Goal: Task Accomplishment & Management: Use online tool/utility

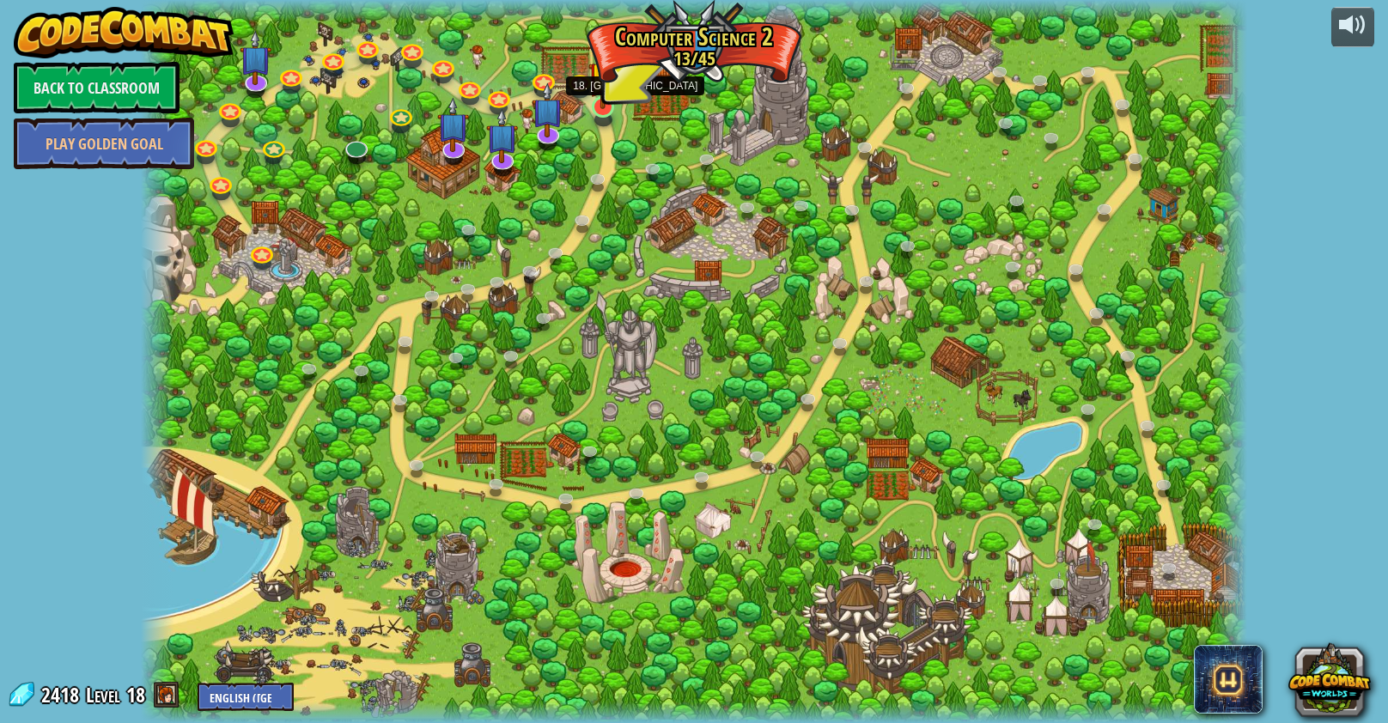
click at [607, 100] on img at bounding box center [602, 76] width 29 height 66
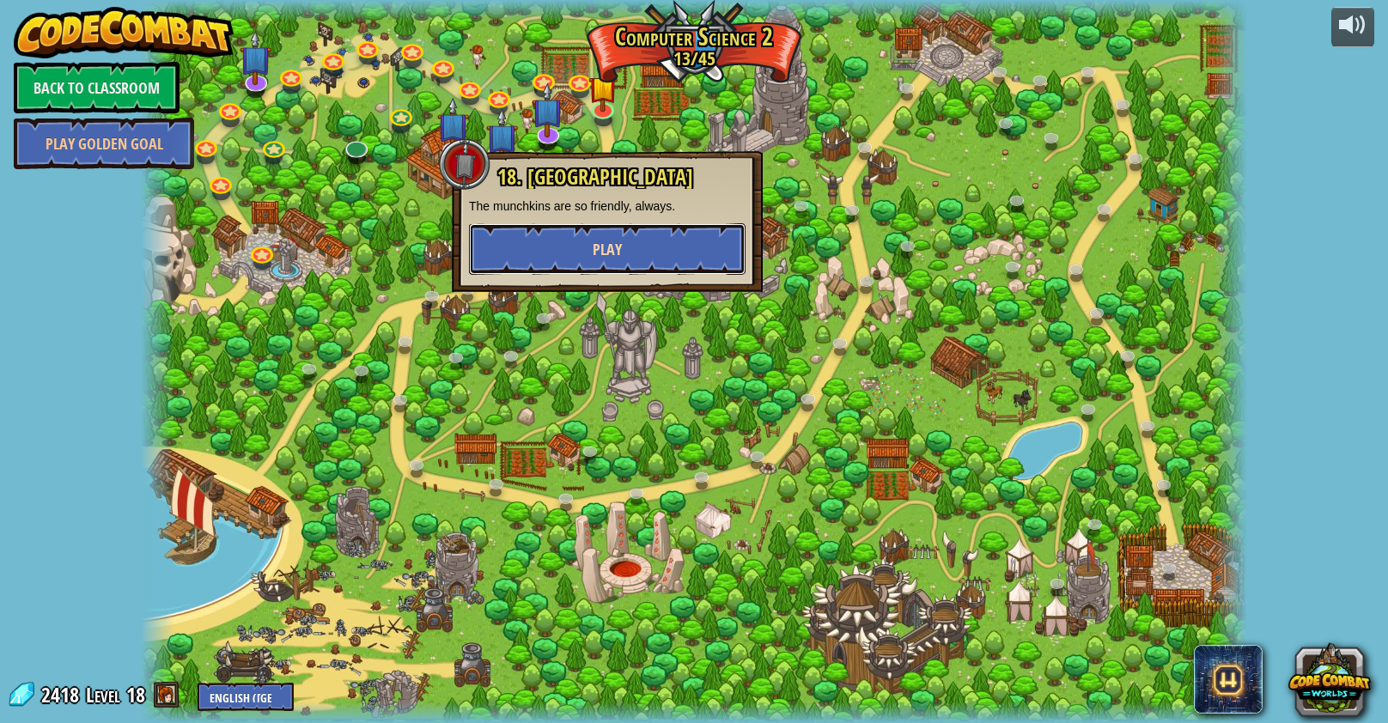
click at [622, 246] on button "Play" at bounding box center [607, 249] width 277 height 52
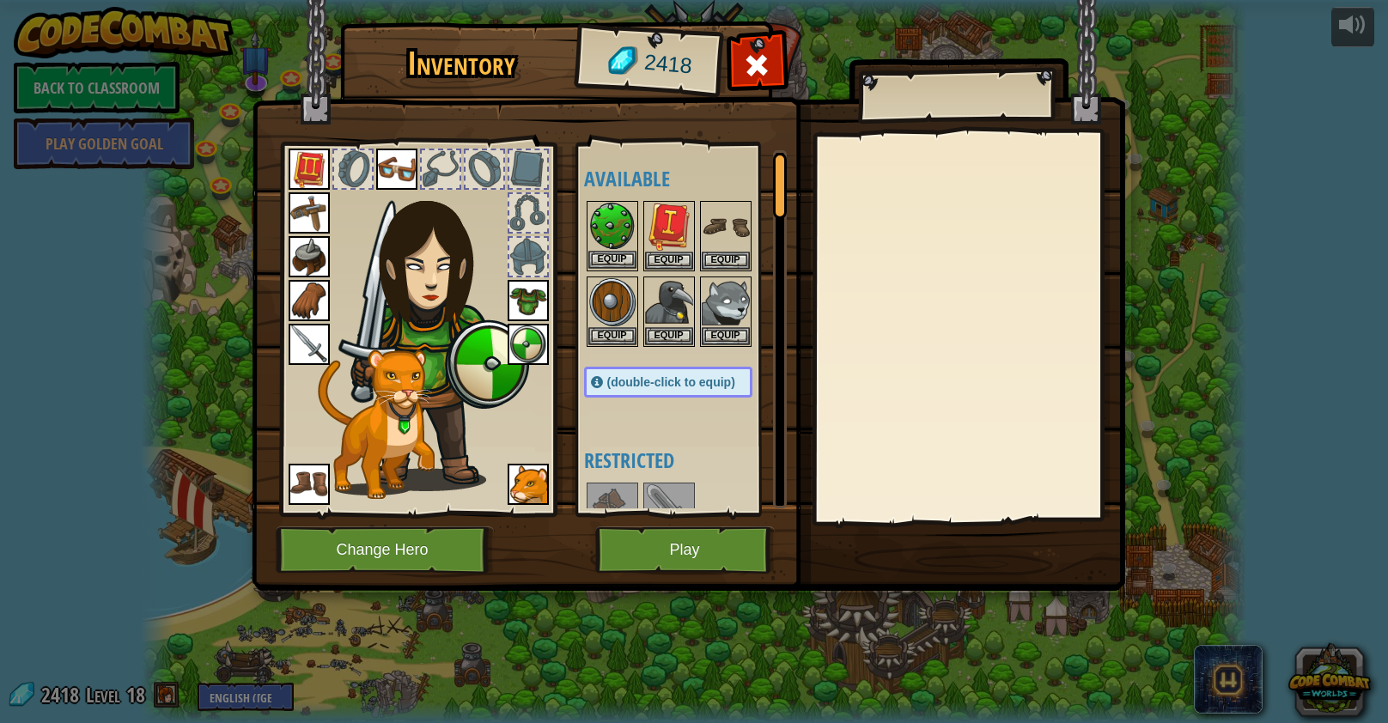
click at [627, 225] on img at bounding box center [612, 227] width 48 height 48
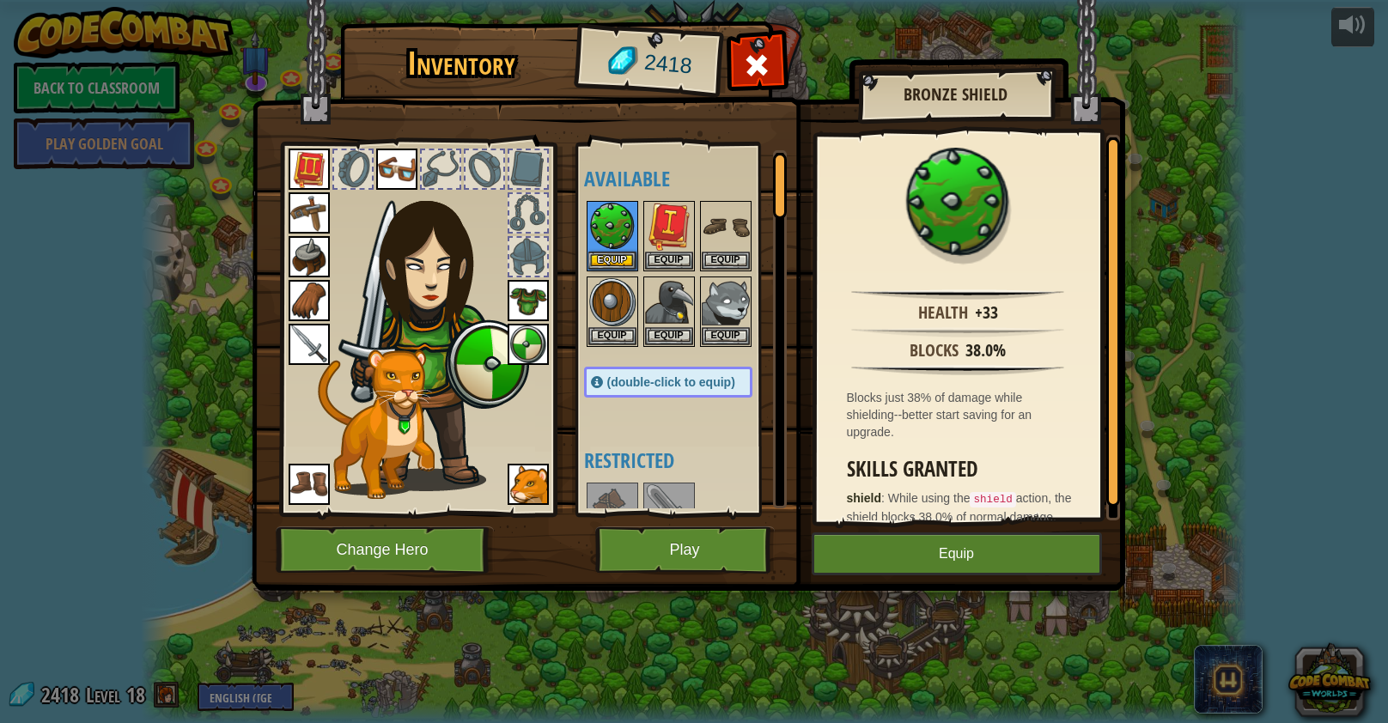
click at [512, 339] on img at bounding box center [528, 344] width 41 height 41
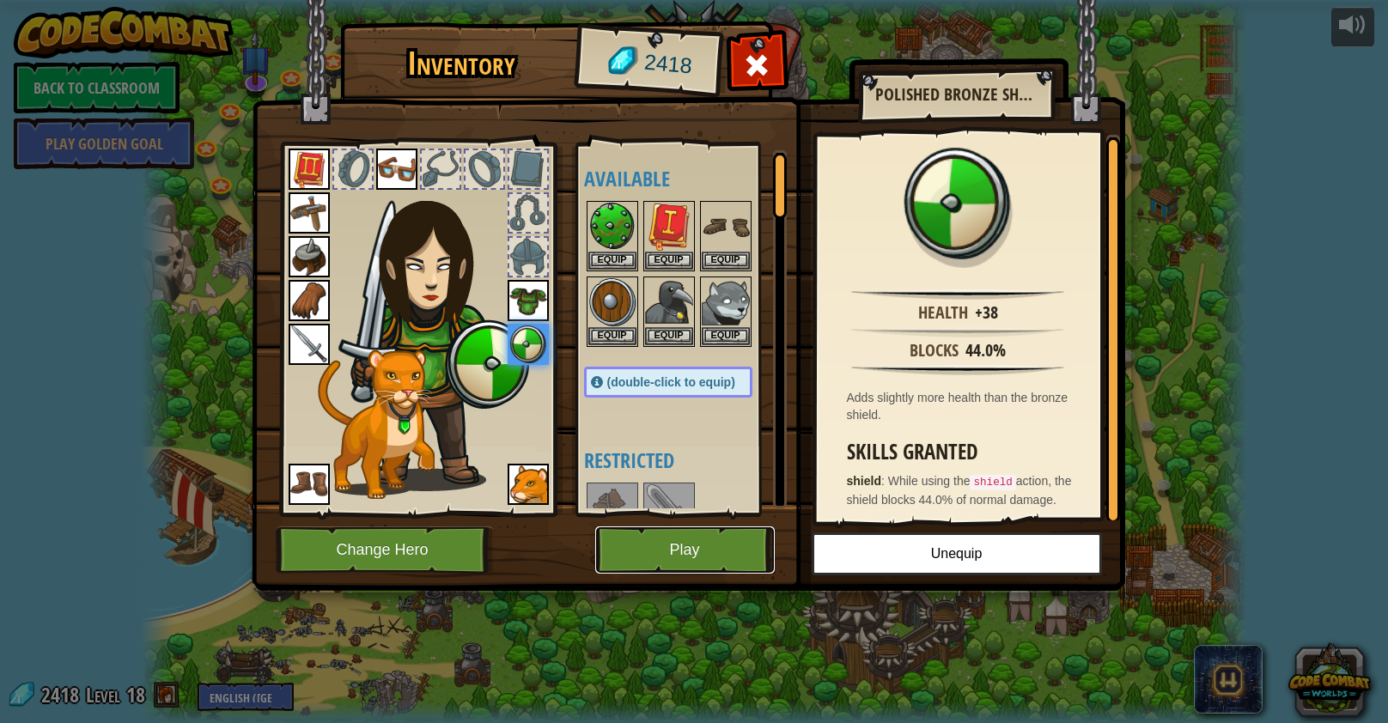
click at [672, 526] on button "Play" at bounding box center [684, 549] width 179 height 47
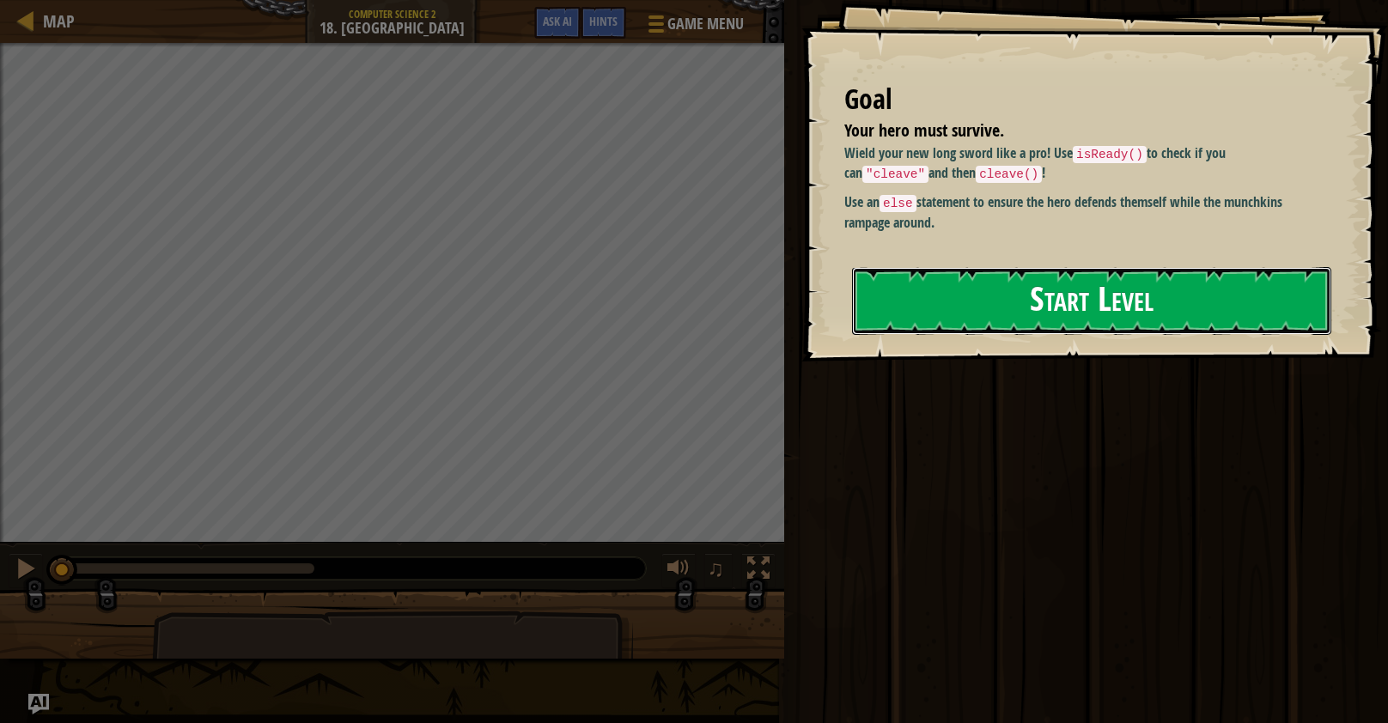
click at [938, 306] on button "Start Level" at bounding box center [1091, 301] width 479 height 68
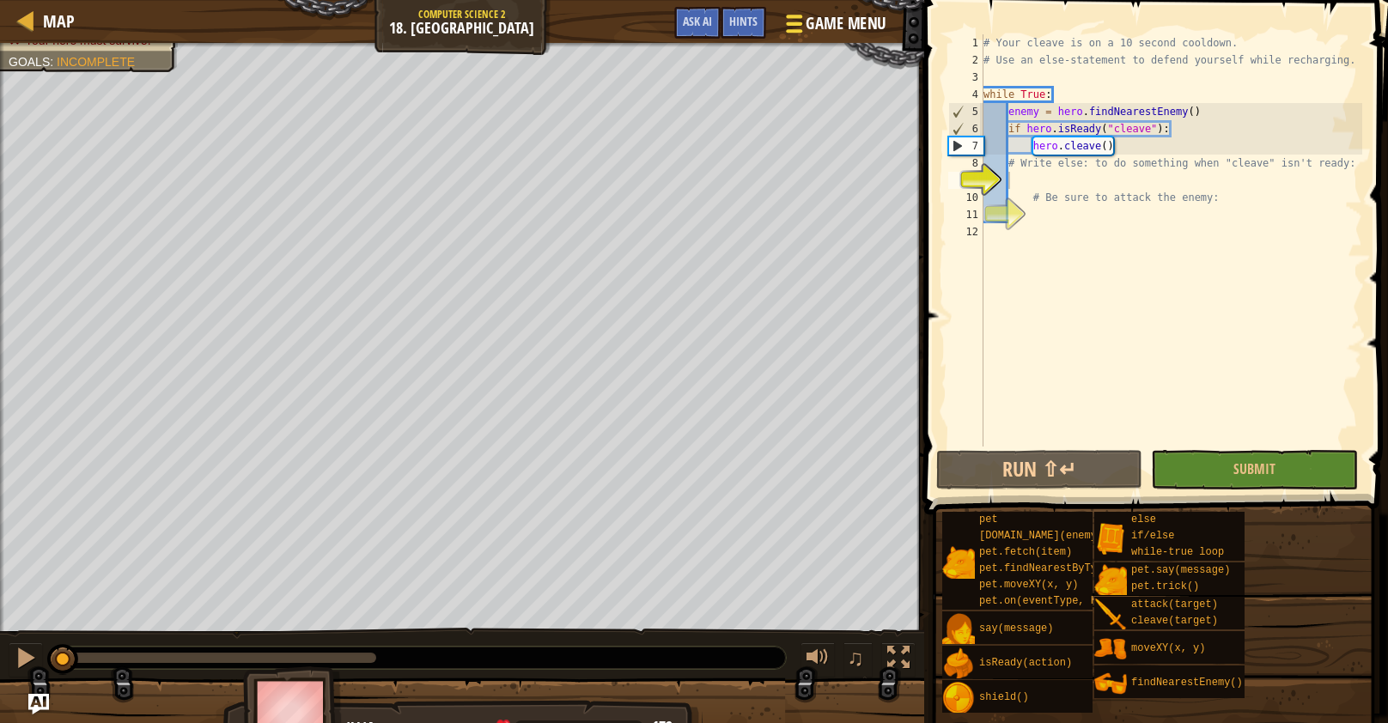
click at [827, 29] on span "Game Menu" at bounding box center [846, 23] width 80 height 23
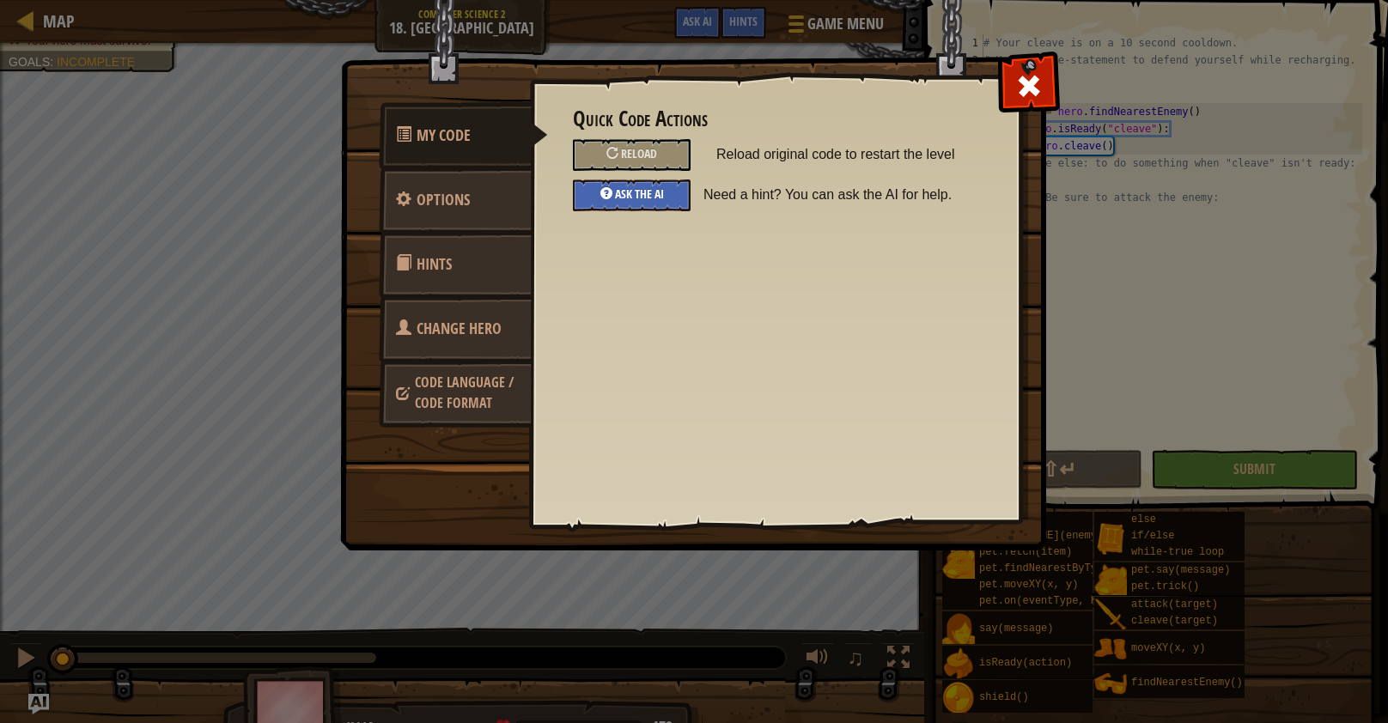
click at [646, 195] on span "Ask the AI" at bounding box center [639, 193] width 49 height 16
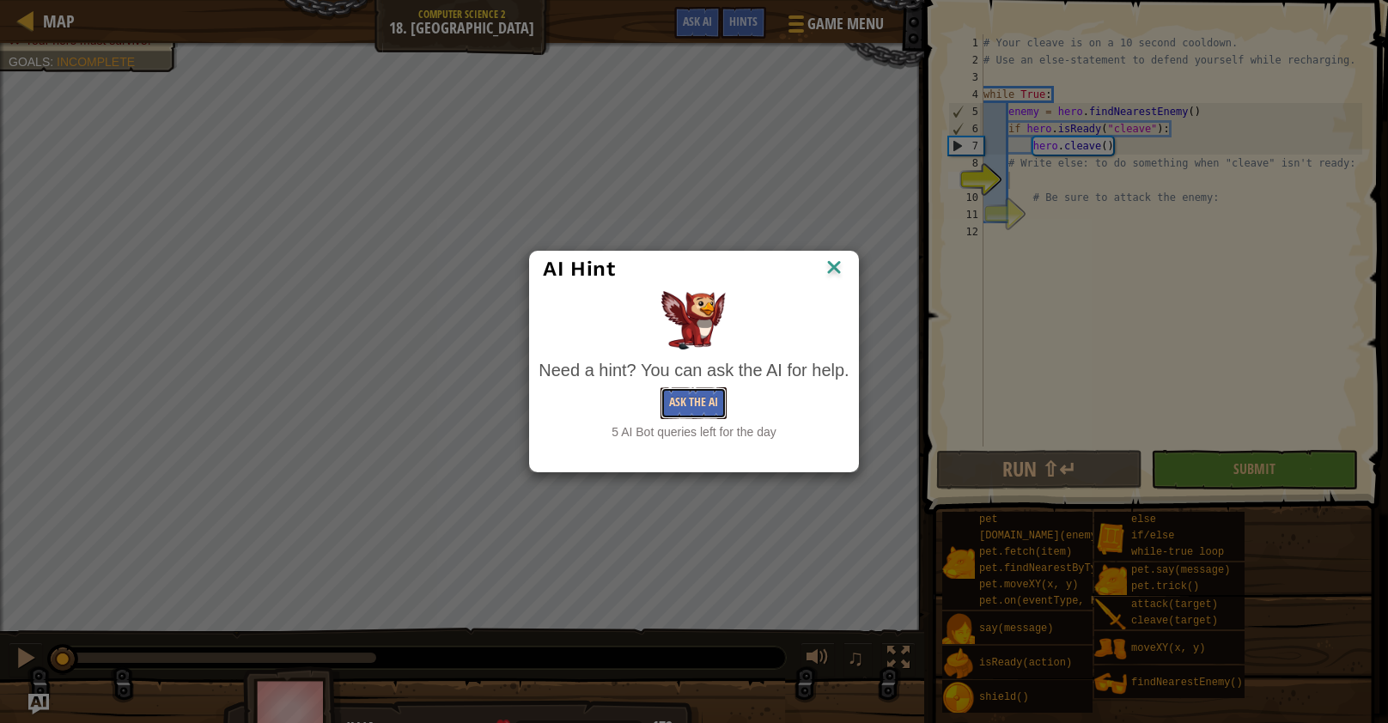
click at [702, 400] on button "Ask the AI" at bounding box center [693, 403] width 66 height 32
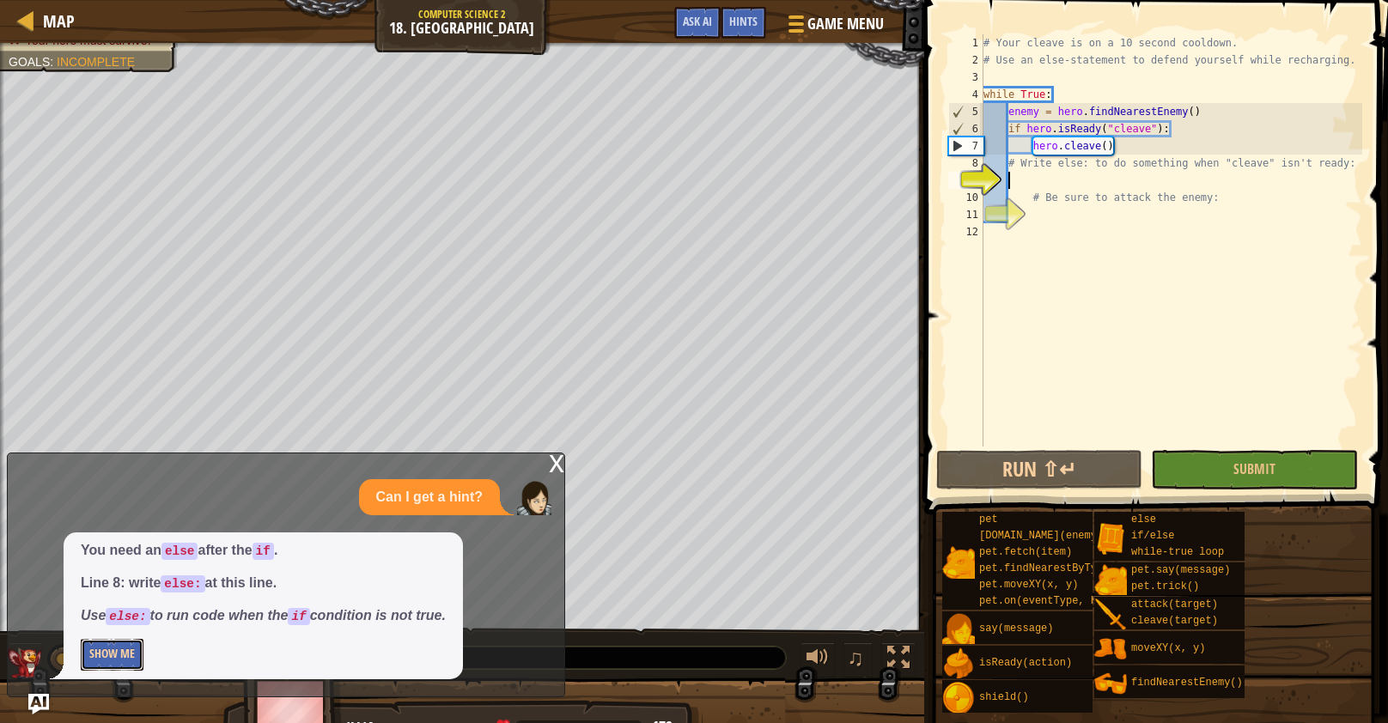
click at [125, 646] on button "Show Me" at bounding box center [112, 655] width 63 height 32
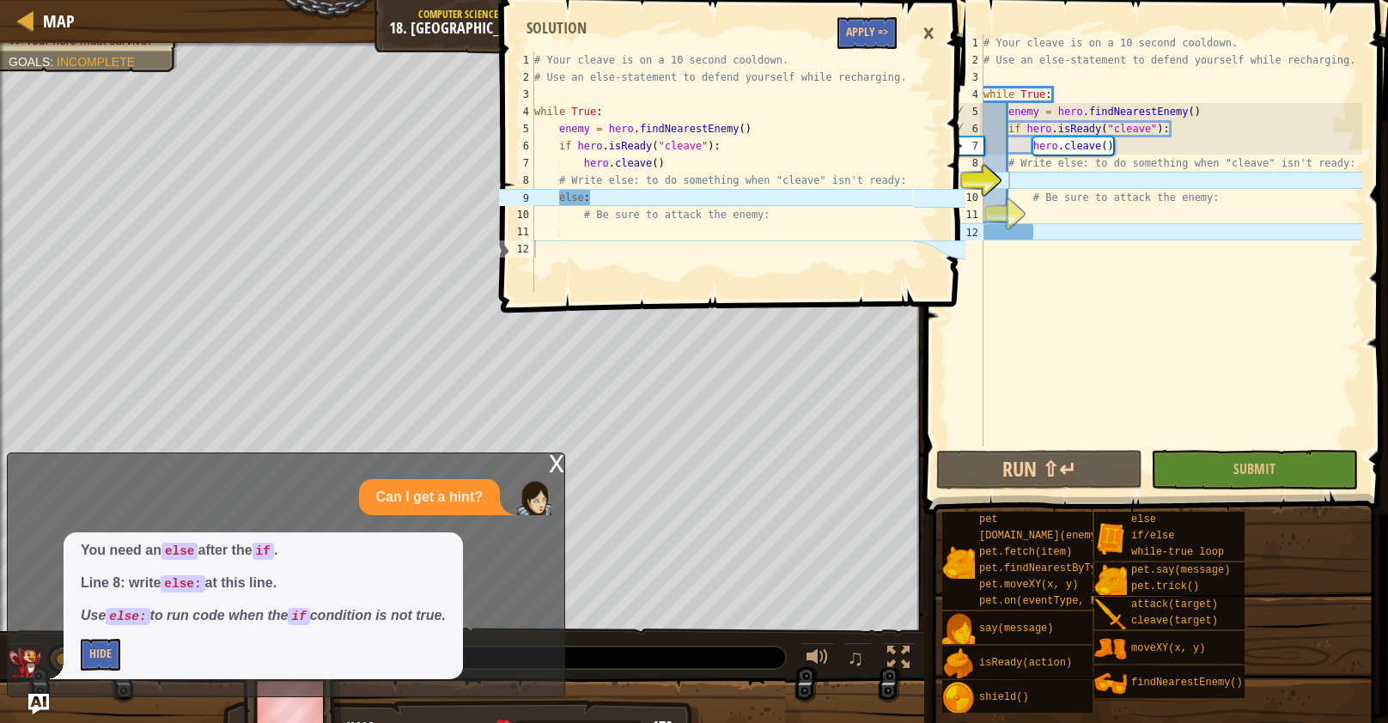
click at [1034, 179] on div "# Your cleave is on a 10 second cooldown. # Use an else-statement to defend you…" at bounding box center [1171, 257] width 382 height 447
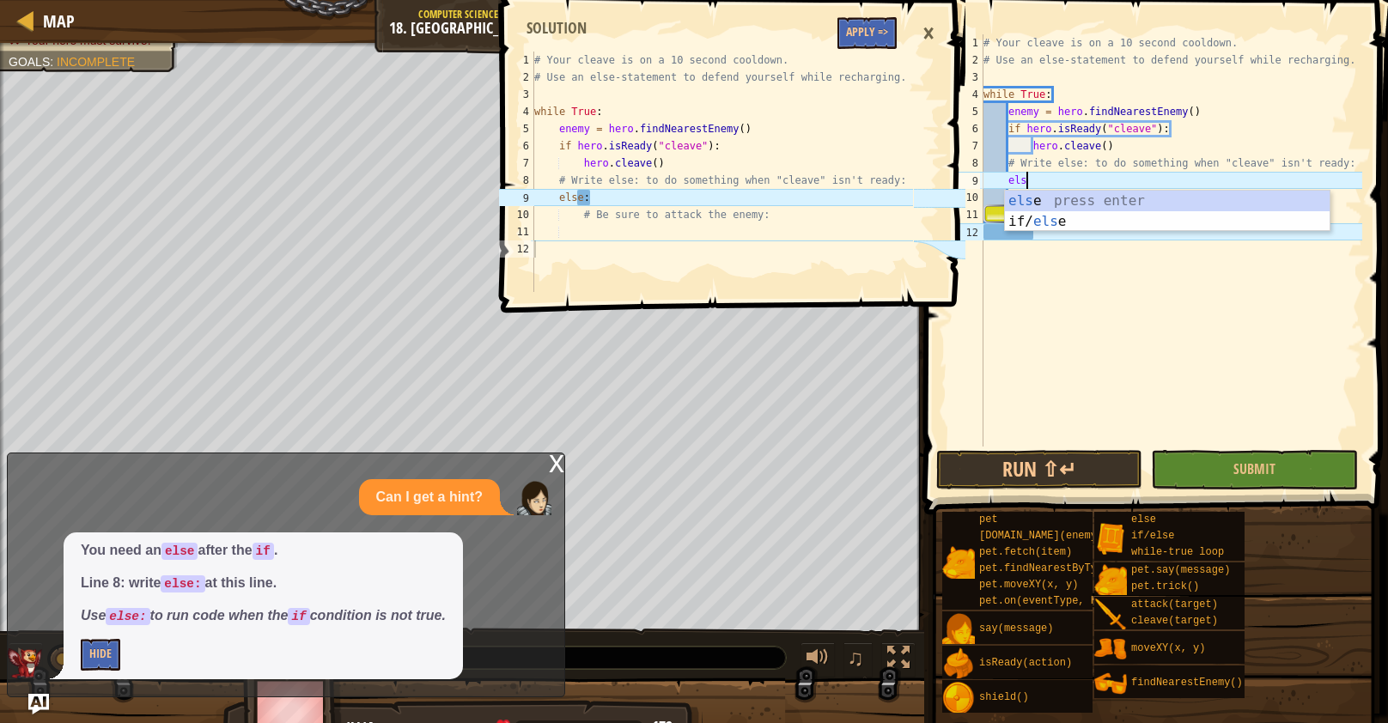
scroll to position [8, 3]
type textarea "else:"
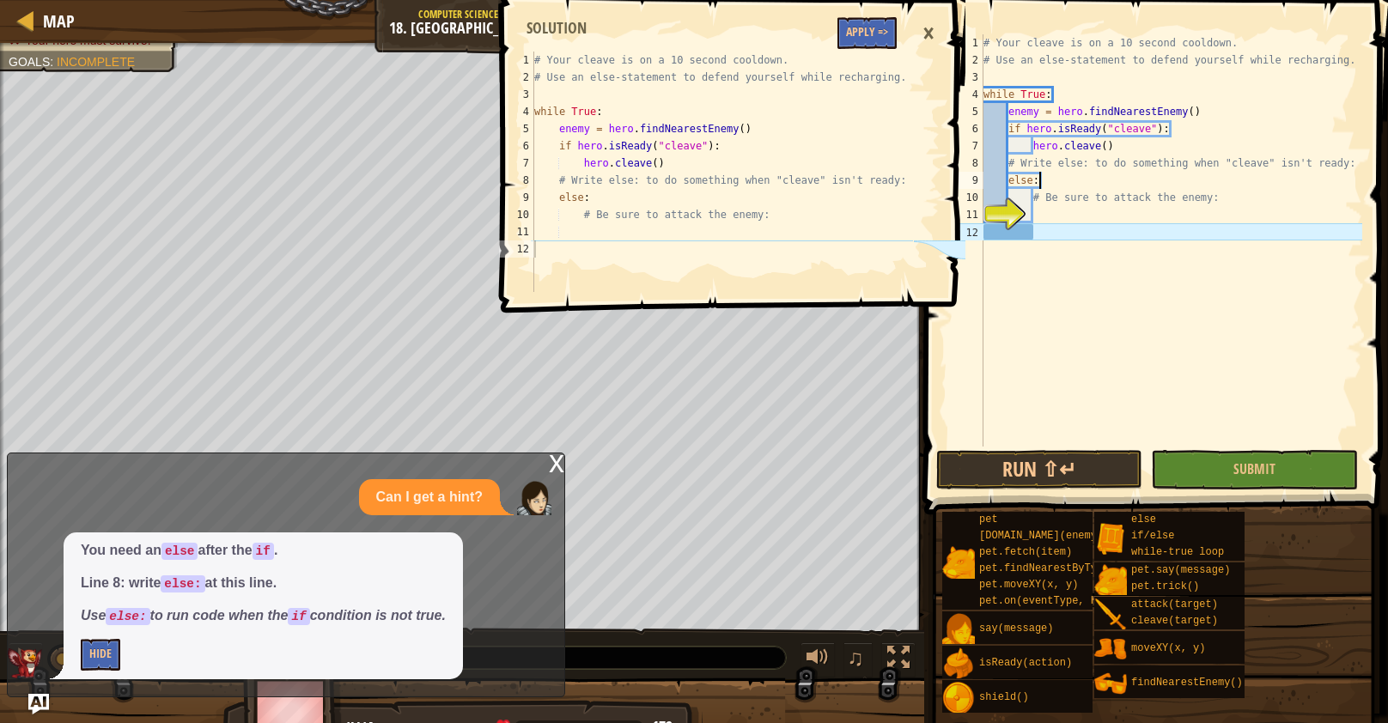
click at [1071, 209] on div "# Your cleave is on a 10 second cooldown. # Use an else-statement to defend you…" at bounding box center [1171, 257] width 382 height 447
click at [875, 30] on button "Apply =>" at bounding box center [866, 33] width 59 height 32
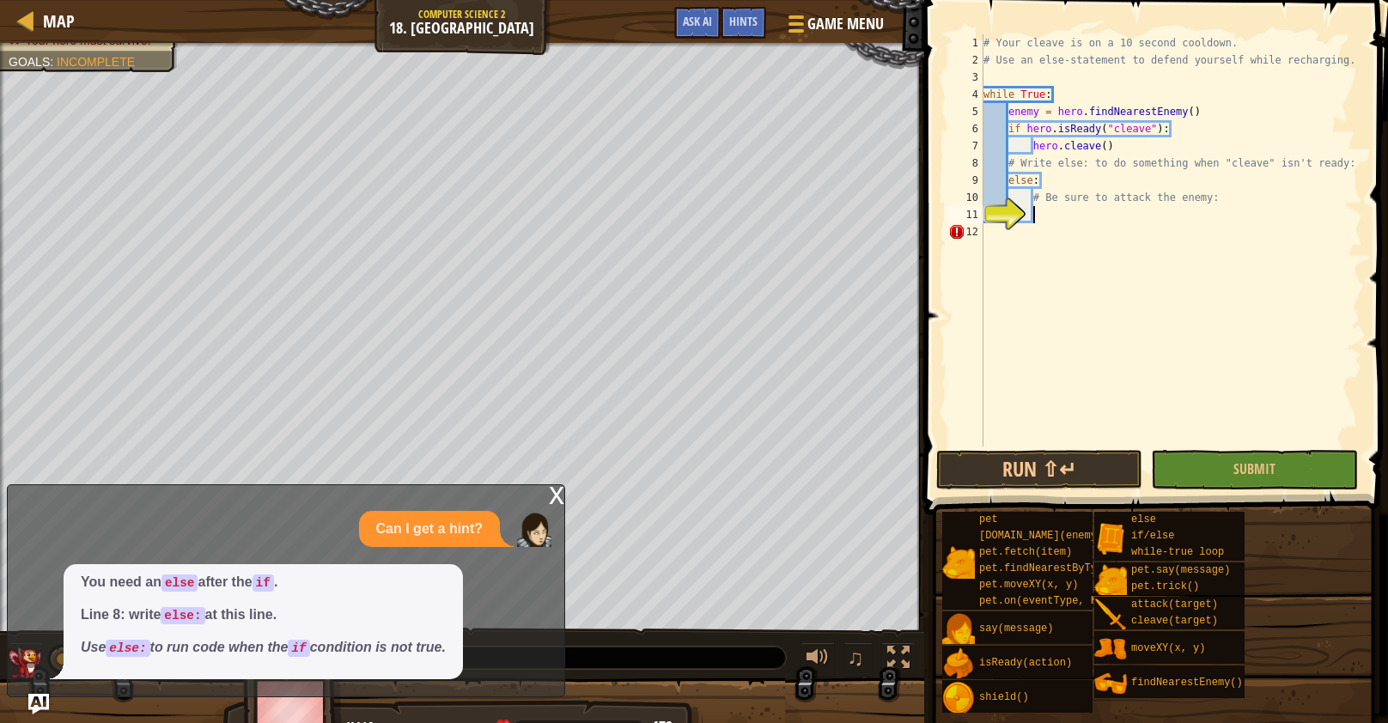
click at [1039, 215] on div "# Your cleave is on a 10 second cooldown. # Use an else-statement to defend you…" at bounding box center [1171, 257] width 382 height 447
click at [551, 496] on div "x" at bounding box center [556, 493] width 15 height 17
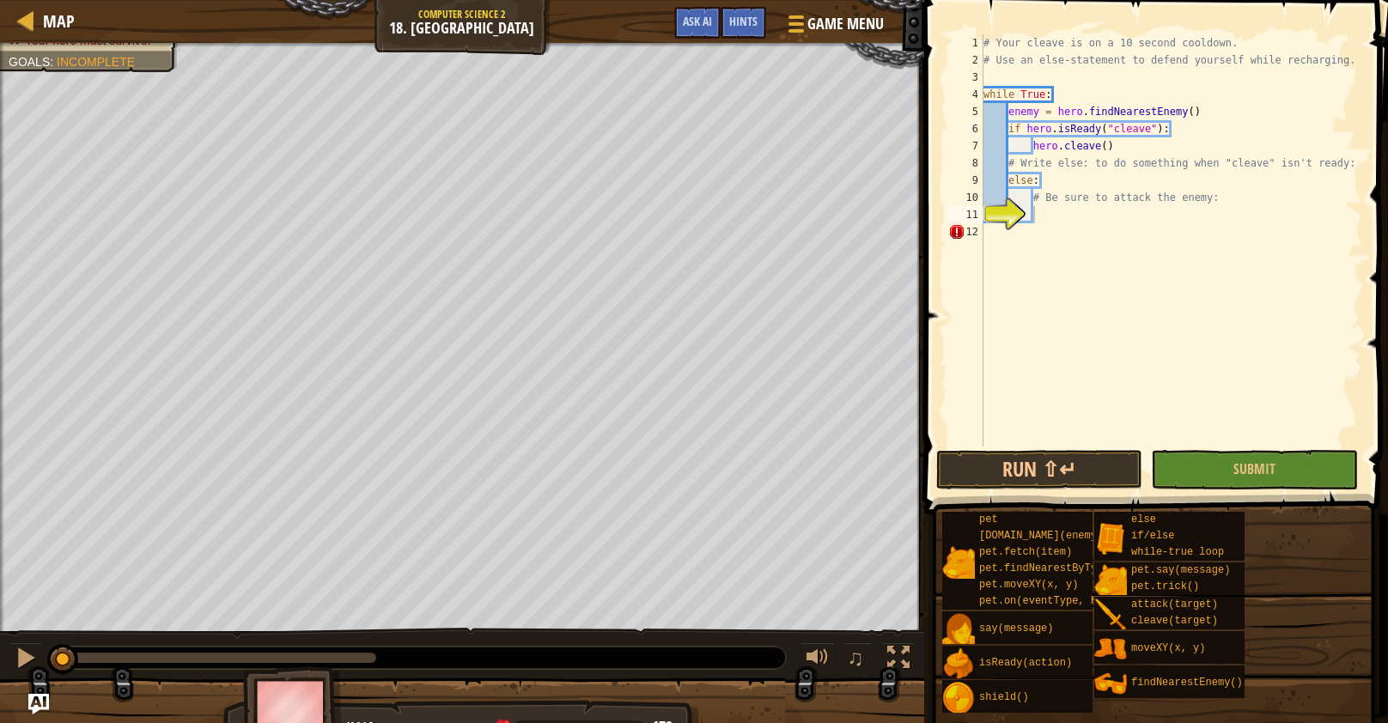
click at [1058, 223] on div "# Your cleave is on a 10 second cooldown. # Use an else-statement to defend you…" at bounding box center [1171, 257] width 382 height 447
click at [1055, 212] on div "# Your cleave is on a 10 second cooldown. # Use an else-statement to defend you…" at bounding box center [1171, 257] width 382 height 447
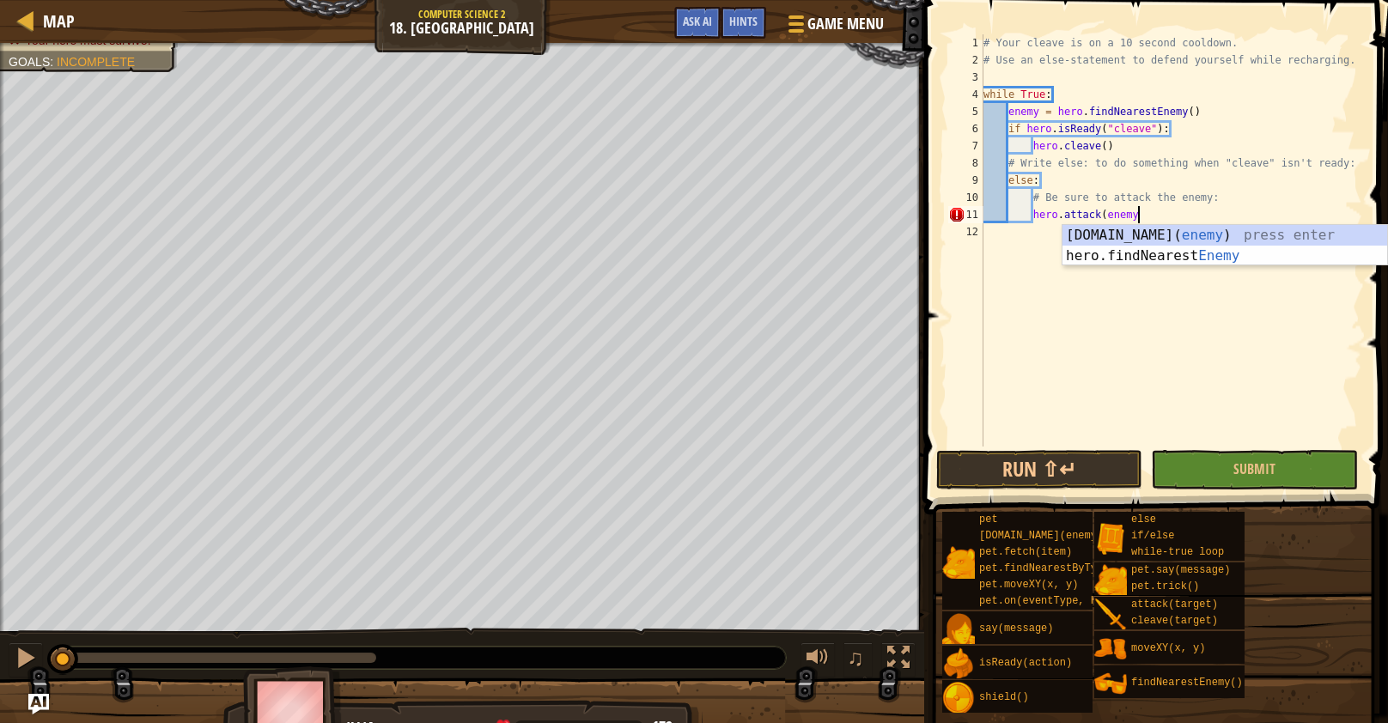
scroll to position [8, 12]
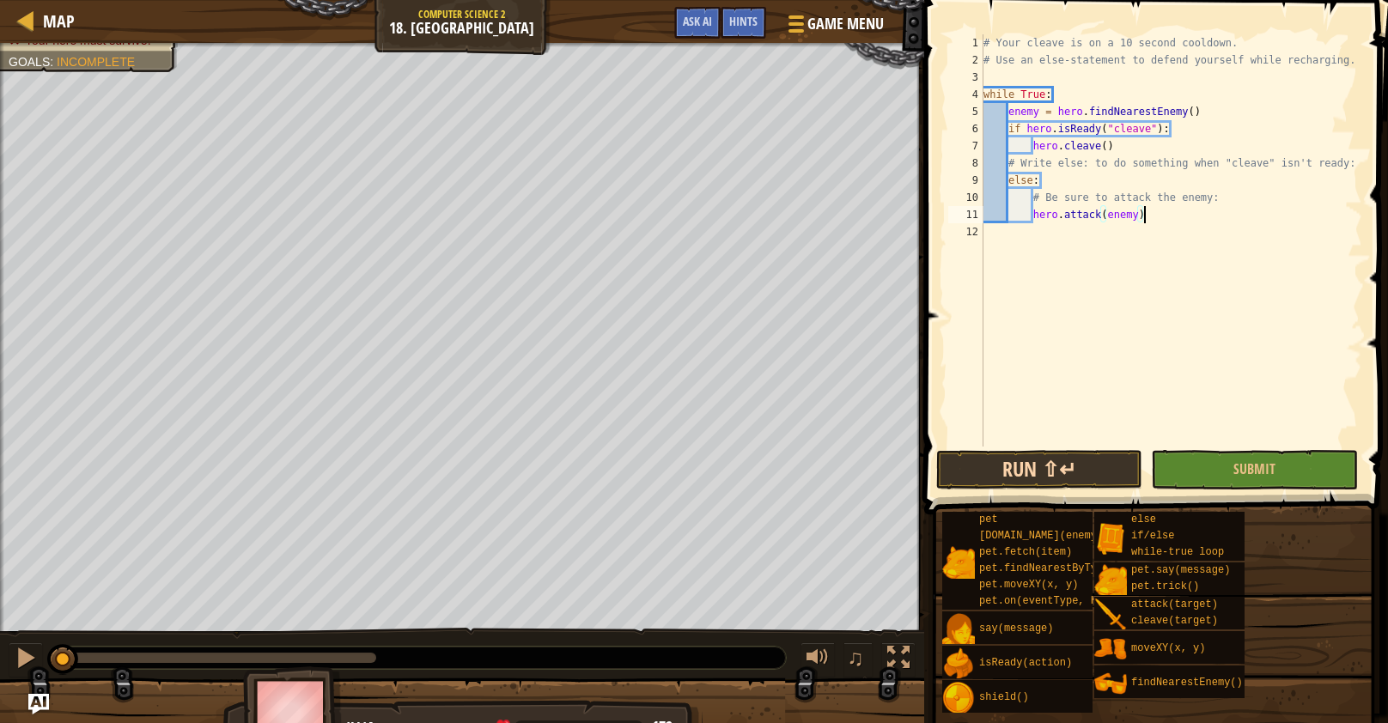
type textarea "hero.attack(enemy)"
click at [1093, 462] on button "Run ⇧↵" at bounding box center [1039, 470] width 206 height 40
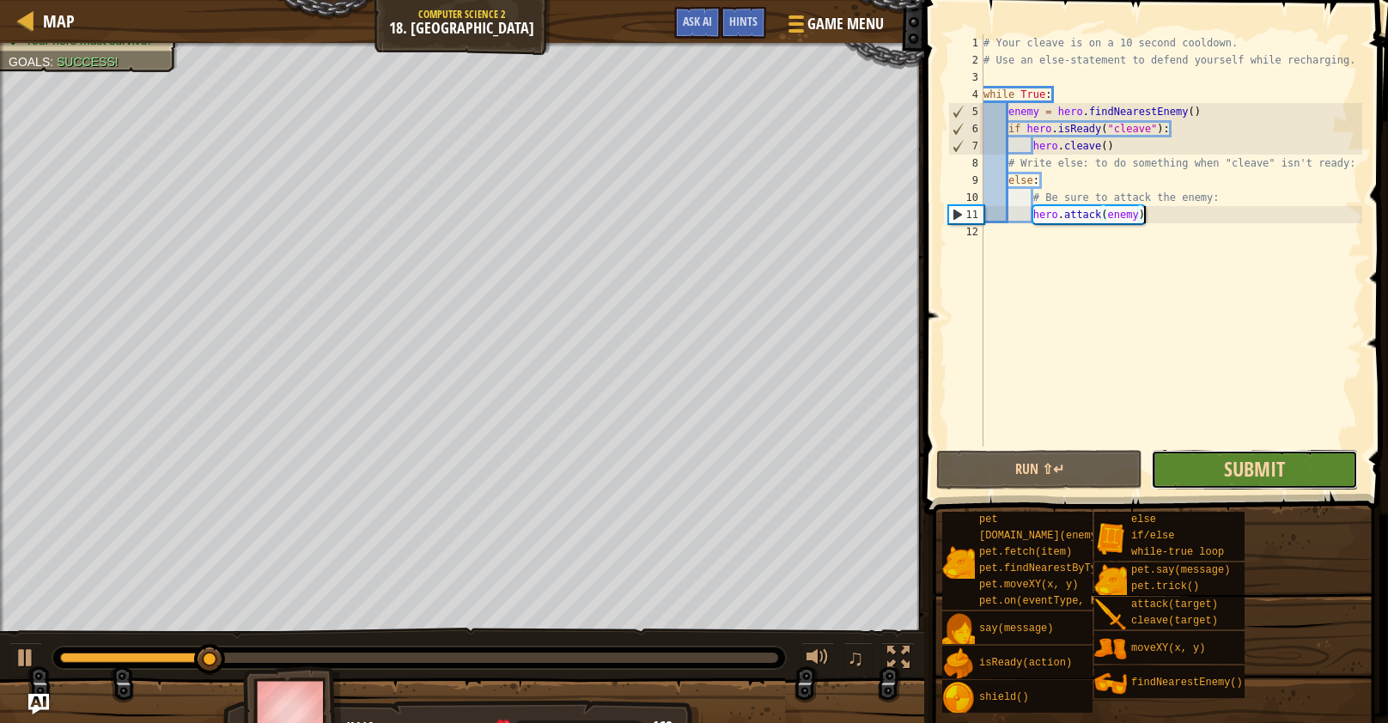
click at [1256, 475] on span "Submit" at bounding box center [1254, 468] width 61 height 27
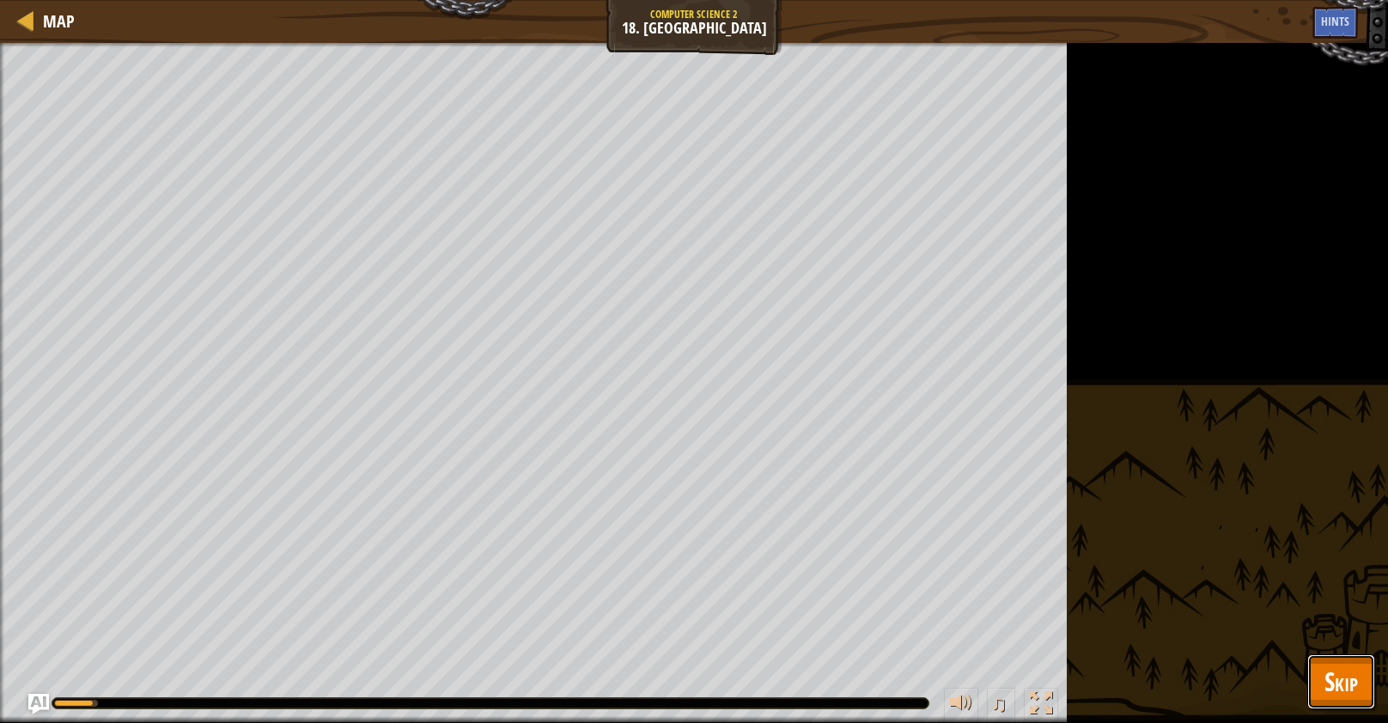
click at [1359, 670] on button "Skip" at bounding box center [1341, 681] width 68 height 55
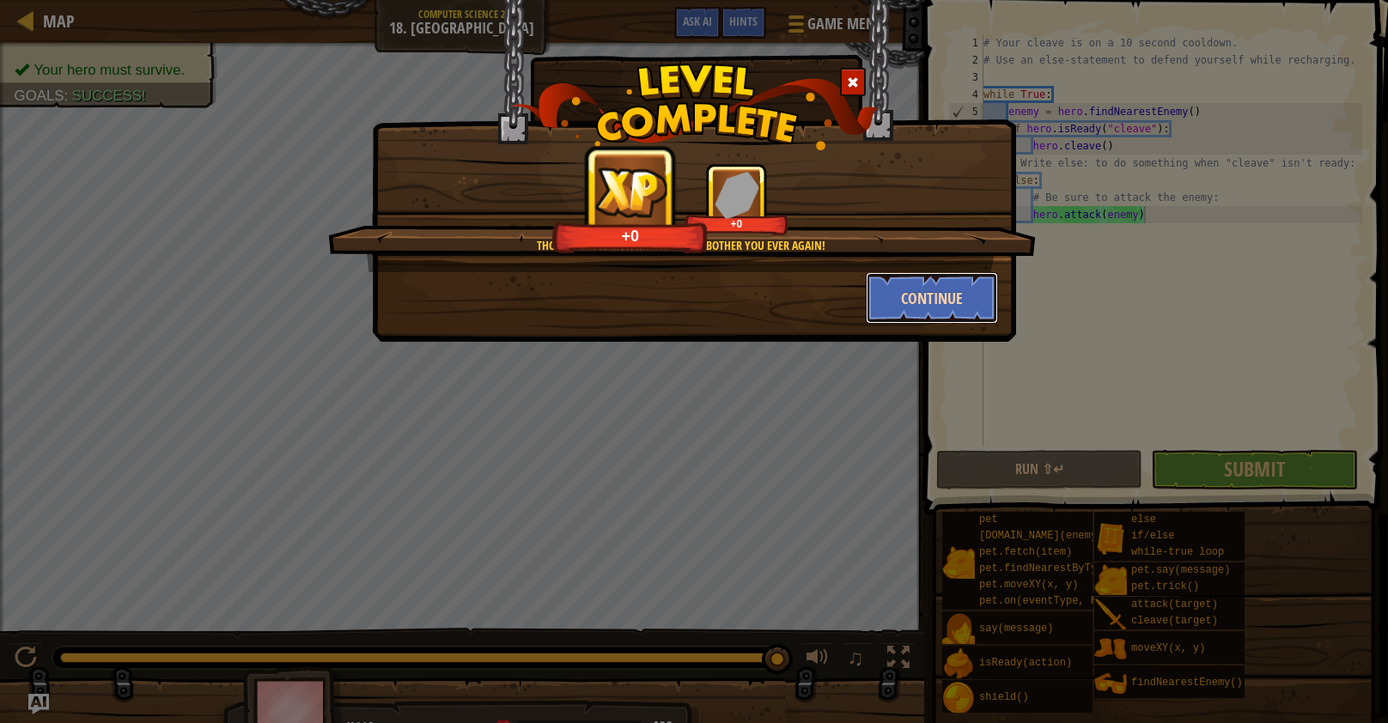
click at [933, 288] on button "Continue" at bounding box center [932, 298] width 133 height 52
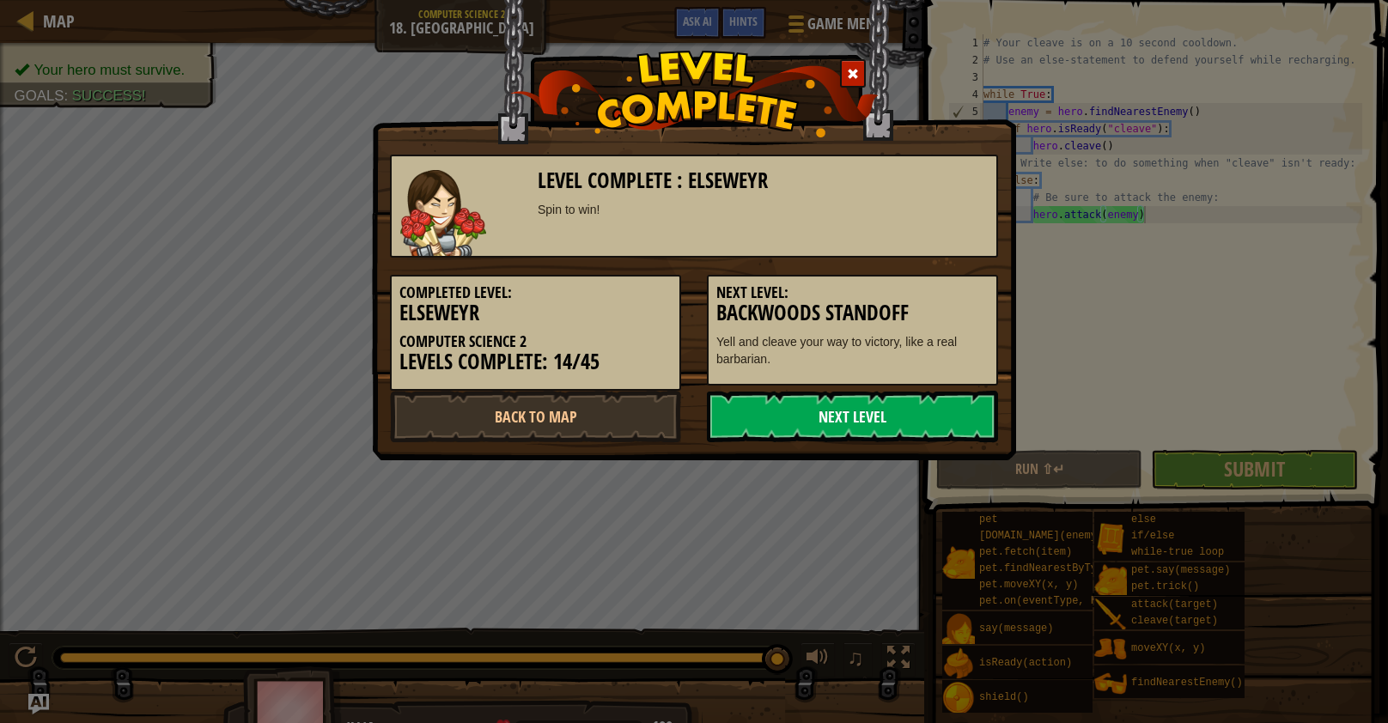
click at [860, 422] on link "Next Level" at bounding box center [852, 417] width 291 height 52
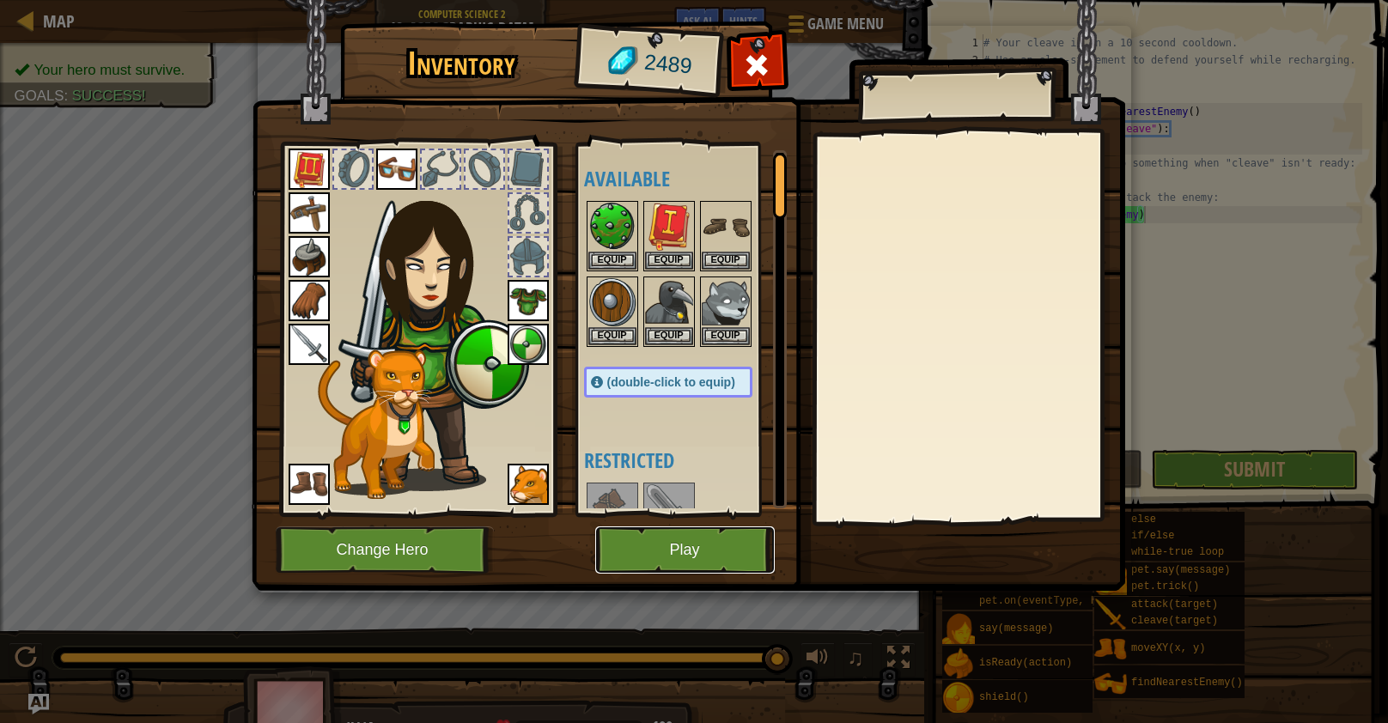
click at [697, 550] on button "Play" at bounding box center [684, 549] width 179 height 47
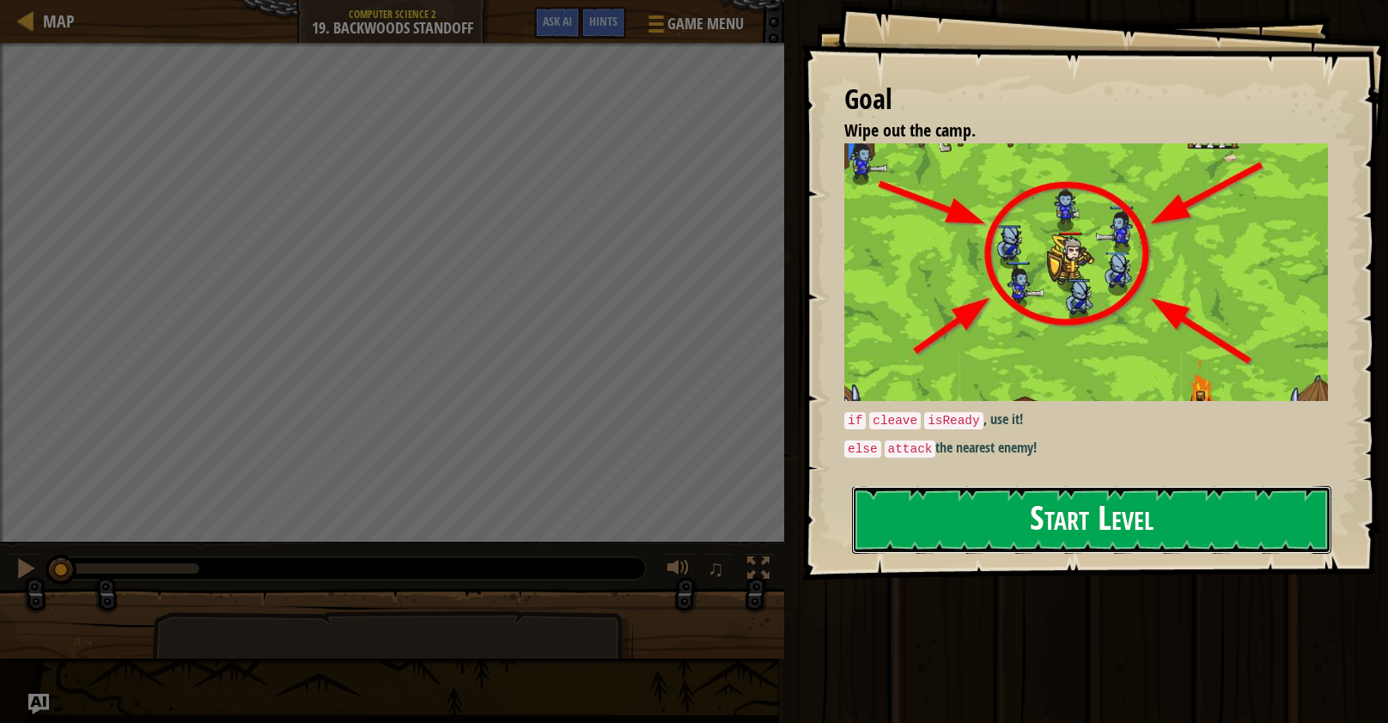
click at [927, 543] on button "Start Level" at bounding box center [1091, 520] width 479 height 68
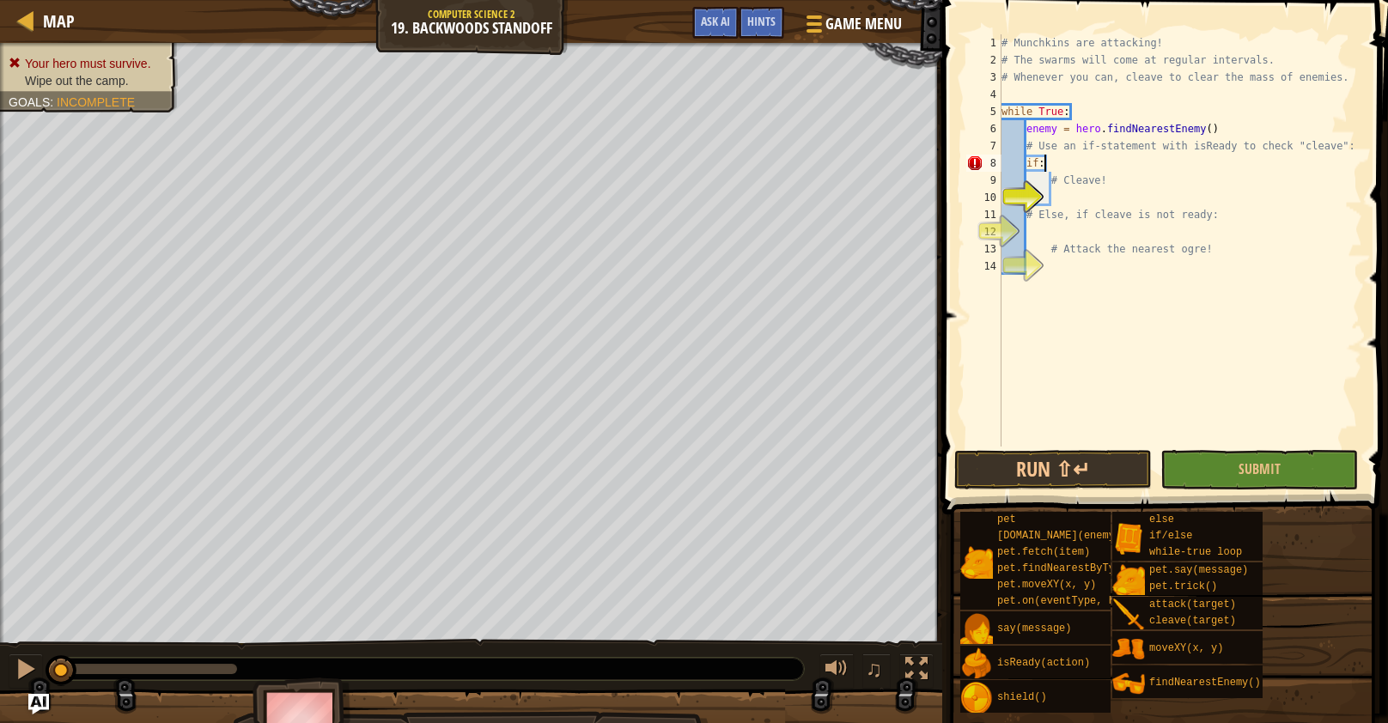
scroll to position [7, 2]
type textarea "i"
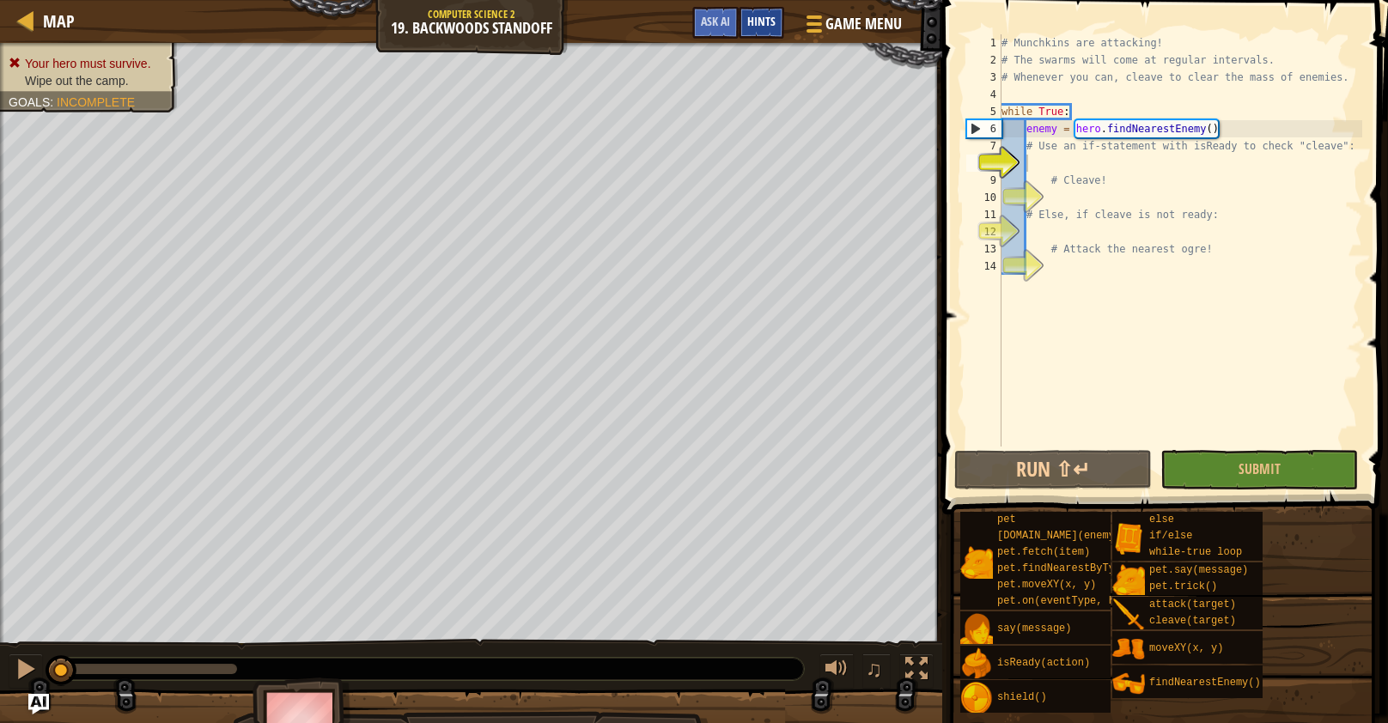
click at [769, 28] on span "Hints" at bounding box center [761, 21] width 28 height 16
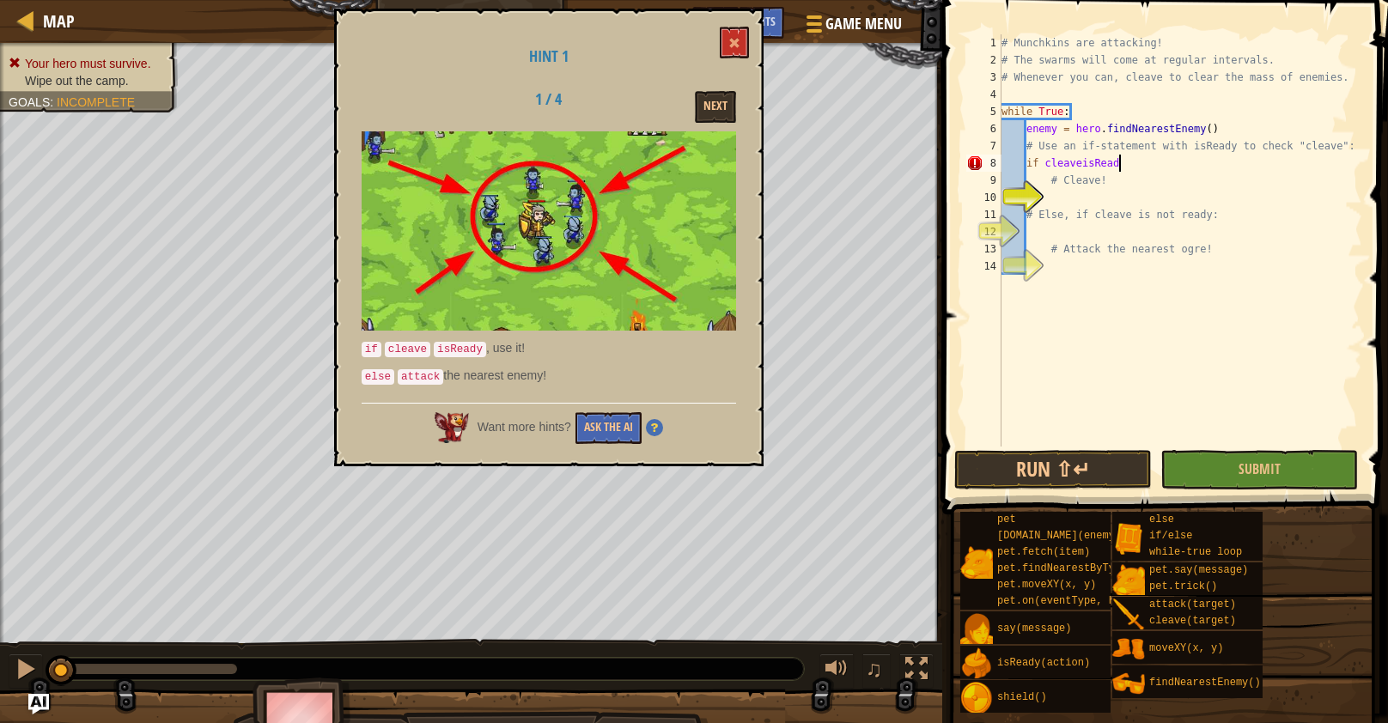
scroll to position [7, 9]
click at [1041, 166] on div "# Munchkins are attacking! # The swarms will come at regular intervals. # Whene…" at bounding box center [1180, 257] width 364 height 447
type textarea "ifcleaveisReady"
click at [1152, 328] on div "# Munchkins are attacking! # The swarms will come at regular intervals. # Whene…" at bounding box center [1180, 257] width 364 height 447
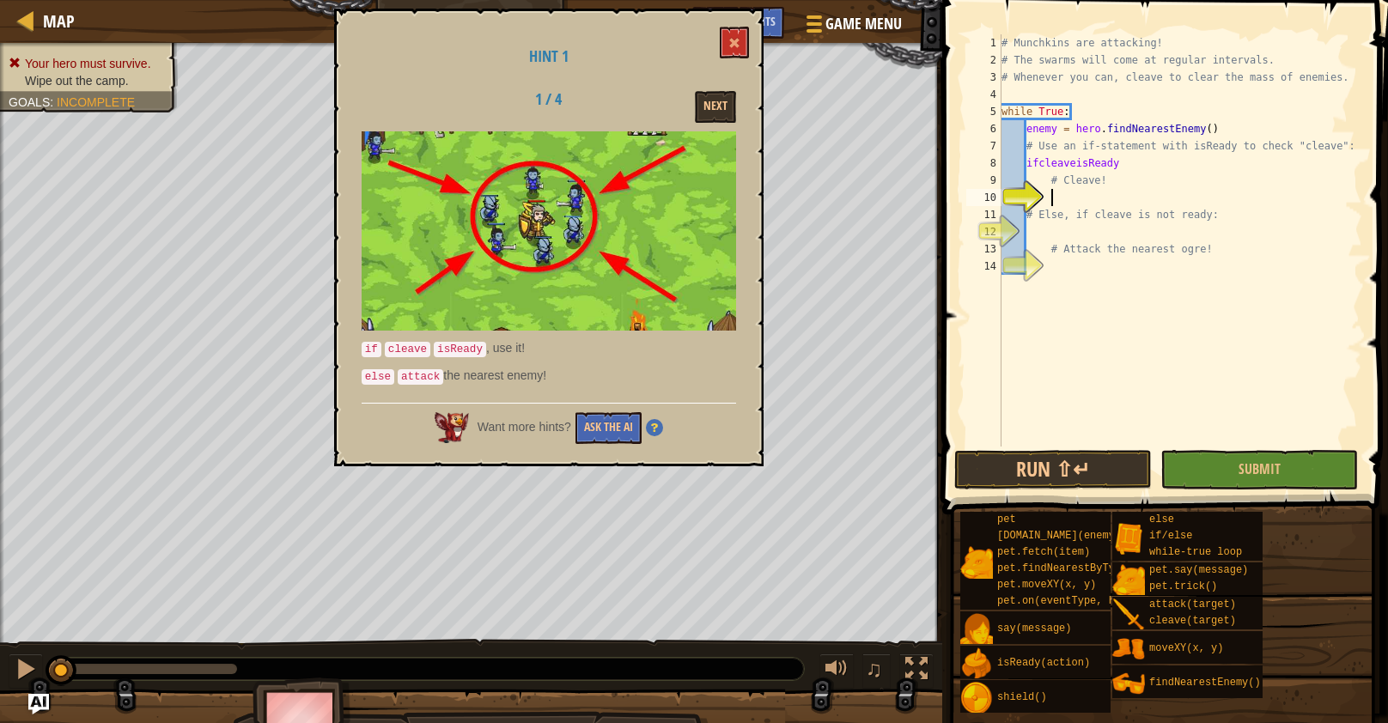
click at [1052, 191] on div "# Munchkins are attacking! # The swarms will come at regular intervals. # Whene…" at bounding box center [1180, 257] width 364 height 447
click at [1121, 204] on div "# Munchkins are attacking! # The swarms will come at regular intervals. # Whene…" at bounding box center [1180, 257] width 364 height 447
type textarea "c"
click at [1121, 210] on div "hero. cl eave press enter" at bounding box center [1210, 239] width 325 height 62
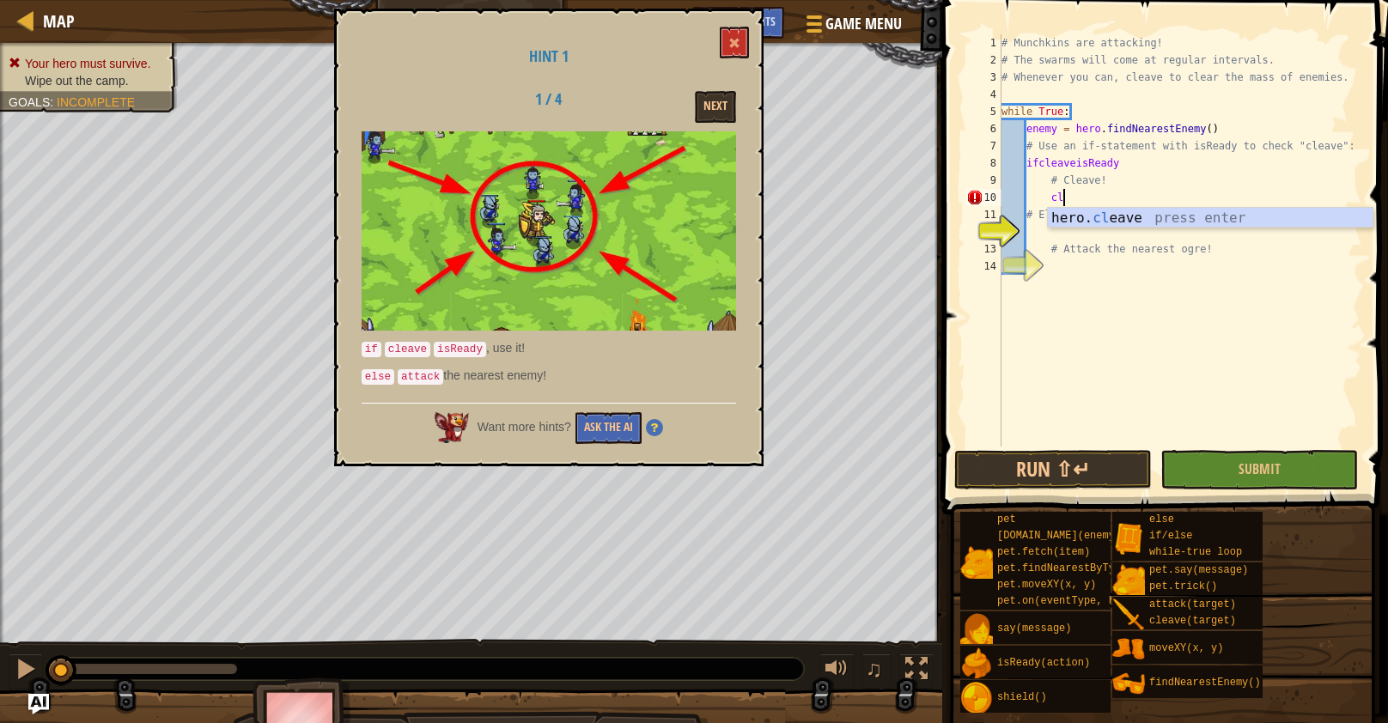
type textarea "hero.cleave(enemy)"
click at [1045, 230] on div "# Munchkins are attacking! # The swarms will come at regular intervals. # Whene…" at bounding box center [1180, 257] width 364 height 447
click at [732, 107] on button "Next" at bounding box center [715, 107] width 41 height 32
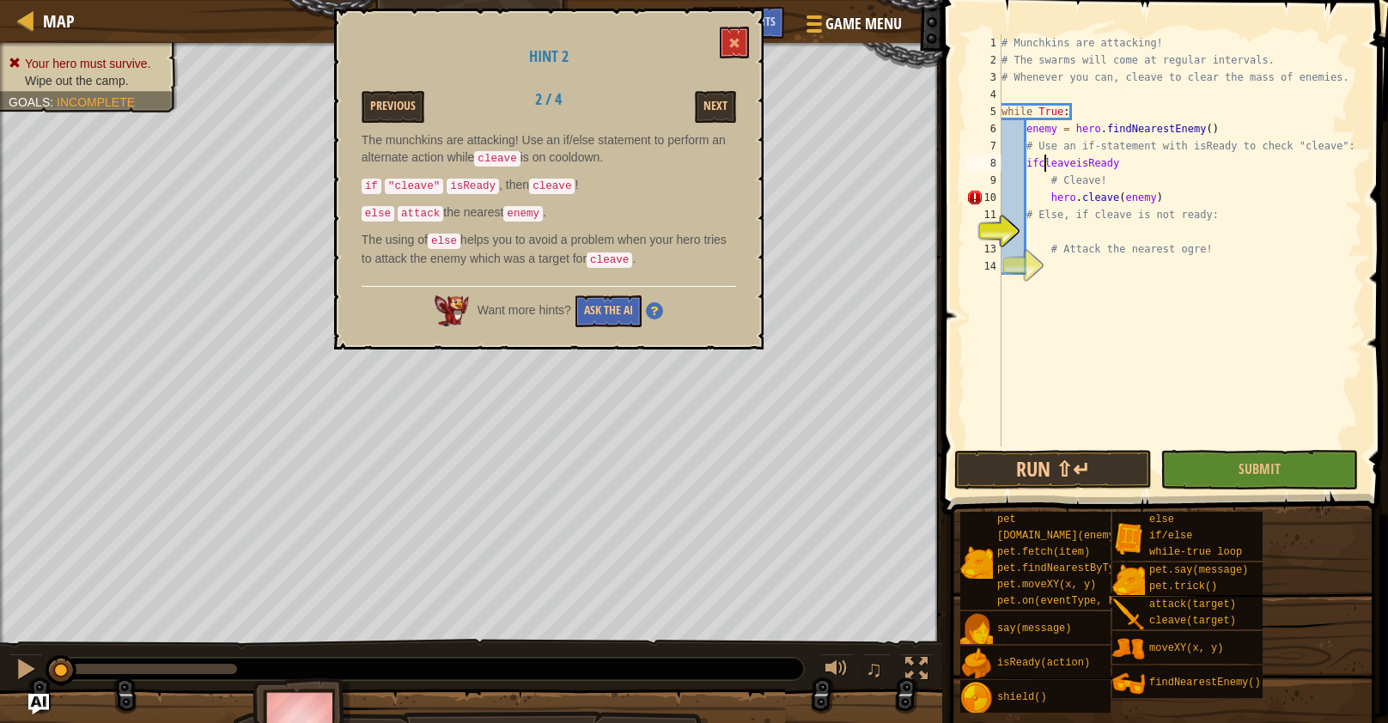
click at [1045, 165] on div "# Munchkins are attacking! # The swarms will come at regular intervals. # Whene…" at bounding box center [1180, 257] width 364 height 447
click at [732, 116] on button "Next" at bounding box center [715, 107] width 41 height 32
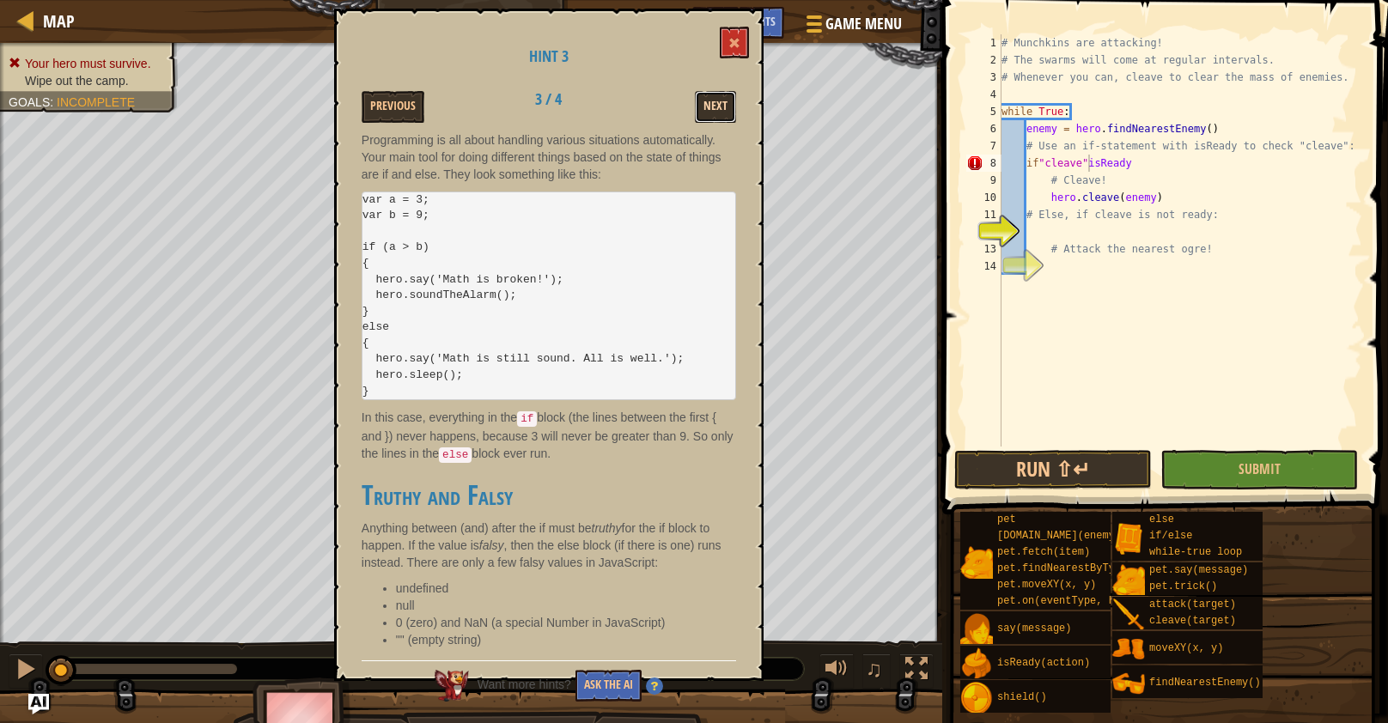
click at [712, 98] on button "Next" at bounding box center [715, 107] width 41 height 32
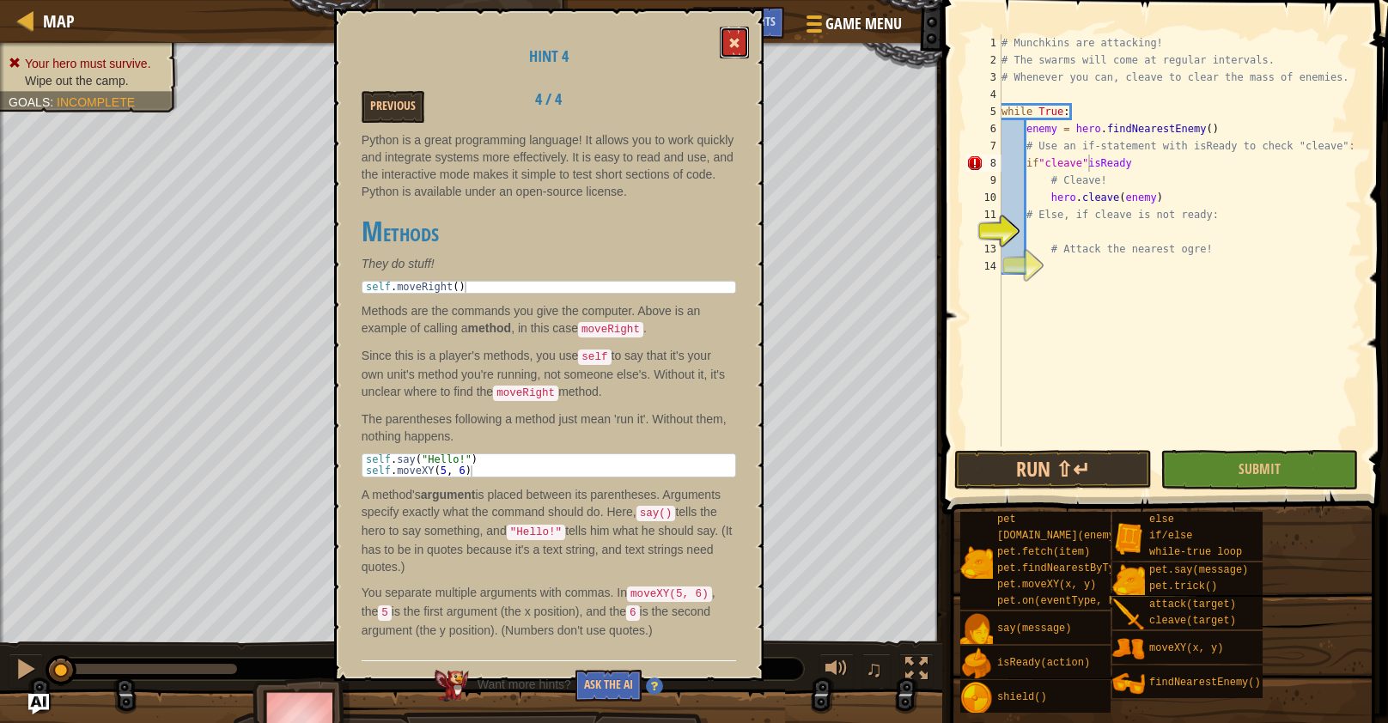
click at [736, 45] on span at bounding box center [734, 43] width 12 height 12
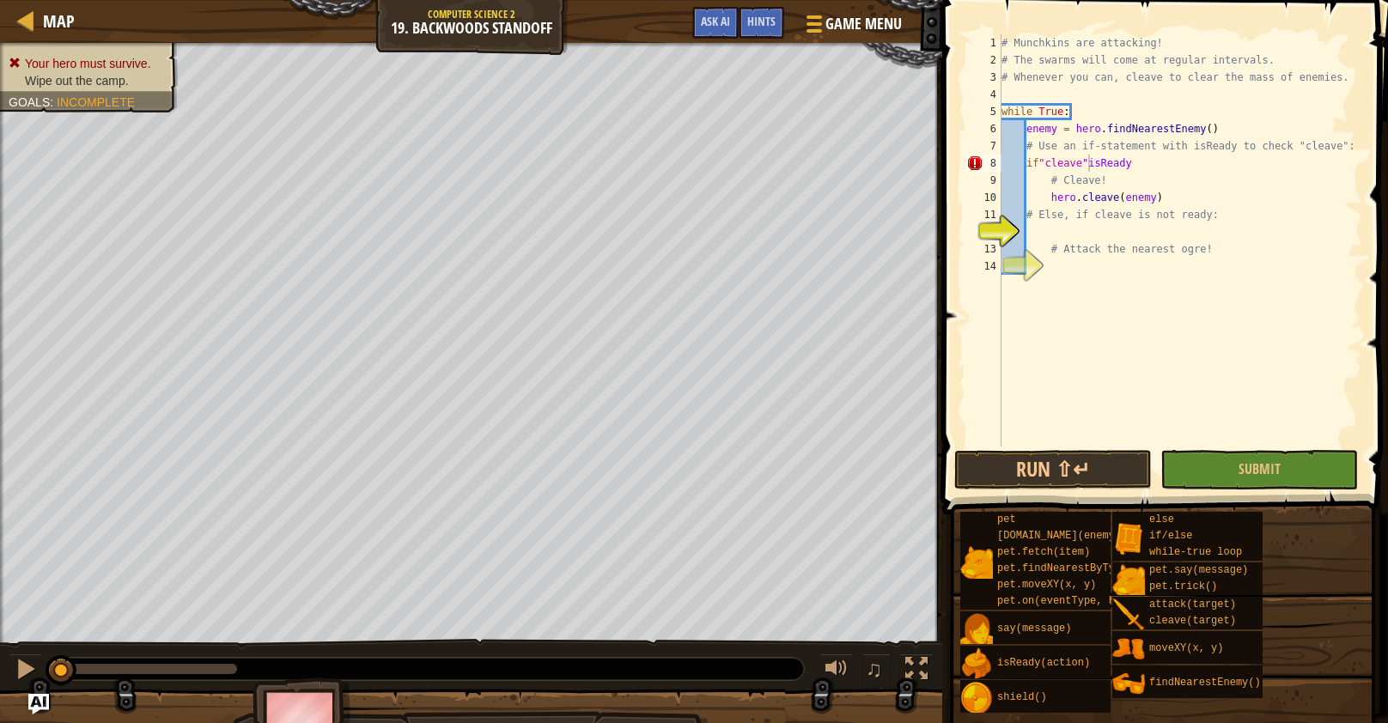
click at [1144, 162] on div "# Munchkins are attacking! # The swarms will come at regular intervals. # Whene…" at bounding box center [1180, 257] width 364 height 447
type textarea "i"
drag, startPoint x: 1164, startPoint y: 190, endPoint x: 1056, endPoint y: 196, distance: 108.4
click at [1056, 196] on div "# Munchkins are attacking! # The swarms will come at regular intervals. # Whene…" at bounding box center [1180, 257] width 364 height 447
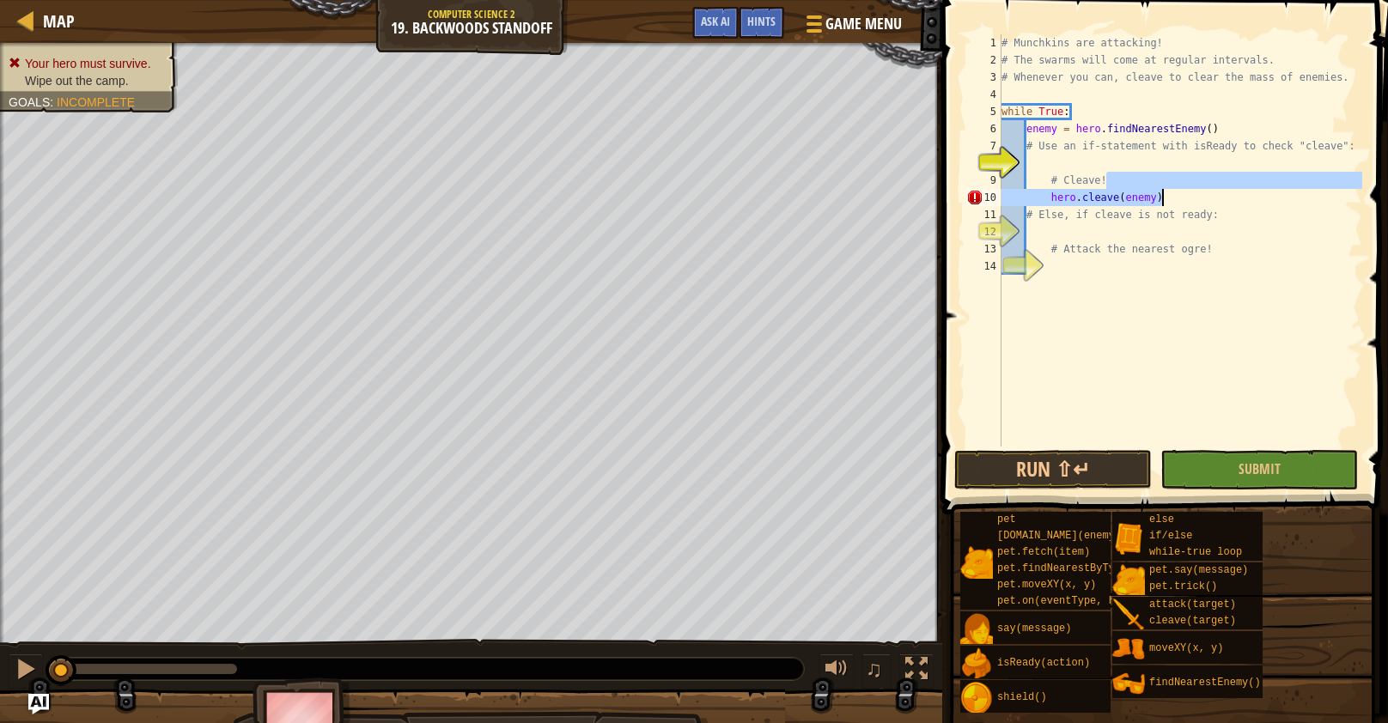
drag, startPoint x: 1170, startPoint y: 185, endPoint x: 1181, endPoint y: 203, distance: 21.2
click at [1181, 203] on div "# Munchkins are attacking! # The swarms will come at regular intervals. # Whene…" at bounding box center [1180, 257] width 364 height 447
click at [1175, 201] on div "# Munchkins are attacking! # The swarms will come at regular intervals. # Whene…" at bounding box center [1180, 240] width 364 height 412
type textarea "hero.cleave(enemy)"
drag, startPoint x: 1170, startPoint y: 198, endPoint x: 1051, endPoint y: 198, distance: 118.5
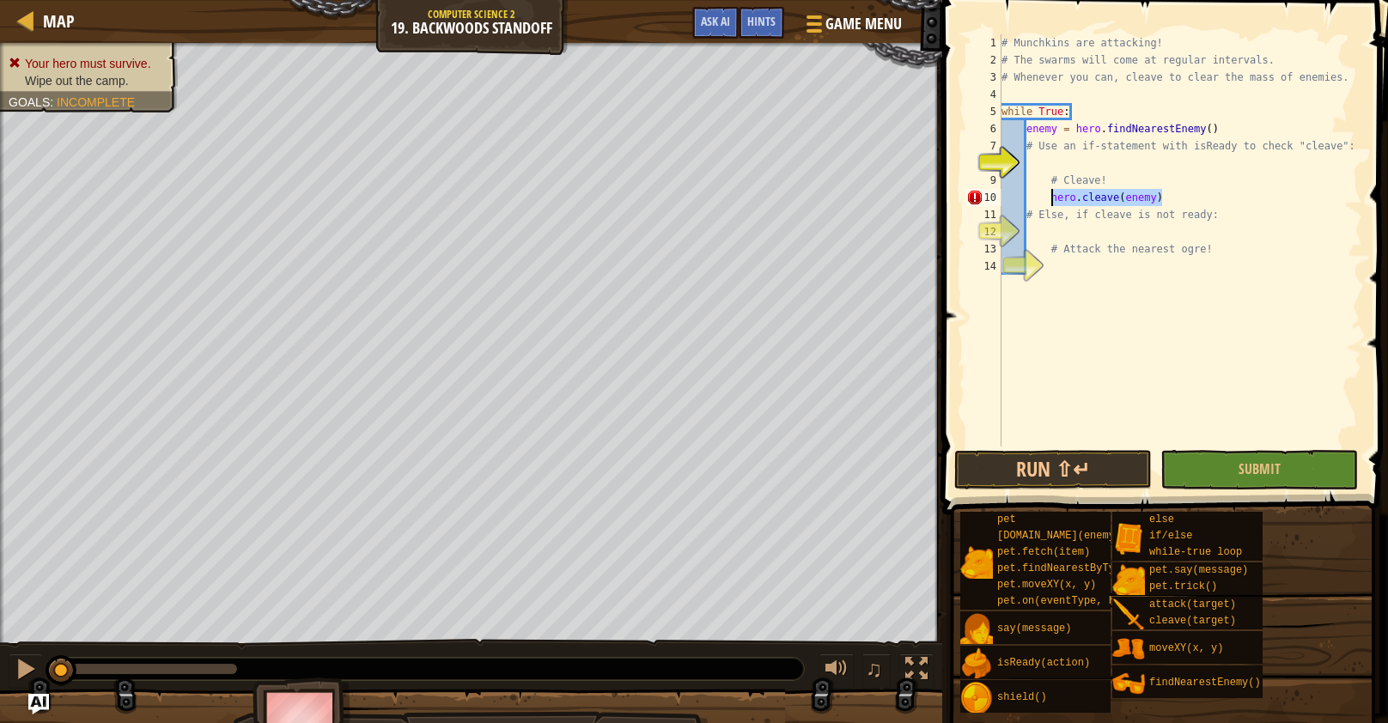
click at [1051, 198] on div "# Munchkins are attacking! # The swarms will come at regular intervals. # Whene…" at bounding box center [1180, 257] width 364 height 447
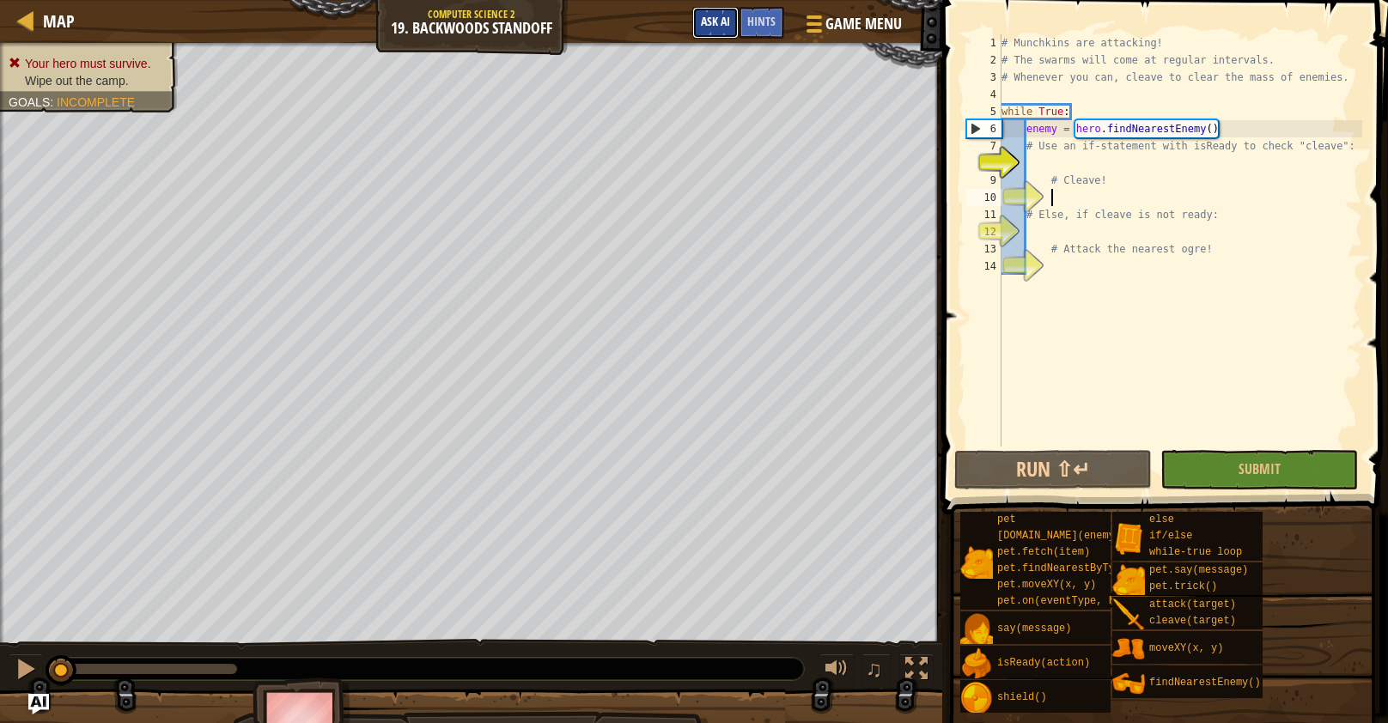
click at [722, 21] on span "Ask AI" at bounding box center [715, 21] width 29 height 16
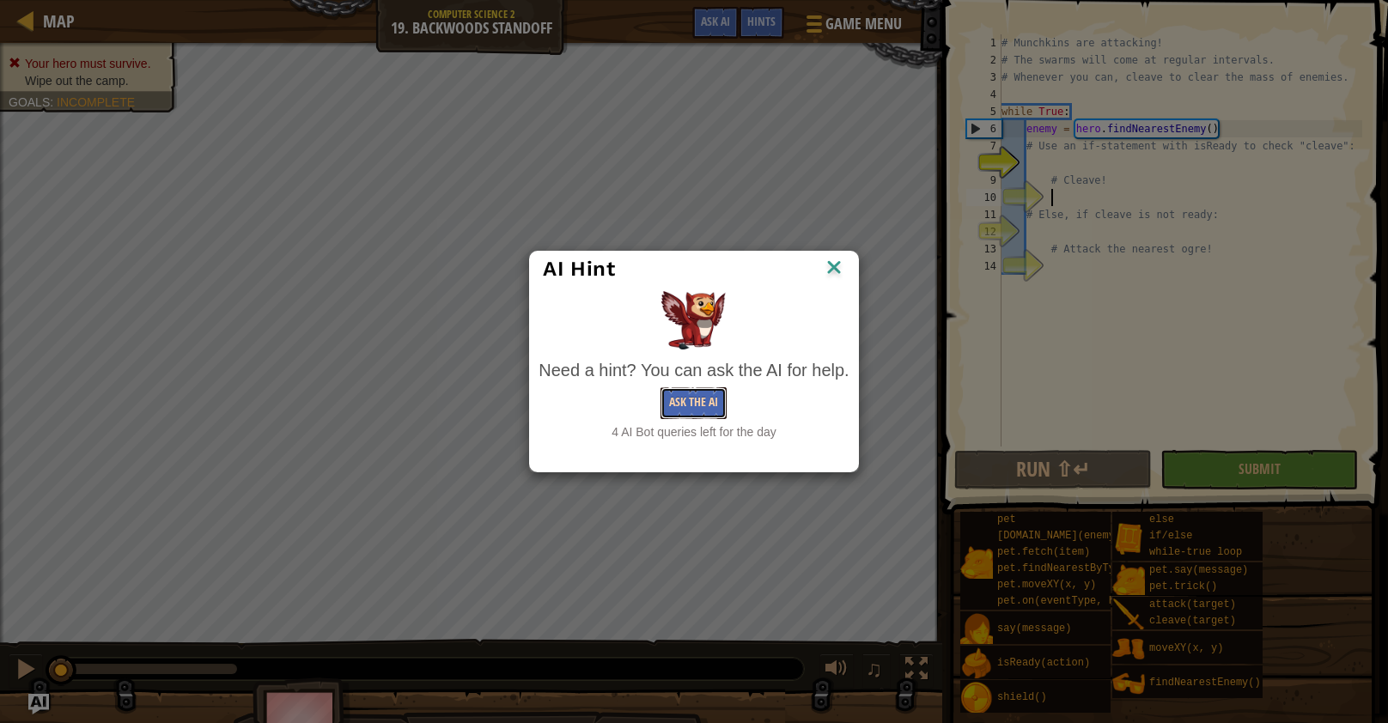
click at [677, 387] on button "Ask the AI" at bounding box center [693, 403] width 66 height 32
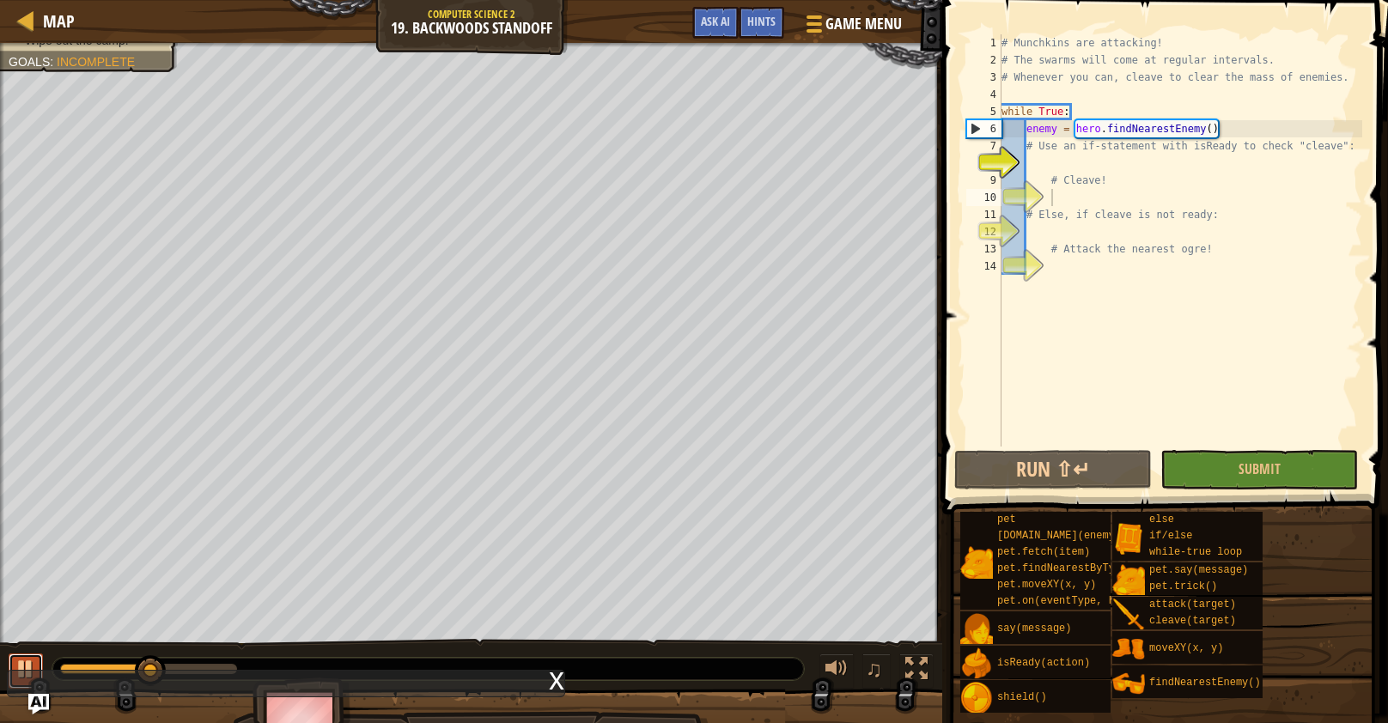
click at [18, 666] on div at bounding box center [26, 669] width 22 height 22
click at [46, 702] on img "Ask AI" at bounding box center [38, 704] width 22 height 22
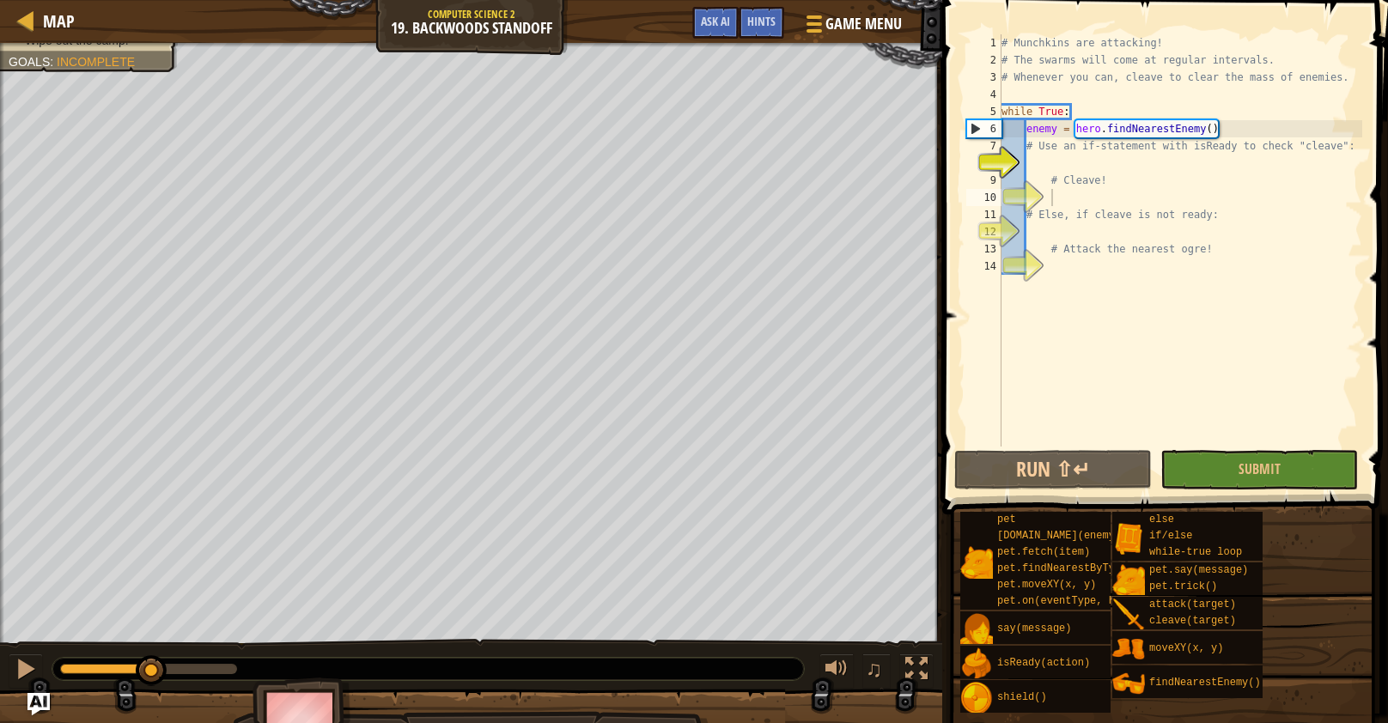
click at [46, 702] on img "Ask AI" at bounding box center [38, 704] width 22 height 22
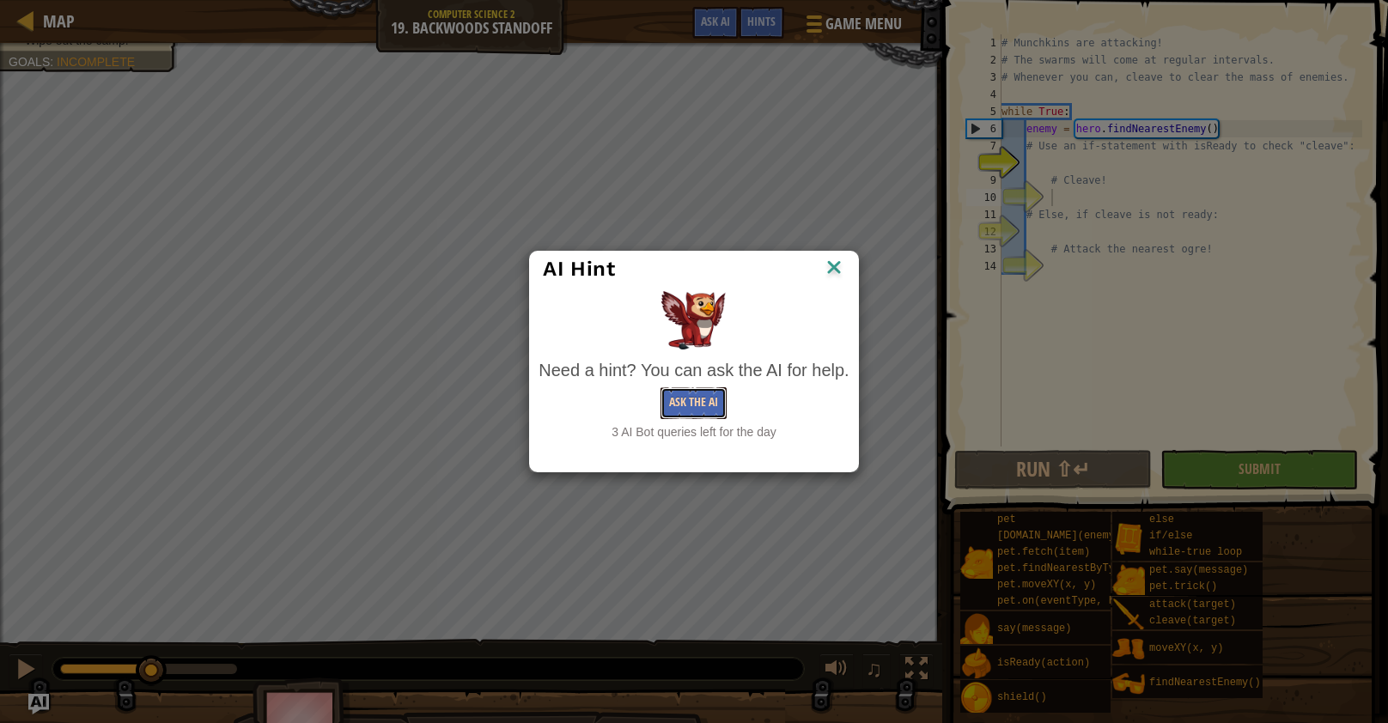
click at [691, 406] on button "Ask the AI" at bounding box center [693, 403] width 66 height 32
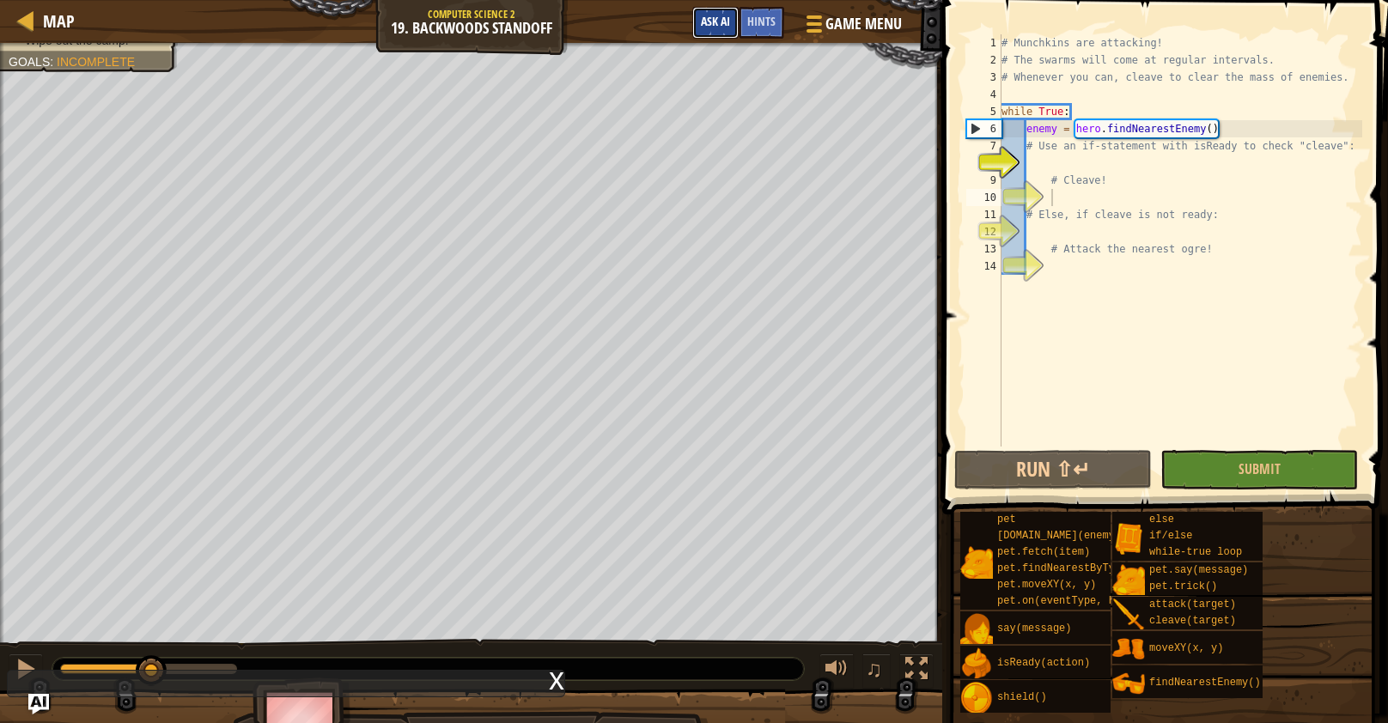
click at [733, 23] on button "Ask AI" at bounding box center [715, 23] width 46 height 32
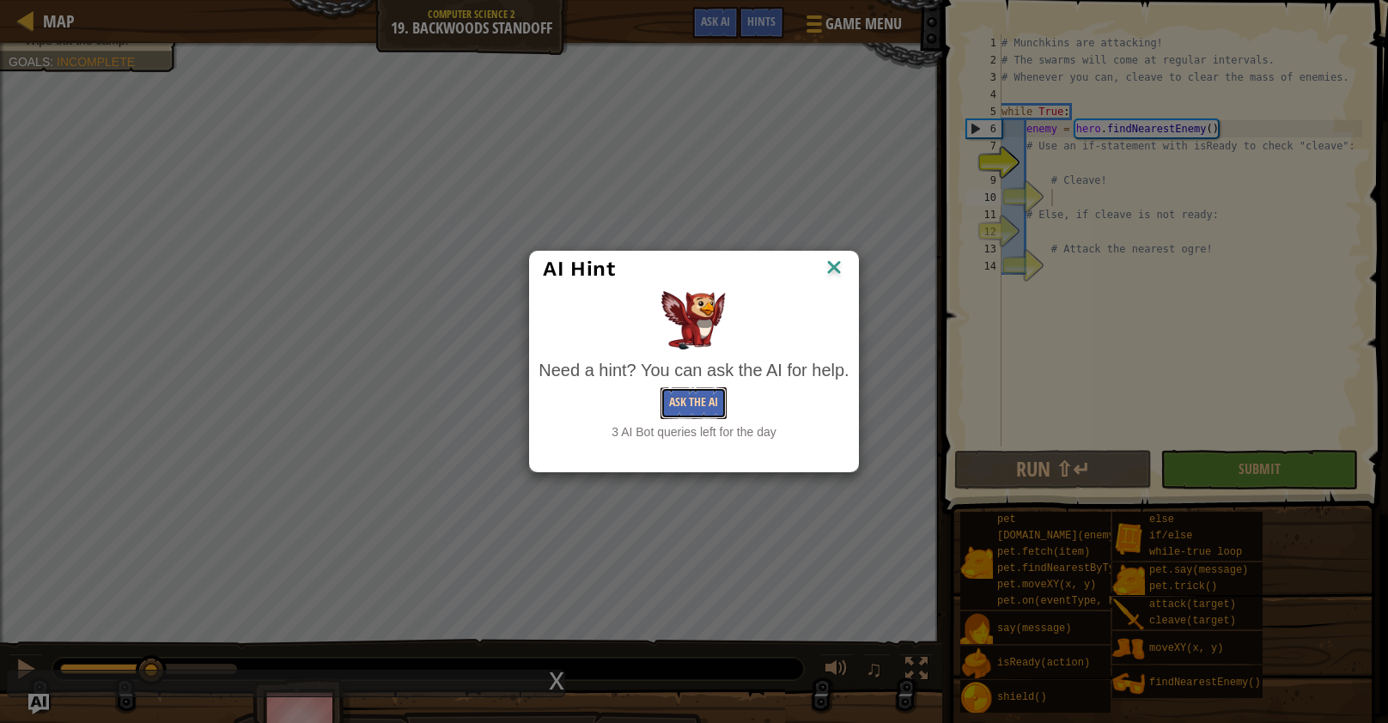
click at [696, 404] on button "Ask the AI" at bounding box center [693, 403] width 66 height 32
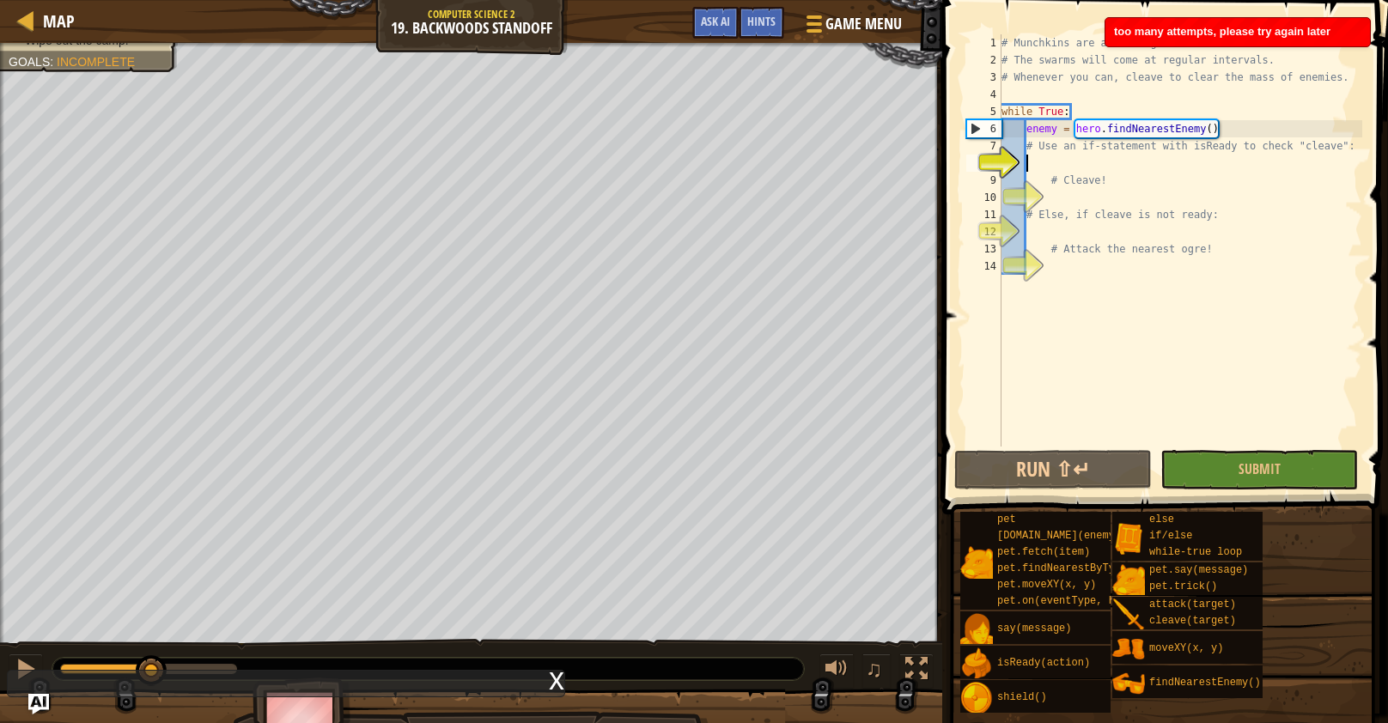
click at [1061, 157] on div "# Munchkins are attacking! # The swarms will come at regular intervals. # Whene…" at bounding box center [1180, 257] width 364 height 447
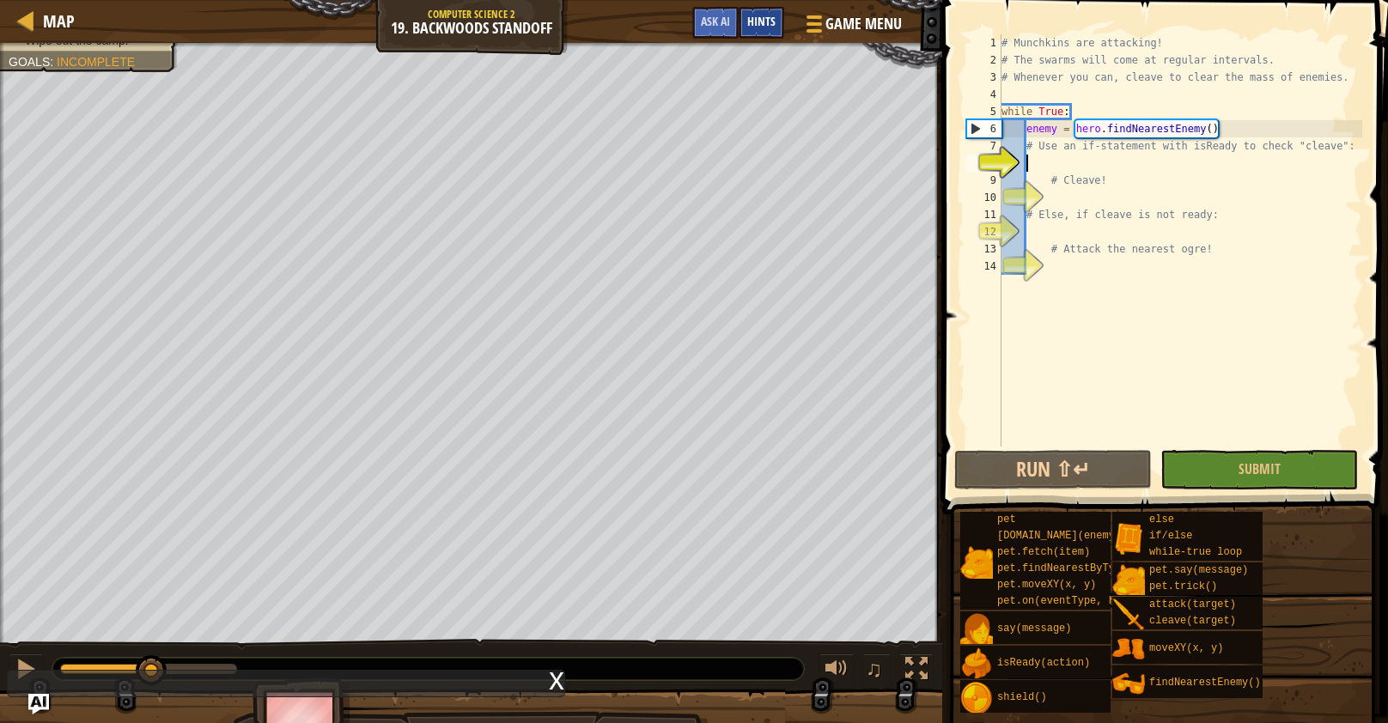
click at [753, 22] on span "Hints" at bounding box center [761, 21] width 28 height 16
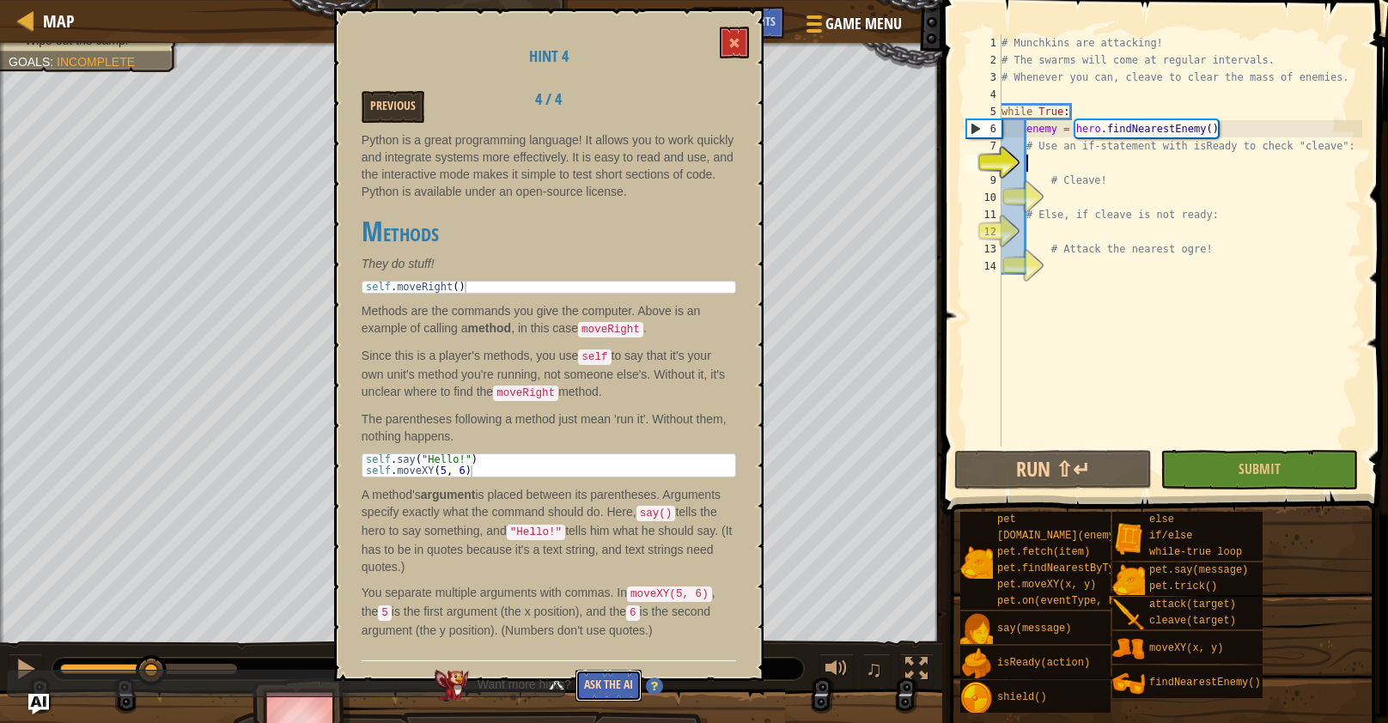
click at [613, 673] on button "Ask the AI" at bounding box center [608, 686] width 66 height 32
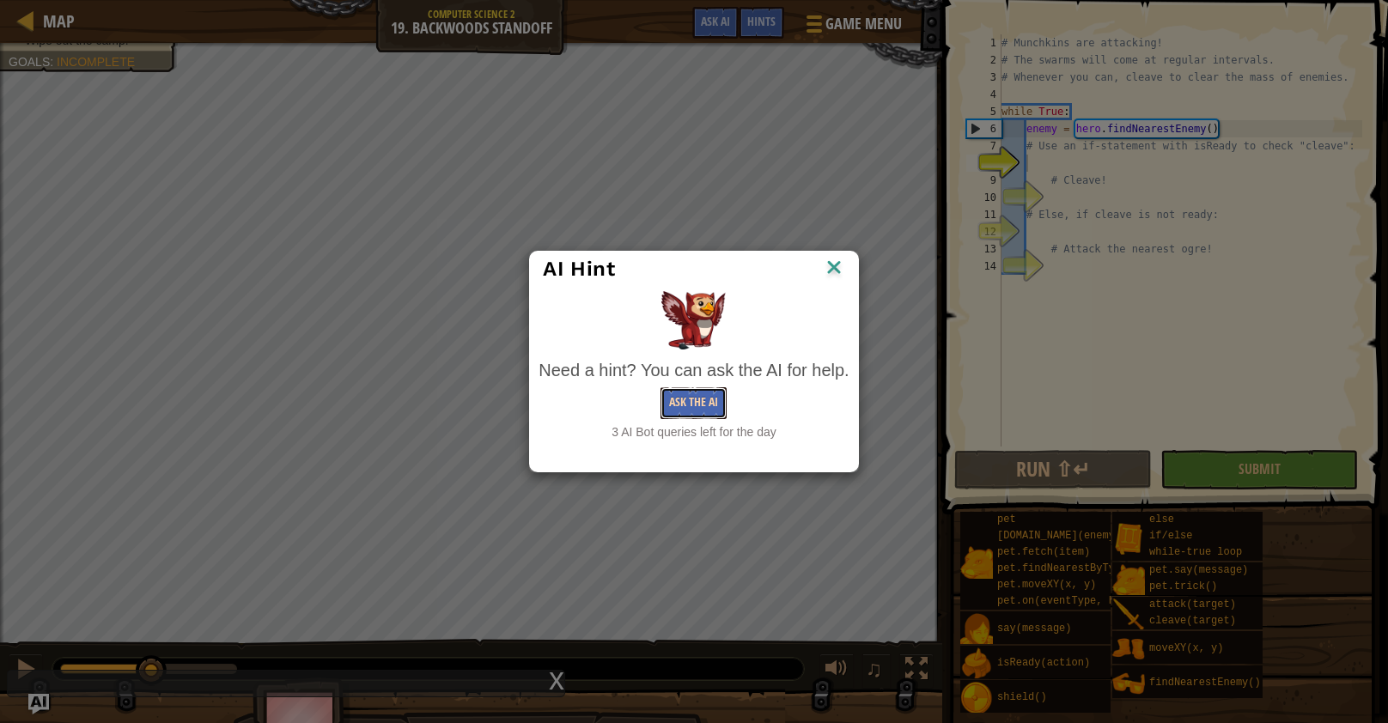
click at [702, 410] on button "Ask the AI" at bounding box center [693, 403] width 66 height 32
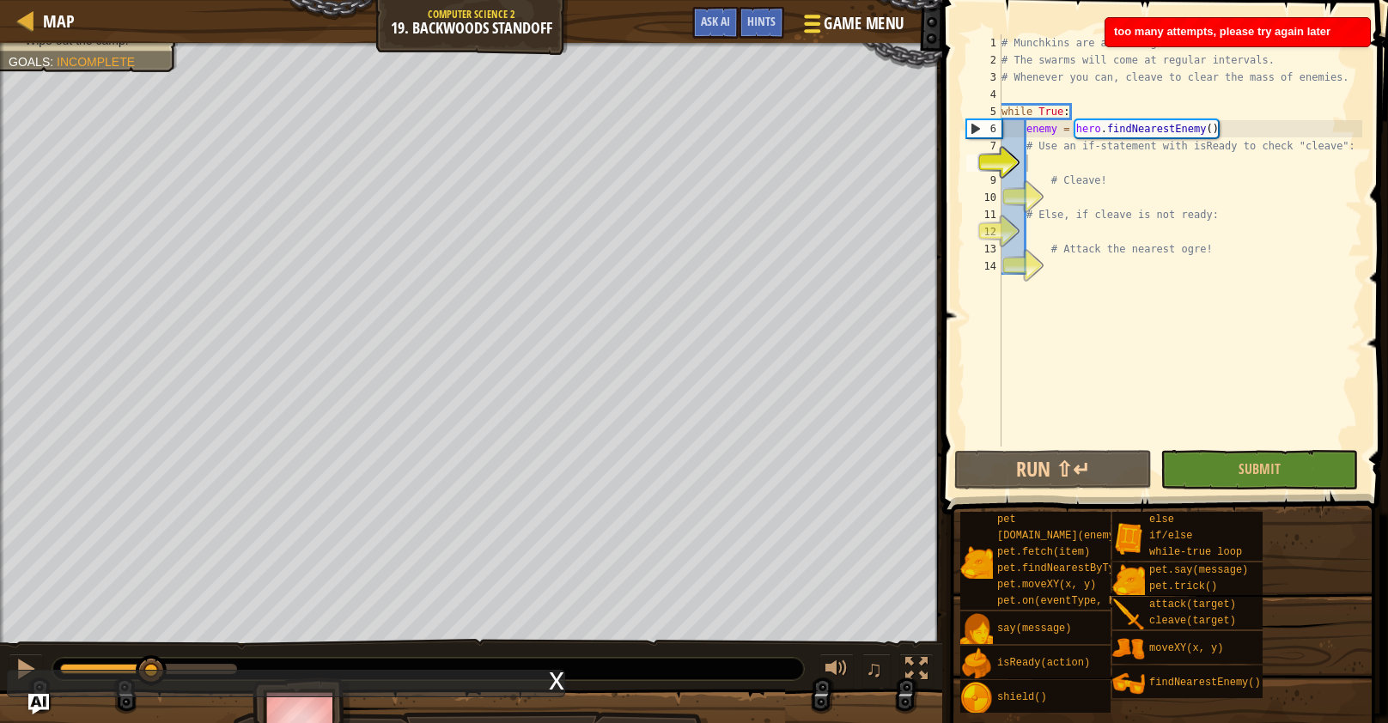
click at [829, 23] on span "Game Menu" at bounding box center [864, 23] width 80 height 23
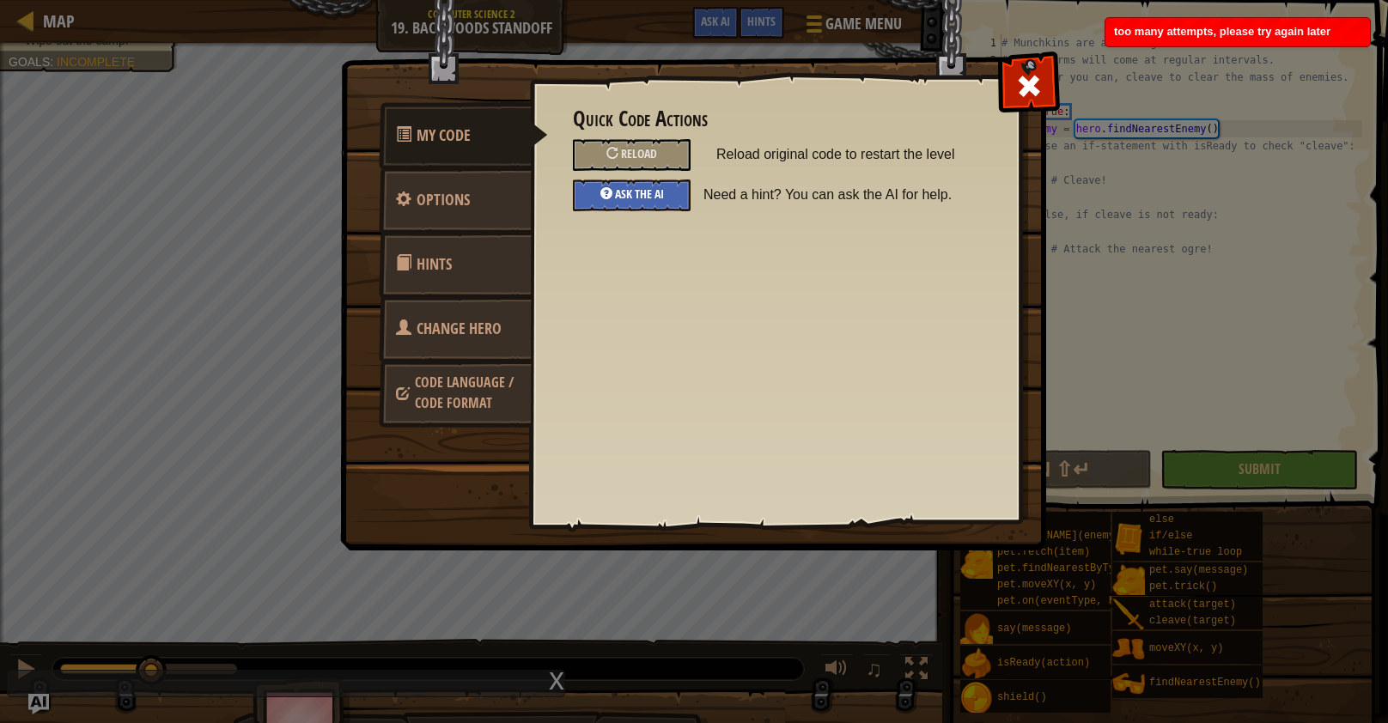
click at [654, 196] on span "Ask the AI" at bounding box center [639, 193] width 49 height 16
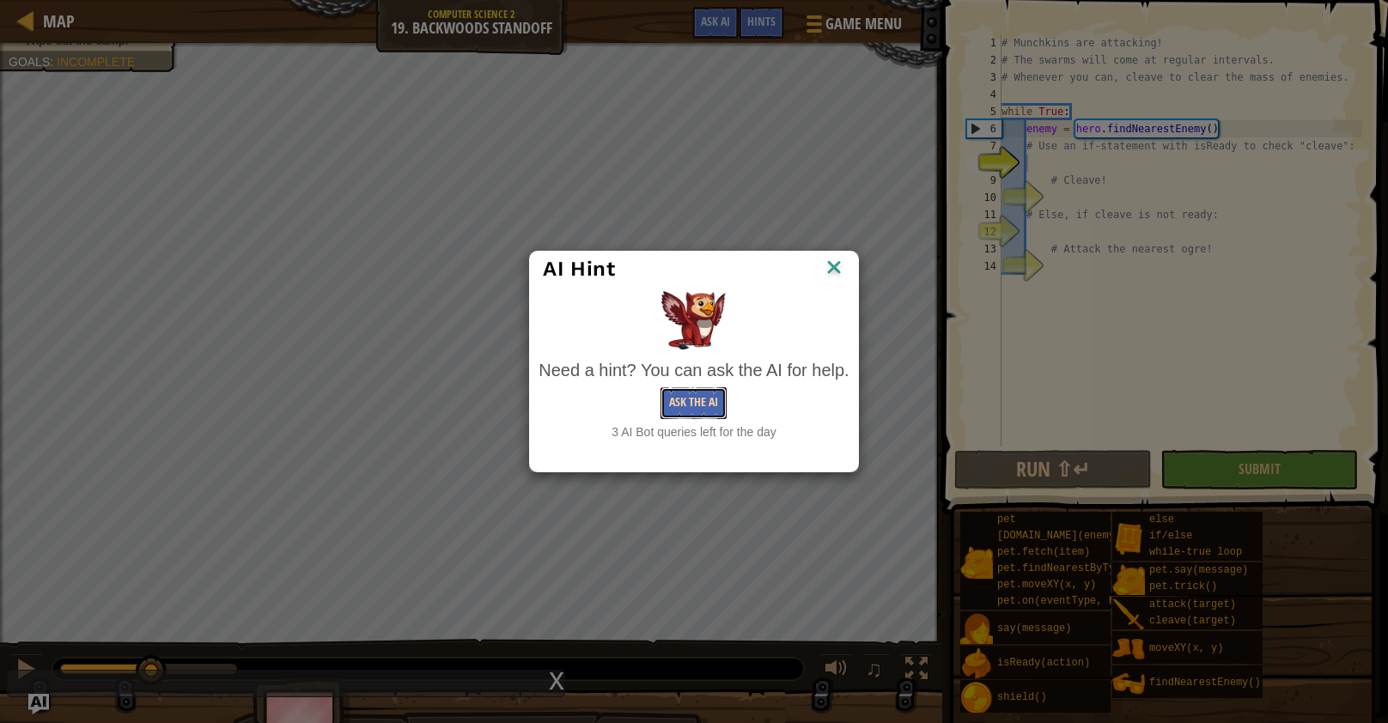
click at [686, 415] on button "Ask the AI" at bounding box center [693, 403] width 66 height 32
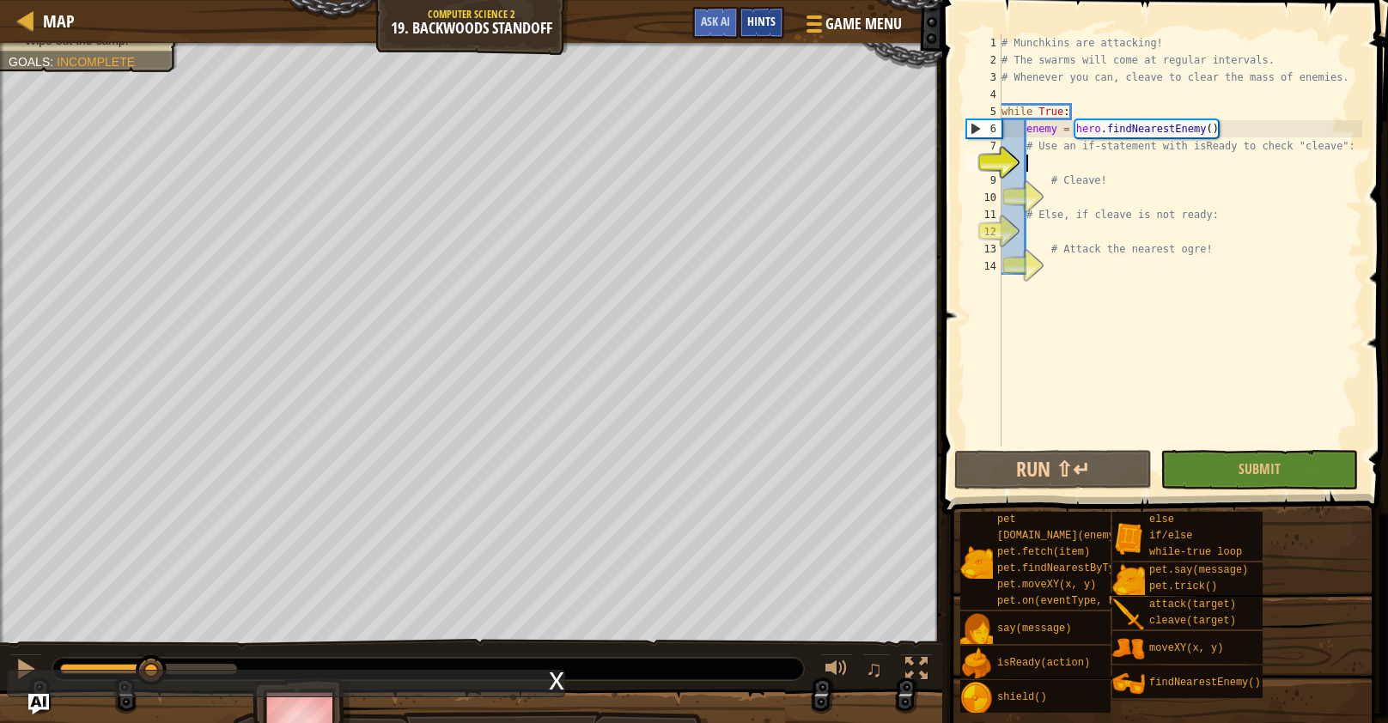
click at [773, 18] on span "Hints" at bounding box center [761, 21] width 28 height 16
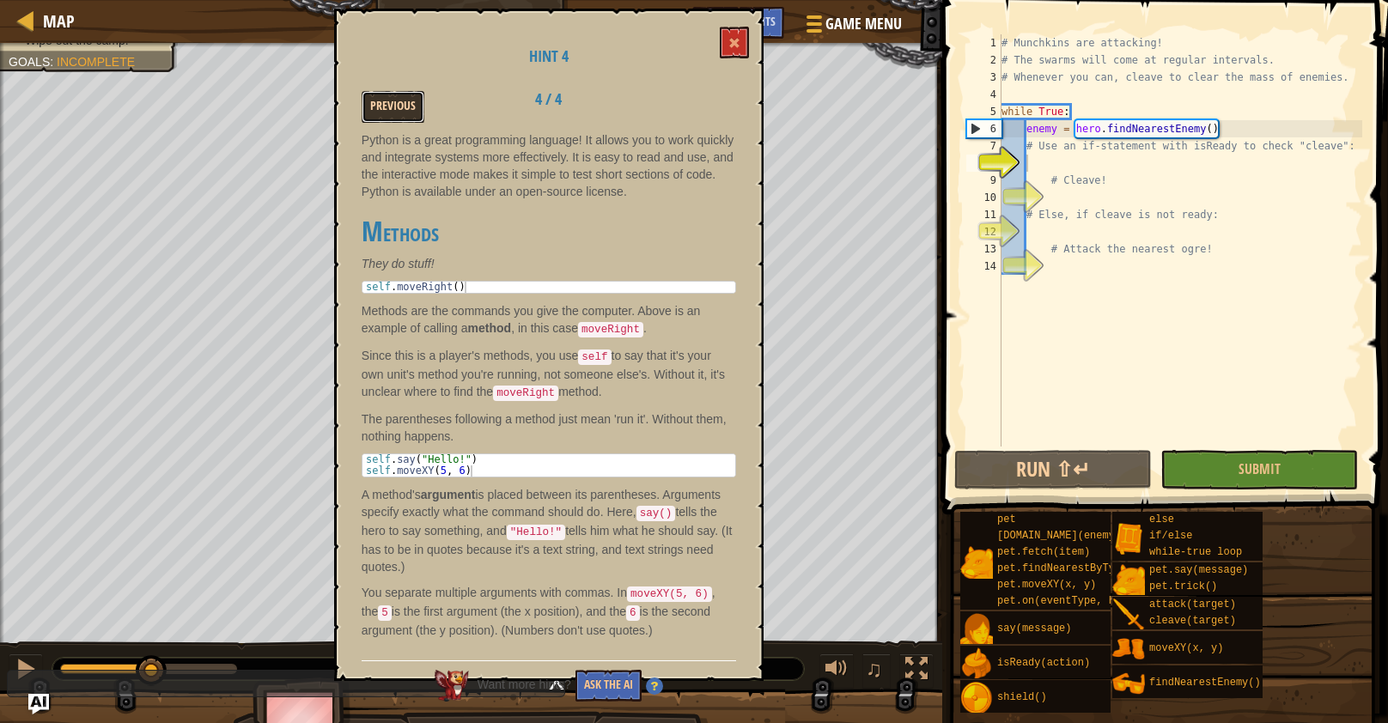
click at [401, 113] on button "Previous" at bounding box center [393, 107] width 63 height 32
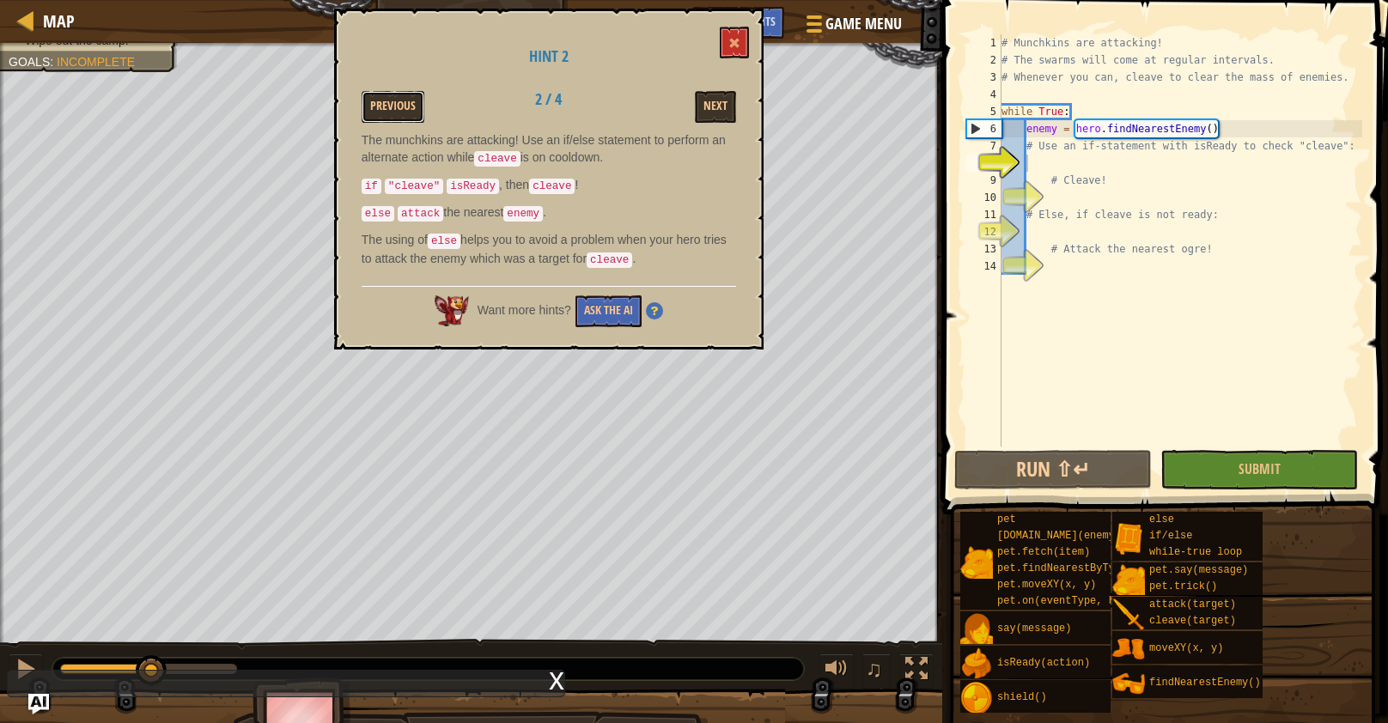
click at [401, 113] on button "Previous" at bounding box center [393, 107] width 63 height 32
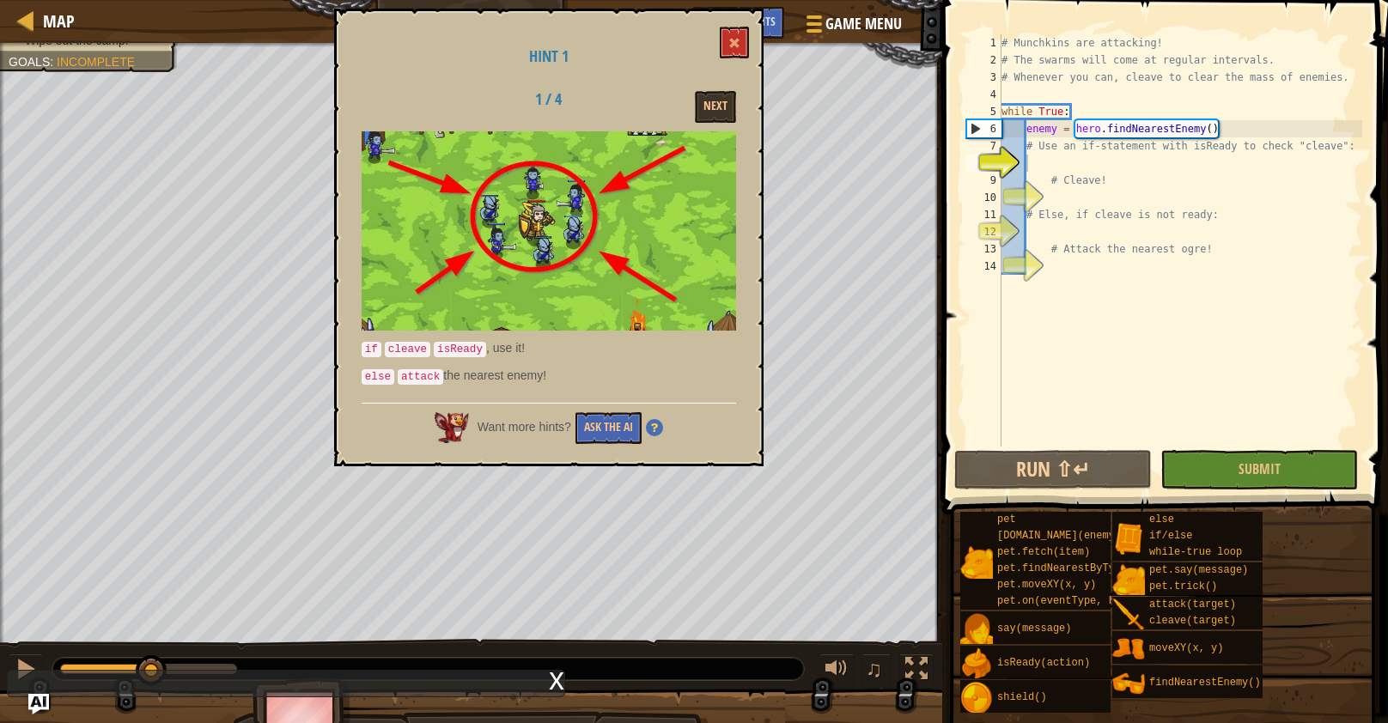
click at [659, 434] on img at bounding box center [654, 427] width 17 height 17
click at [683, 380] on p "else attack the nearest enemy!" at bounding box center [549, 376] width 374 height 19
click at [611, 419] on button "Ask the AI" at bounding box center [608, 428] width 66 height 32
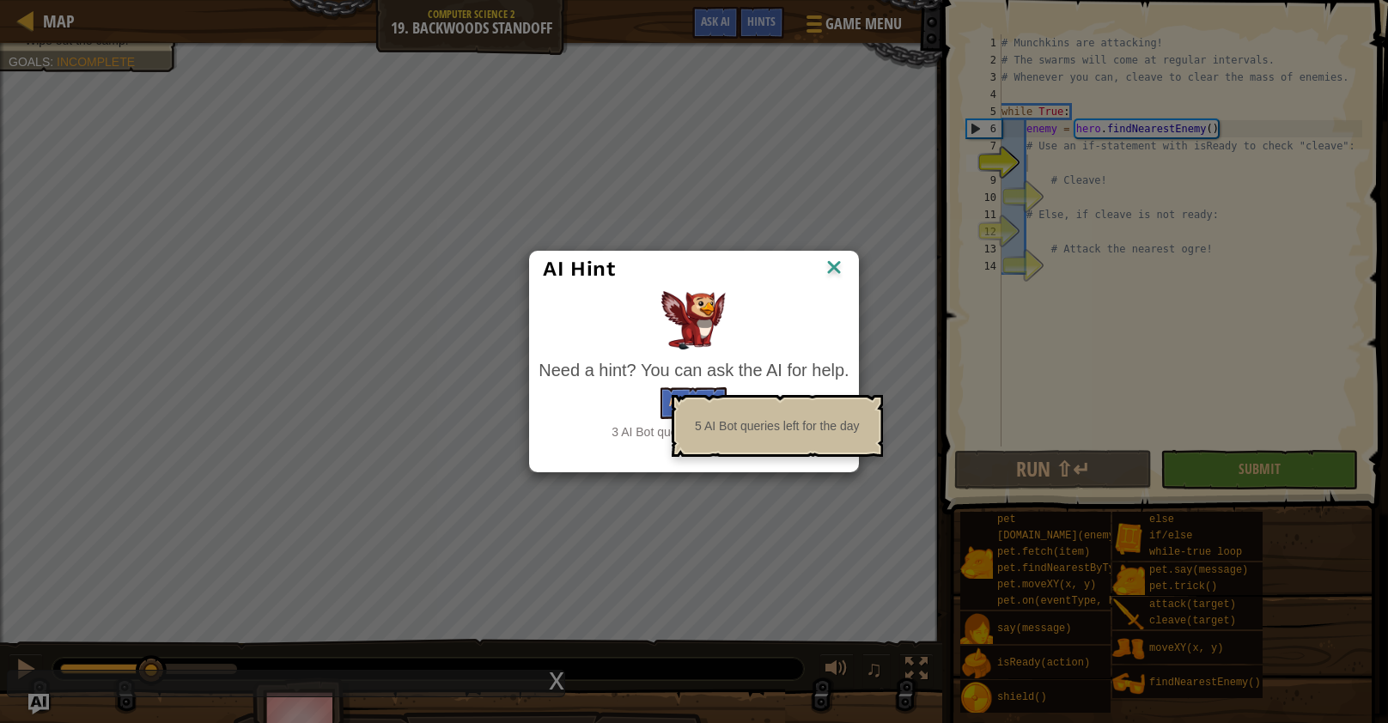
click at [672, 412] on div "5 AI Bot queries left for the day" at bounding box center [777, 426] width 210 height 62
click at [660, 399] on div "Ask the AI" at bounding box center [693, 403] width 310 height 32
click at [672, 399] on div "5 AI Bot queries left for the day" at bounding box center [777, 426] width 210 height 62
click at [671, 399] on button "Ask the AI" at bounding box center [693, 403] width 66 height 32
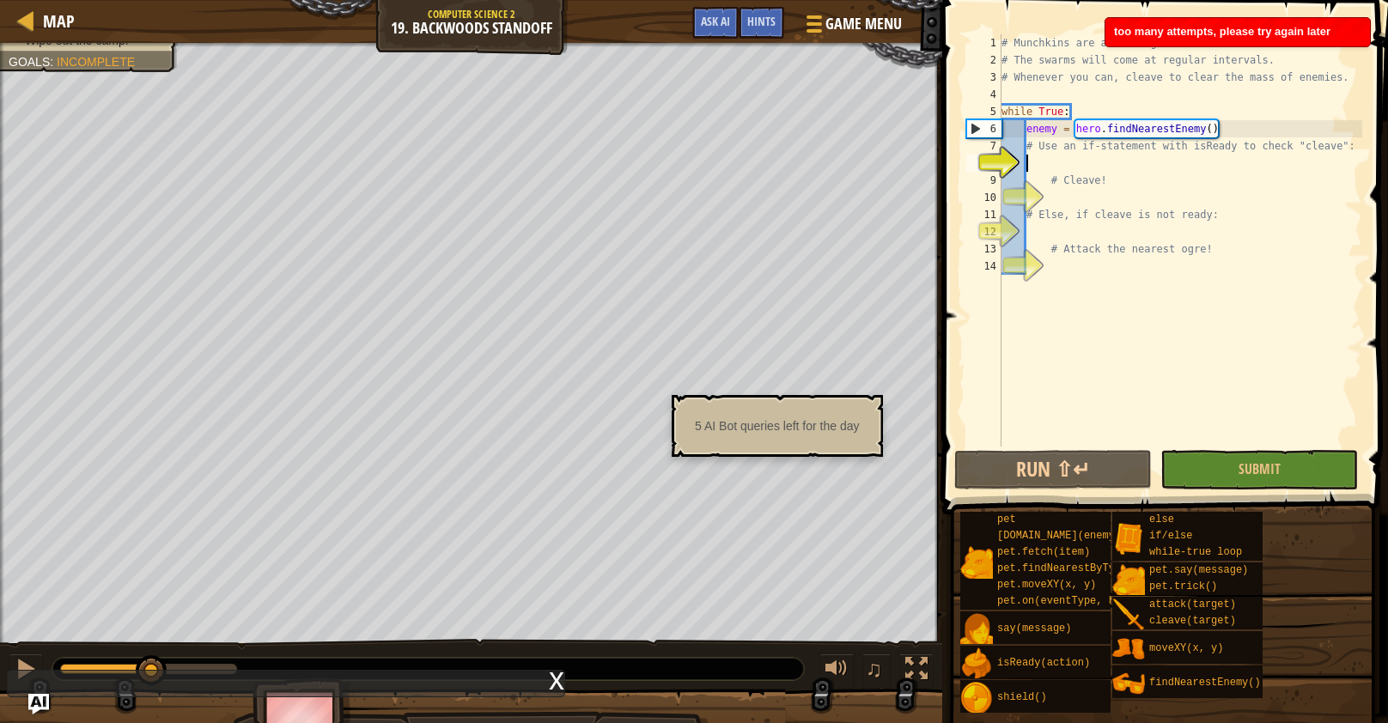
click at [756, 419] on div "5 AI Bot queries left for the day" at bounding box center [777, 426] width 188 height 33
click at [768, 0] on body "Map Computer Science 2 19. Backwoods Standoff Game Menu Done Hints Ask AI 1 ההה…" at bounding box center [694, 0] width 1388 height 0
click at [773, 433] on div "5 AI Bot queries left for the day" at bounding box center [777, 426] width 188 height 33
drag, startPoint x: 780, startPoint y: 433, endPoint x: 770, endPoint y: 431, distance: 9.6
click at [773, 431] on div "5 AI Bot queries left for the day" at bounding box center [777, 426] width 188 height 33
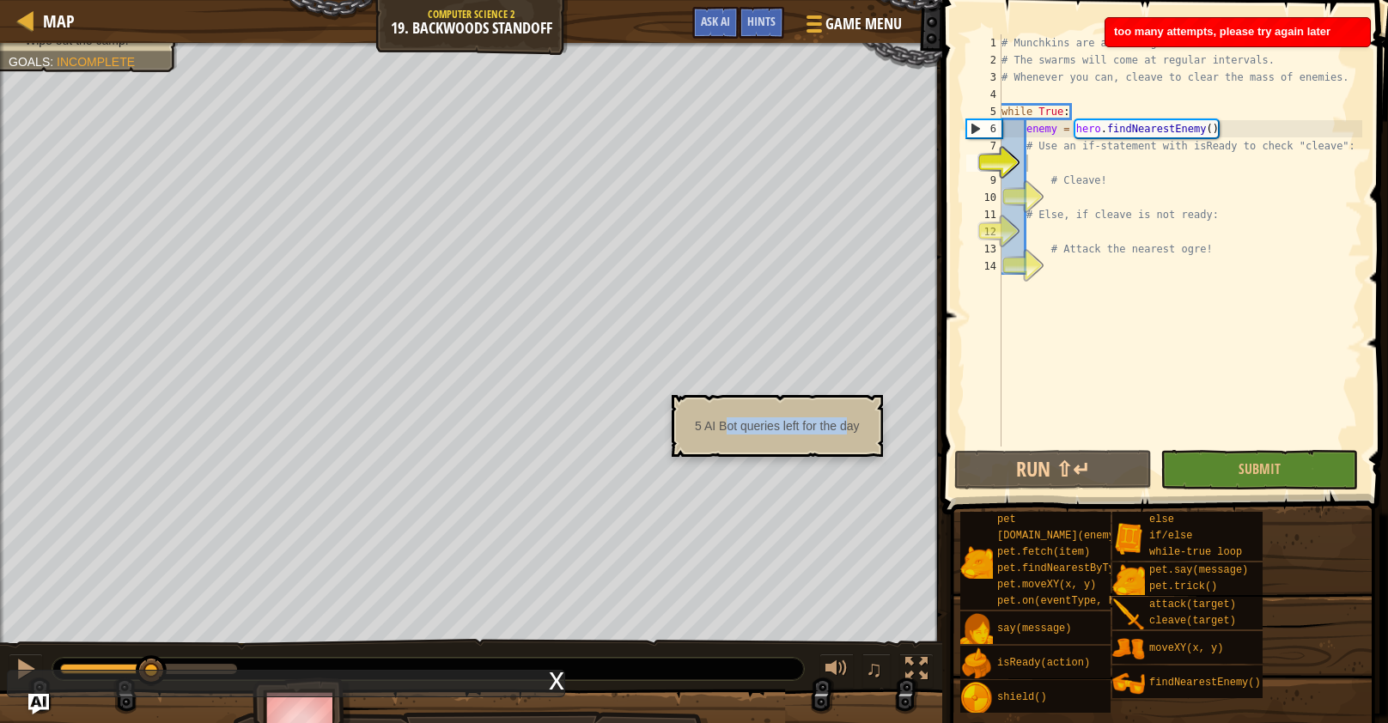
drag, startPoint x: 672, startPoint y: 429, endPoint x: 685, endPoint y: 413, distance: 20.8
click at [680, 417] on div "5 AI Bot queries left for the day" at bounding box center [777, 426] width 210 height 62
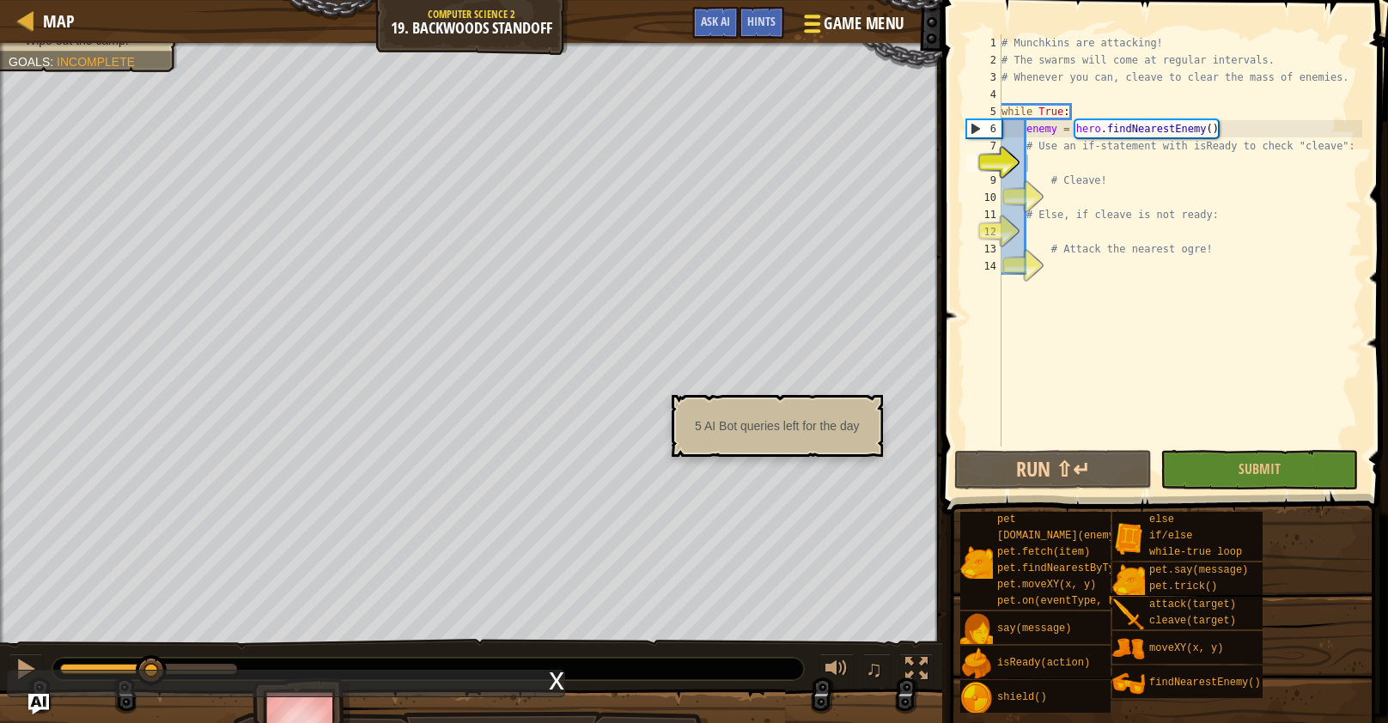
click at [867, 16] on span "Game Menu" at bounding box center [864, 23] width 80 height 23
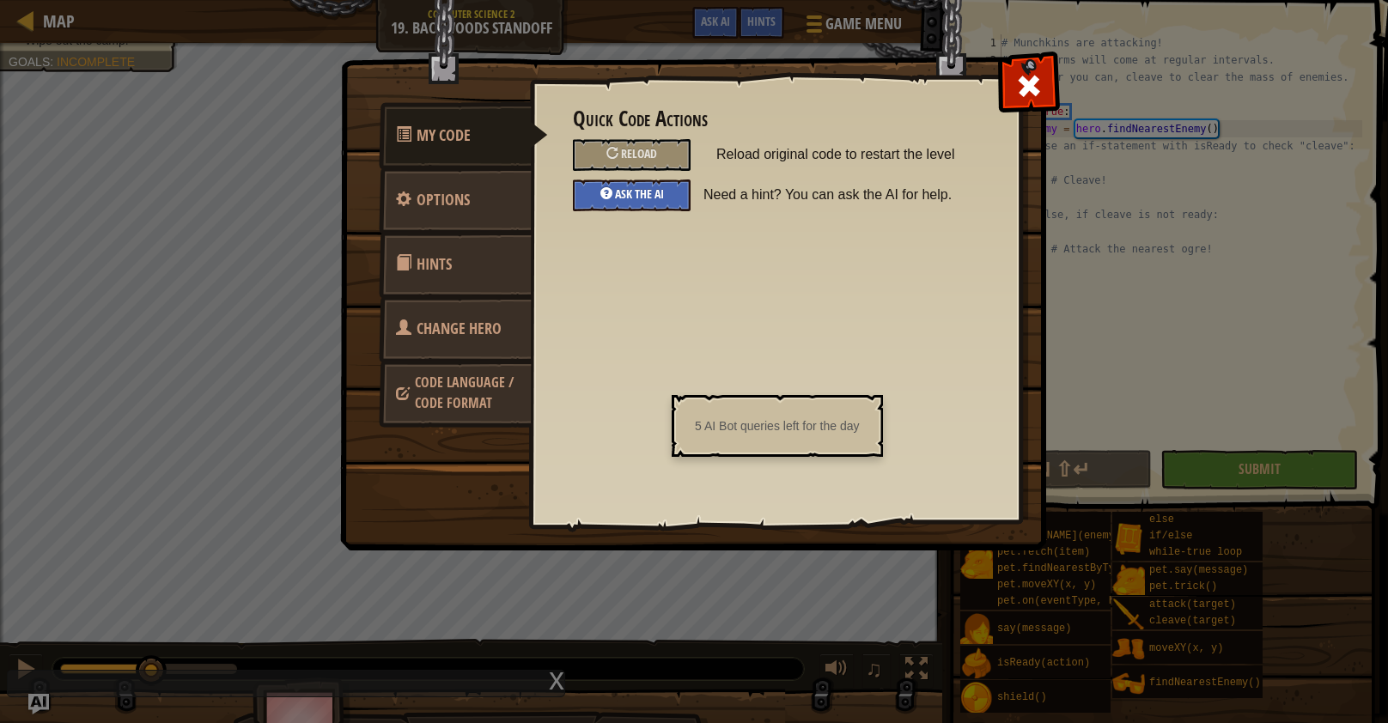
click at [651, 199] on span "Ask the AI" at bounding box center [639, 193] width 49 height 16
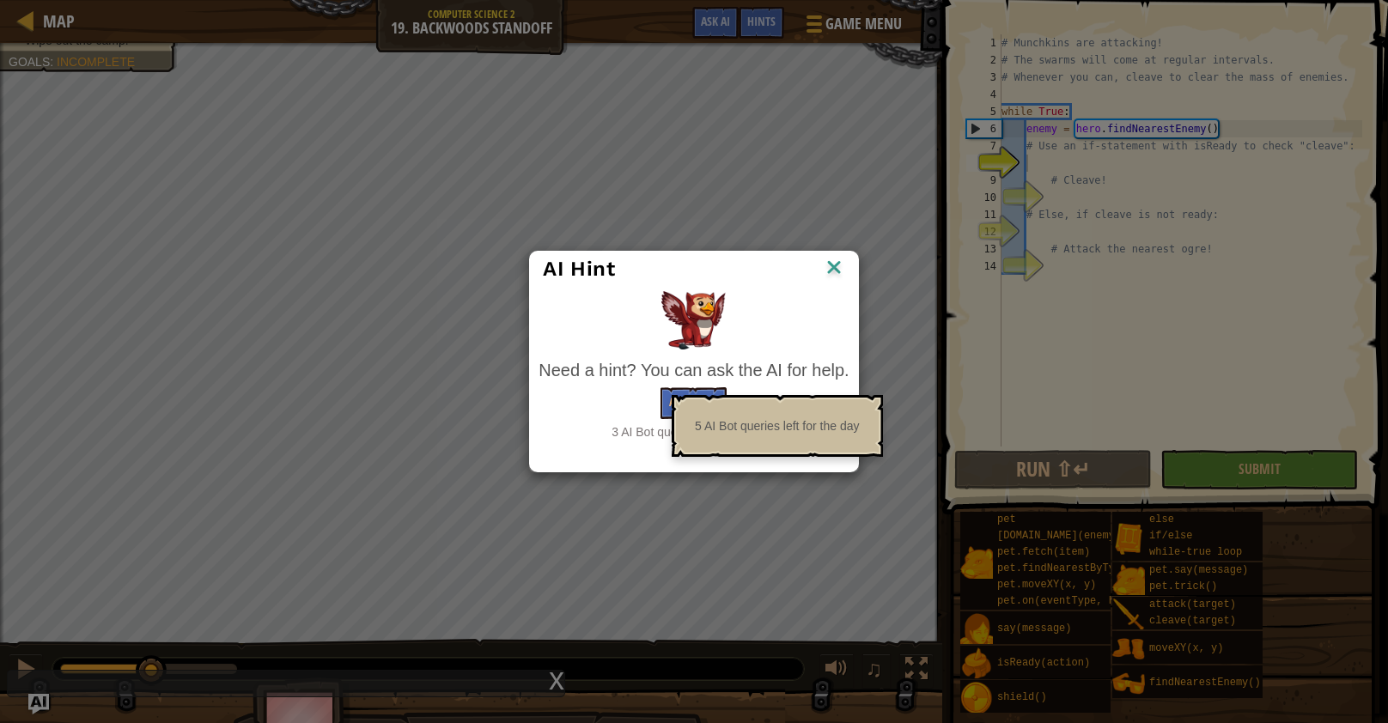
click at [733, 417] on div "5 AI Bot queries left for the day" at bounding box center [777, 426] width 188 height 33
click at [744, 377] on div "Need a hint? You can ask the AI for help." at bounding box center [693, 370] width 310 height 25
drag, startPoint x: 739, startPoint y: 401, endPoint x: 739, endPoint y: 419, distance: 18.0
click at [739, 406] on div "5 AI Bot queries left for the day" at bounding box center [777, 426] width 210 height 62
drag, startPoint x: 739, startPoint y: 419, endPoint x: 736, endPoint y: 452, distance: 32.8
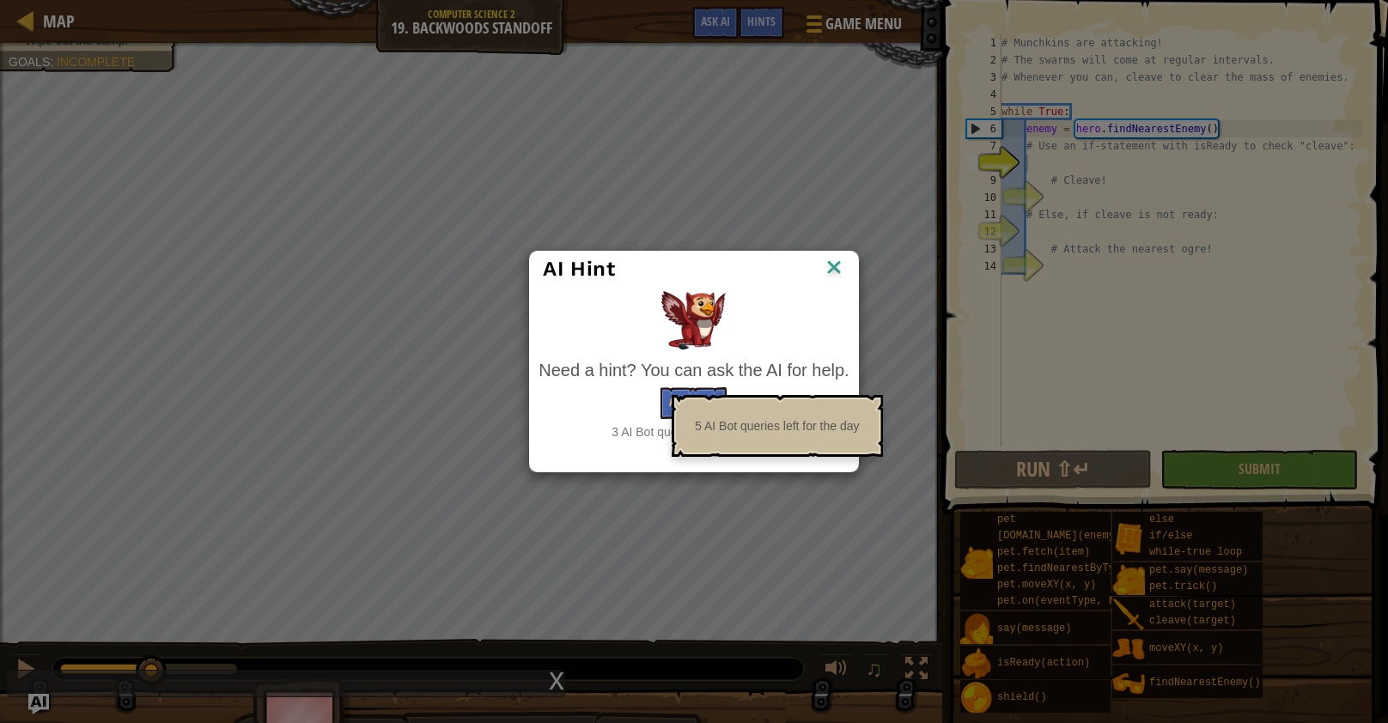
click at [738, 447] on div "5 AI Bot queries left for the day" at bounding box center [777, 426] width 210 height 62
drag, startPoint x: 720, startPoint y: 465, endPoint x: 761, endPoint y: 456, distance: 42.1
click at [723, 2] on body "Map Computer Science 2 19. Backwoods Standoff Game Menu Done Hints Ask AI 1 ההה…" at bounding box center [694, 1] width 1388 height 2
click at [745, 445] on div "5 AI Bot queries left for the day" at bounding box center [777, 426] width 210 height 62
click at [749, 403] on div "5 AI Bot queries left for the day" at bounding box center [777, 426] width 210 height 62
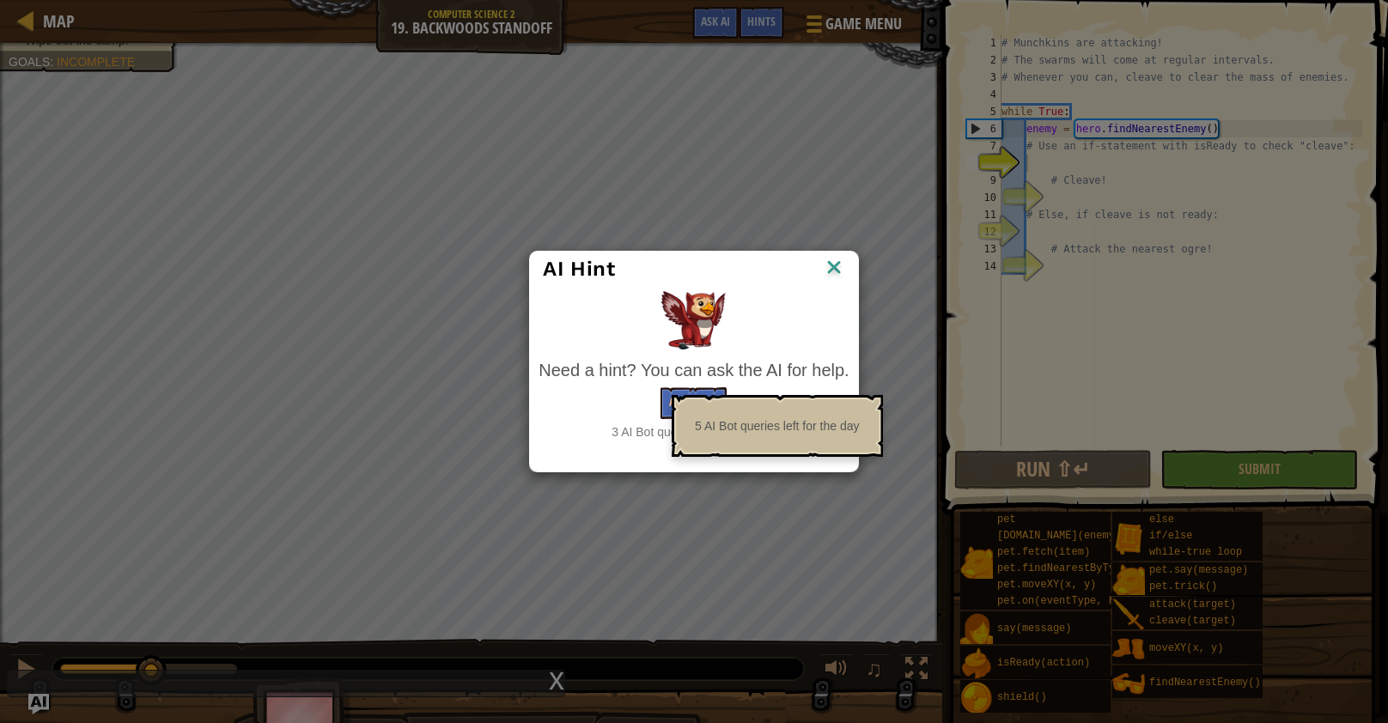
click at [834, 277] on img at bounding box center [834, 269] width 22 height 26
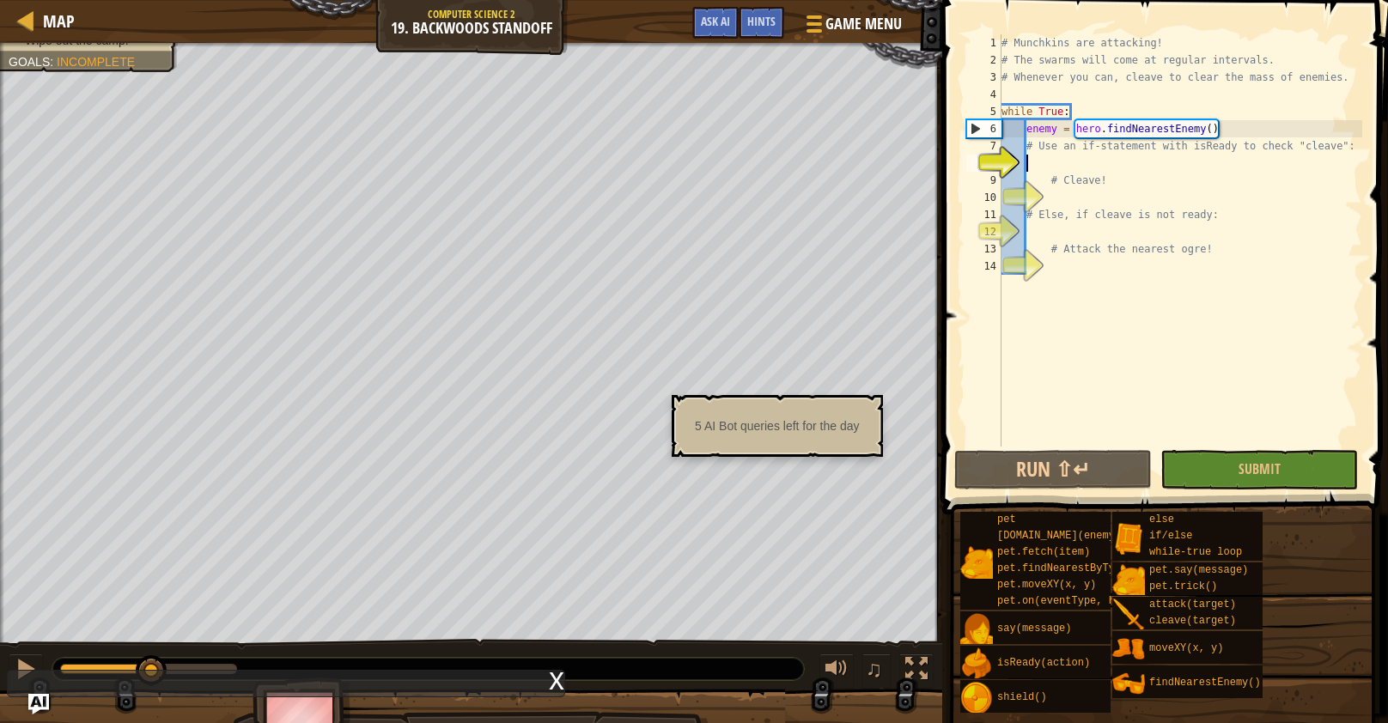
click at [1047, 301] on div "# Munchkins are attacking! # The swarms will come at regular intervals. # Whene…" at bounding box center [1180, 257] width 364 height 447
click at [1079, 155] on div "# Munchkins are attacking! # The swarms will come at regular intervals. # Whene…" at bounding box center [1180, 257] width 364 height 447
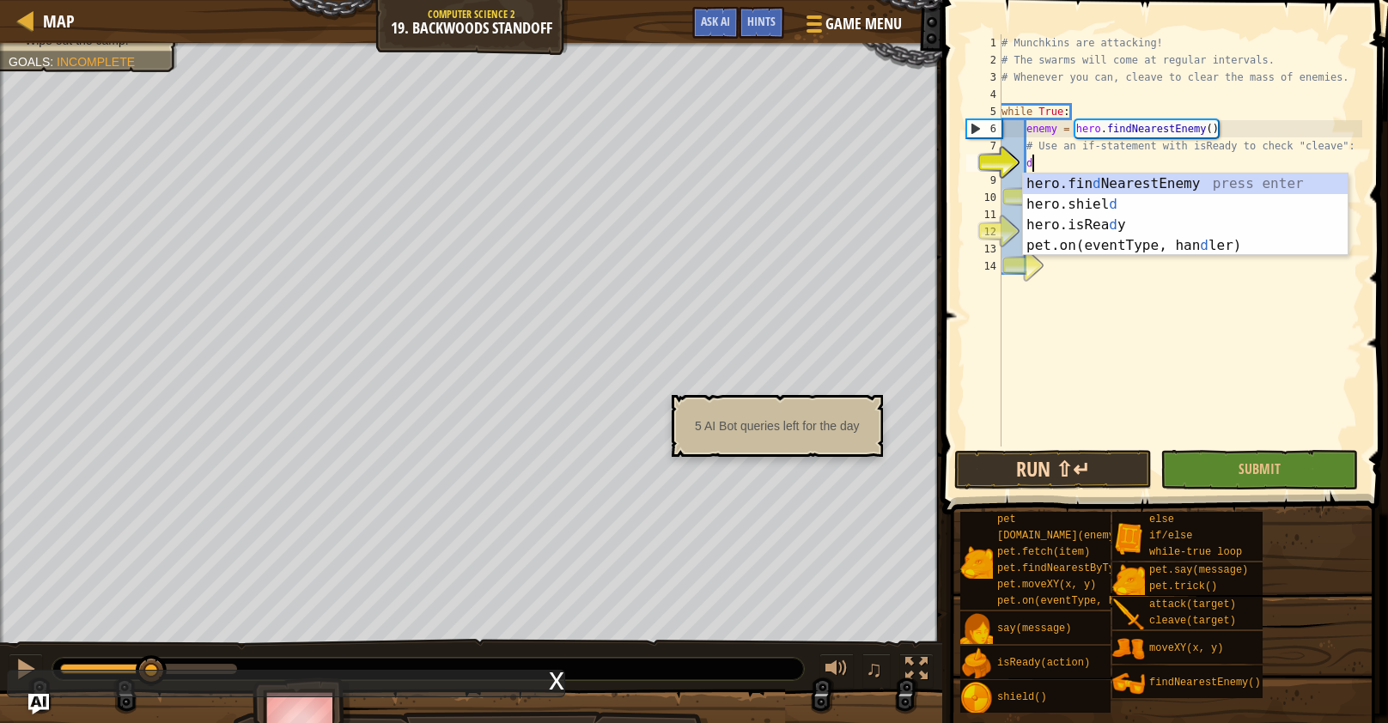
scroll to position [8, 2]
type textarea "d"
click at [1092, 469] on button "Run ⇧↵" at bounding box center [1053, 470] width 198 height 40
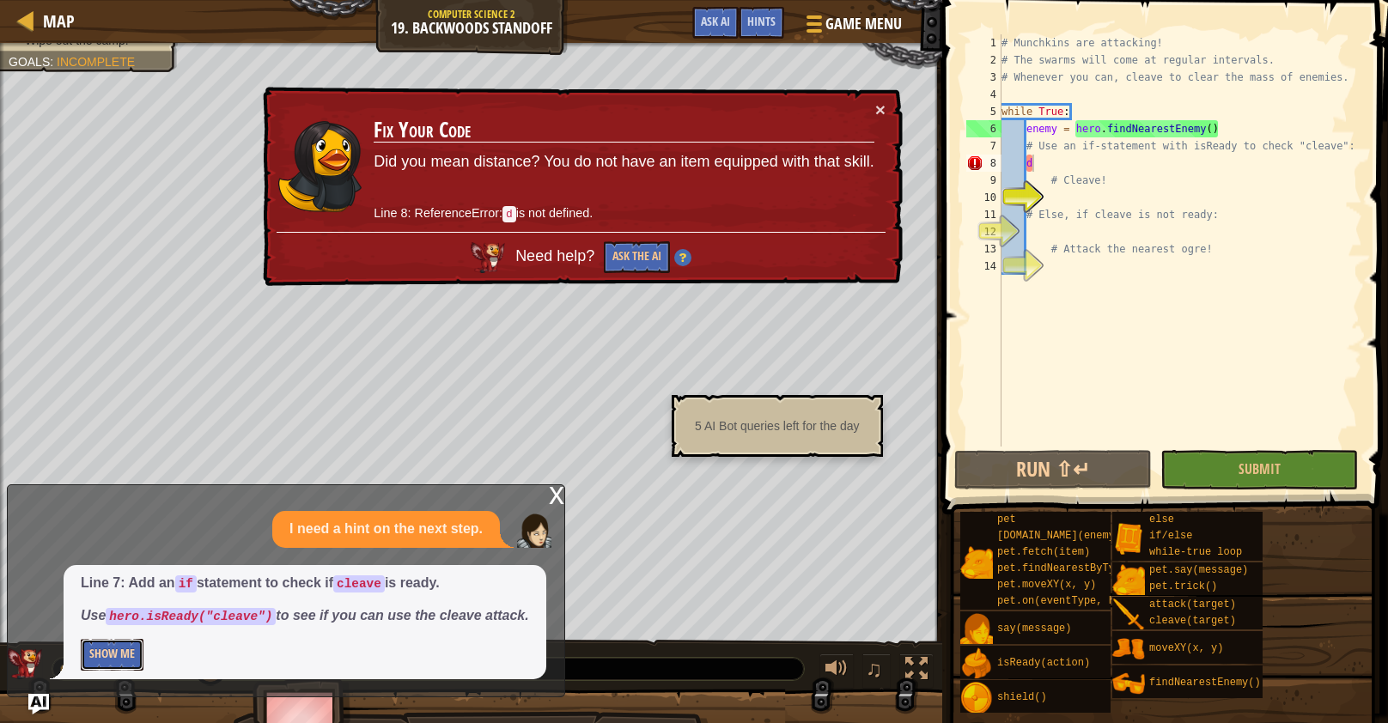
click at [103, 659] on button "Show Me" at bounding box center [112, 655] width 63 height 32
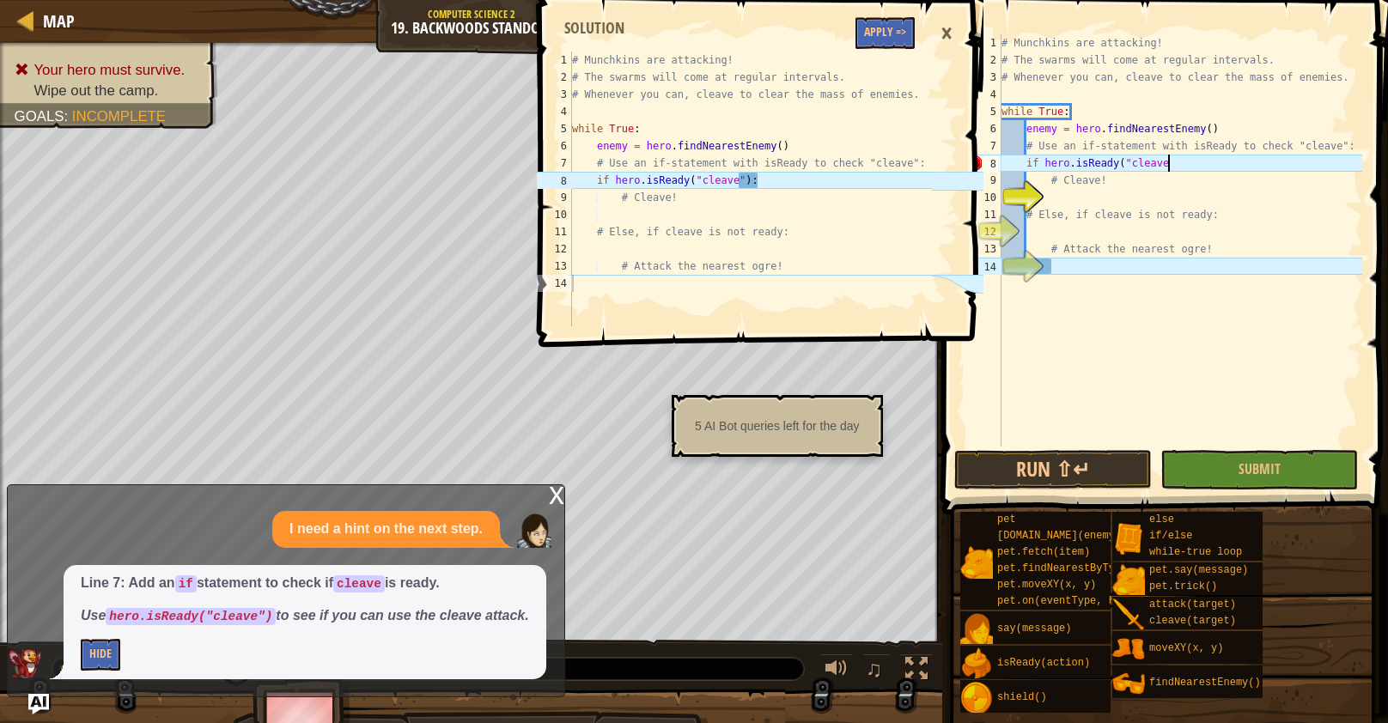
scroll to position [8, 13]
type textarea "if hero.isReady("cleave"):"
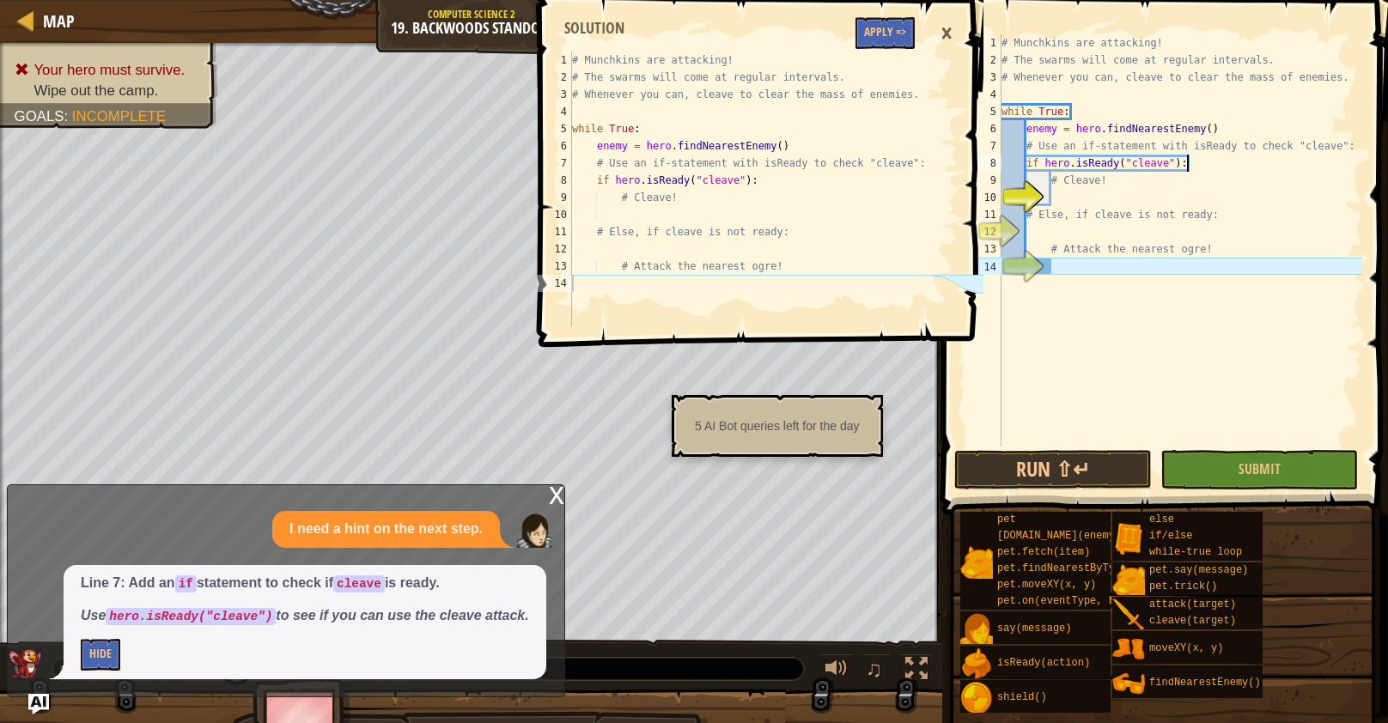
click at [1075, 192] on div "# Munchkins are attacking! # The swarms will come at regular intervals. # Whene…" at bounding box center [1180, 257] width 364 height 447
click at [909, 38] on button "Apply =>" at bounding box center [884, 33] width 59 height 32
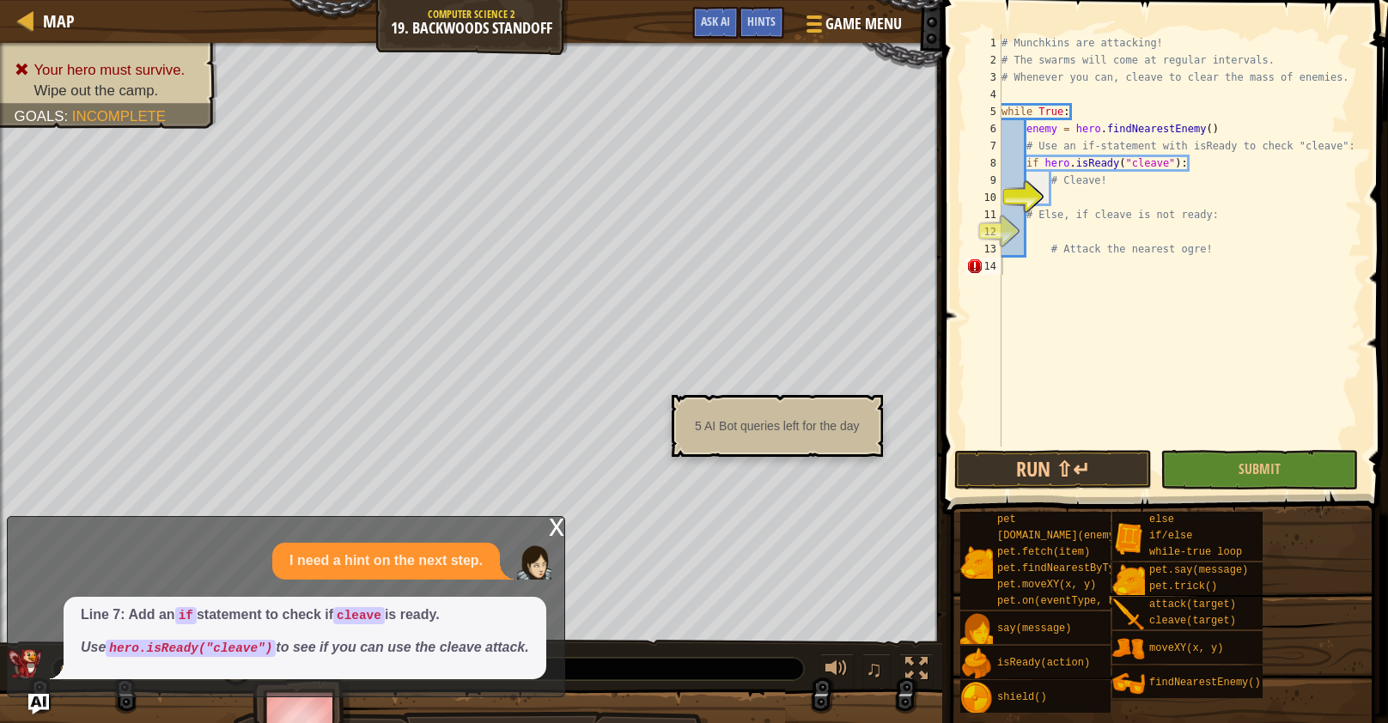
click at [1080, 194] on div "# Munchkins are attacking! # The swarms will come at regular intervals. # Whene…" at bounding box center [1180, 257] width 364 height 447
click at [555, 530] on div "x" at bounding box center [556, 525] width 15 height 17
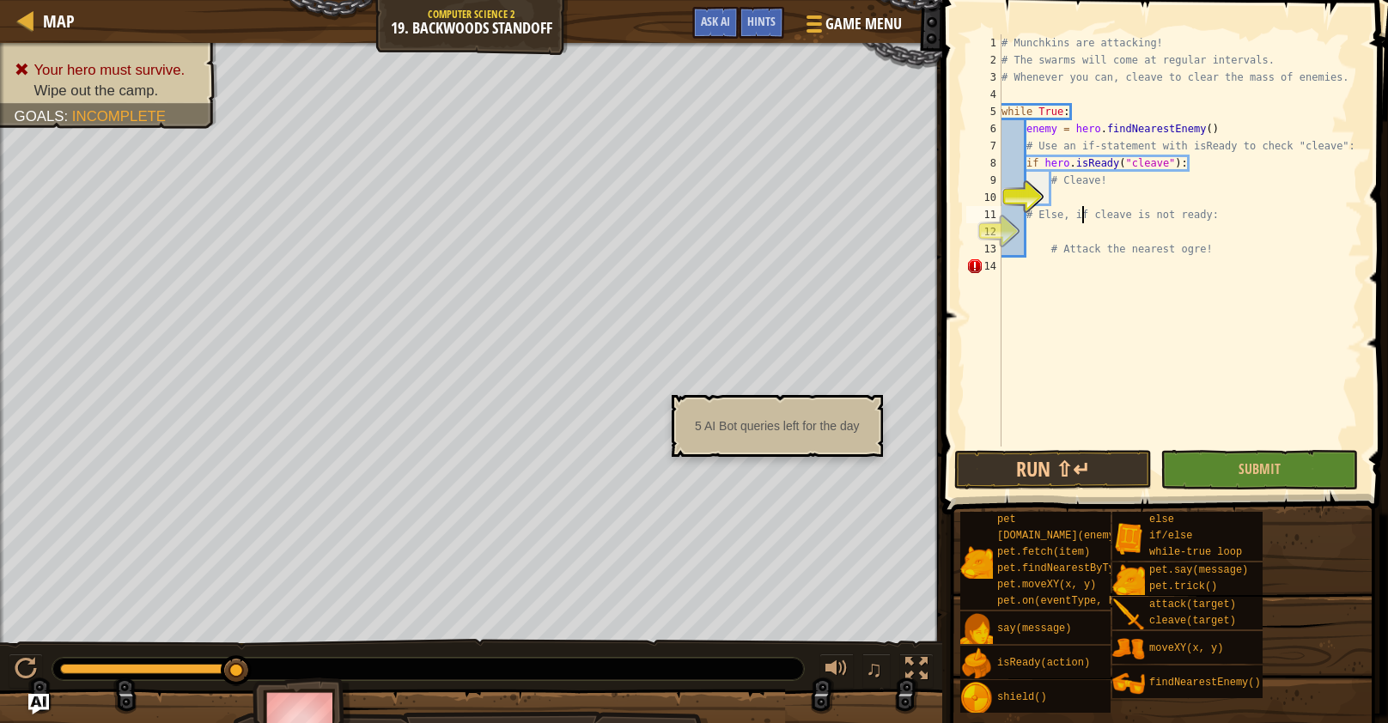
click at [1083, 207] on div "# Munchkins are attacking! # The swarms will come at regular intervals. # Whene…" at bounding box center [1180, 257] width 364 height 447
click at [1061, 186] on div "# Munchkins are attacking! # The swarms will come at regular intervals. # Whene…" at bounding box center [1180, 257] width 364 height 447
type textarea "# Cleave!"
click at [1057, 196] on div "# Munchkins are attacking! # The swarms will come at regular intervals. # Whene…" at bounding box center [1180, 257] width 364 height 447
type textarea "h"
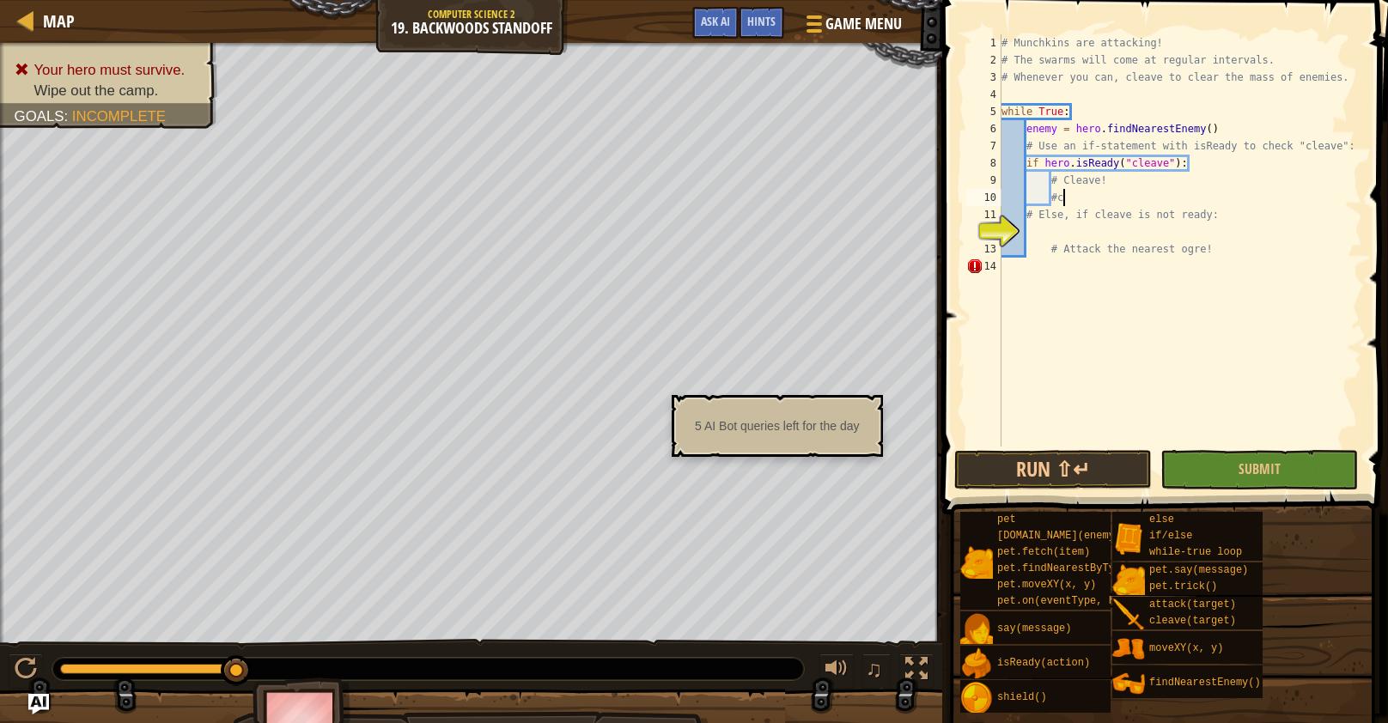
scroll to position [8, 4]
type textarea "#Cleave!"
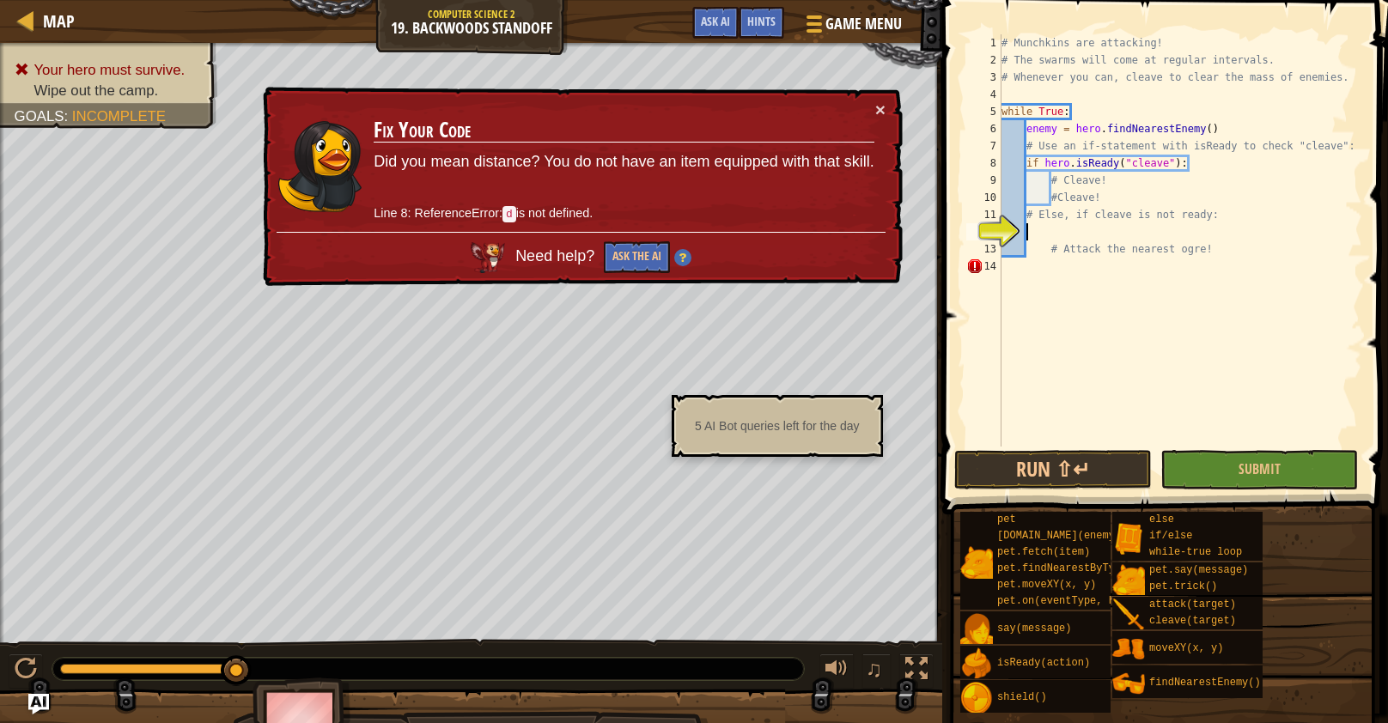
click at [1055, 233] on div "# Munchkins are attacking! # The swarms will come at regular intervals. # Whene…" at bounding box center [1180, 257] width 364 height 447
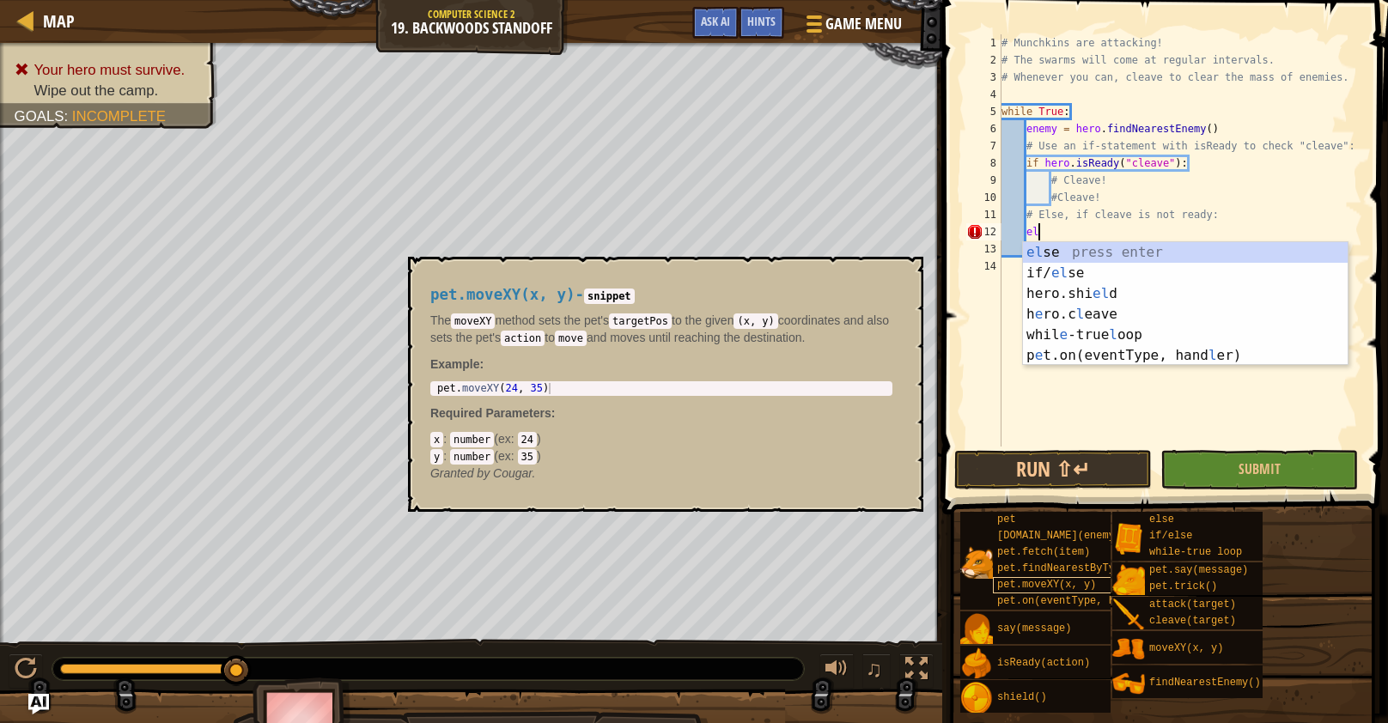
type textarea "e"
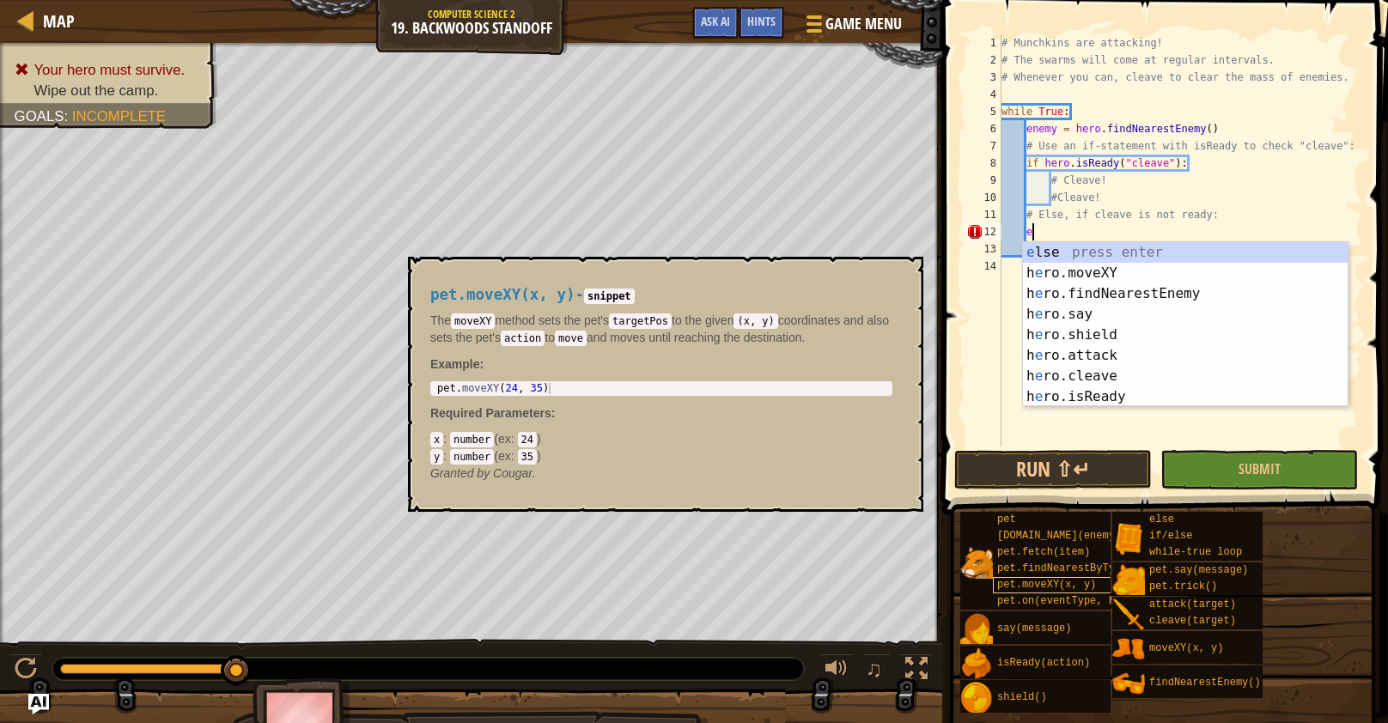
scroll to position [8, 1]
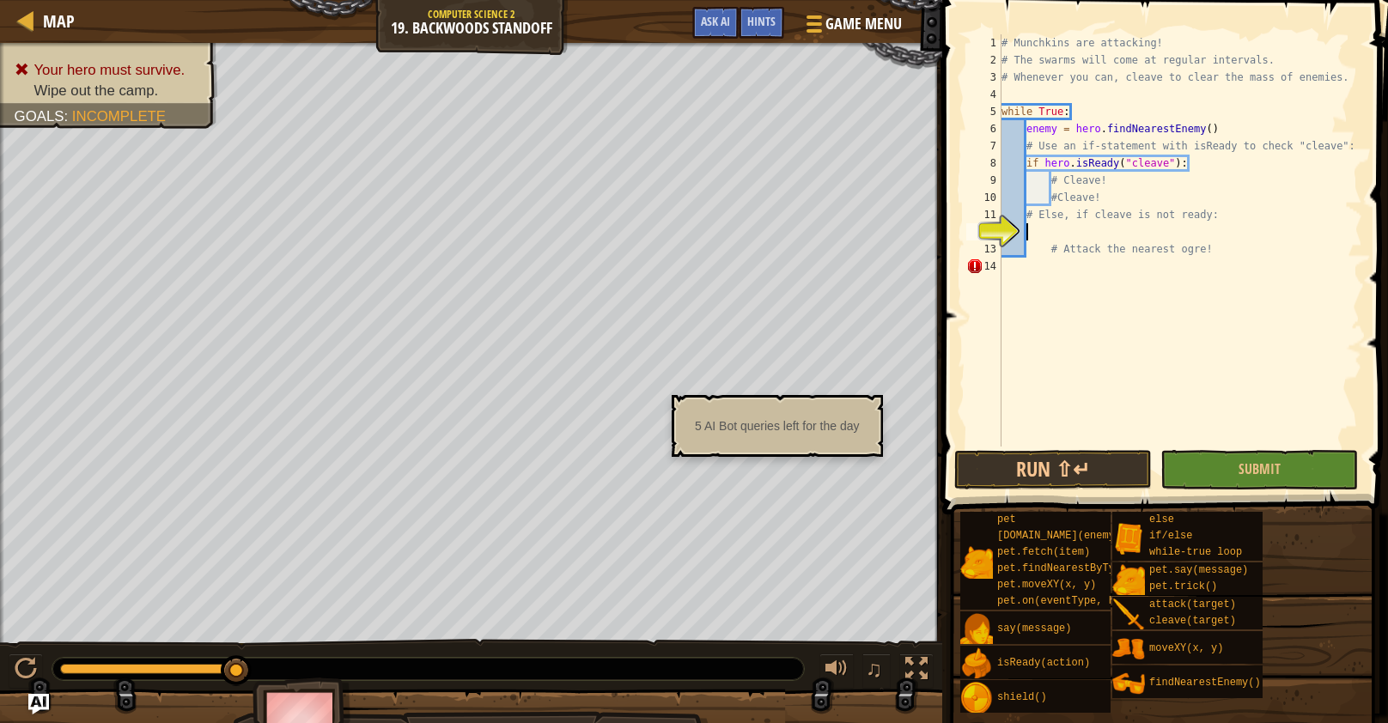
click at [1063, 370] on div "# Munchkins are attacking! # The swarms will come at regular intervals. # Whene…" at bounding box center [1180, 257] width 364 height 447
click at [1030, 222] on div "# Munchkins are attacking! # The swarms will come at regular intervals. # Whene…" at bounding box center [1180, 257] width 364 height 447
type textarea "# Else, if cleave is not ready:"
click at [1031, 237] on div "# Munchkins are attacking! # The swarms will come at regular intervals. # Whene…" at bounding box center [1180, 257] width 364 height 447
